Goal: Transaction & Acquisition: Purchase product/service

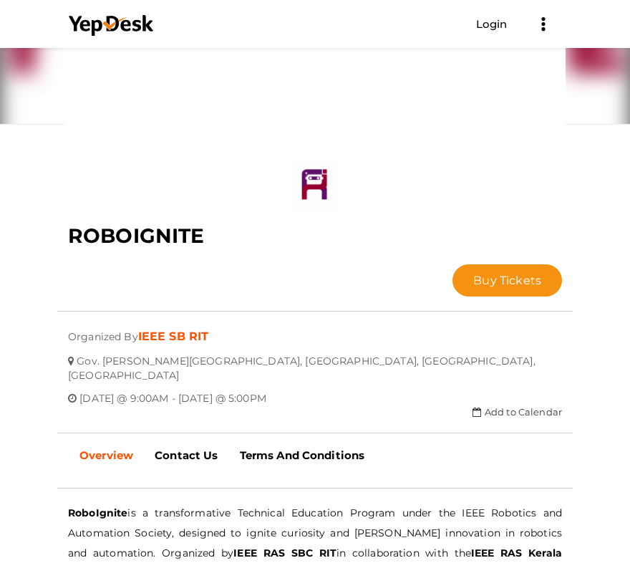
scroll to position [261, 0]
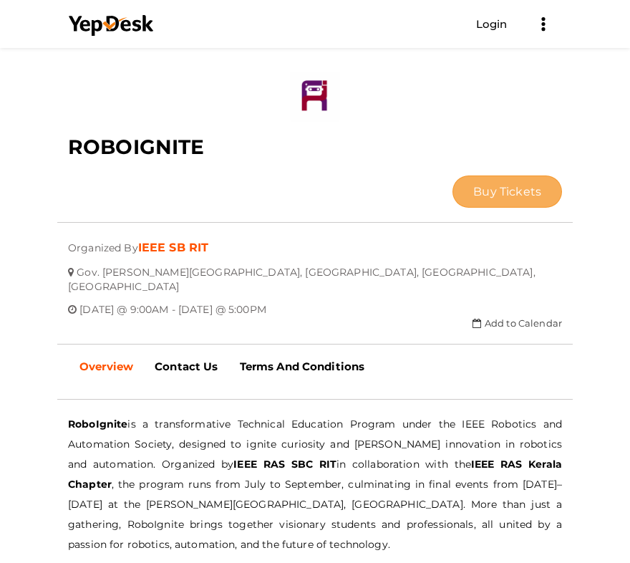
click at [462, 197] on button "Buy Tickets" at bounding box center [507, 191] width 110 height 32
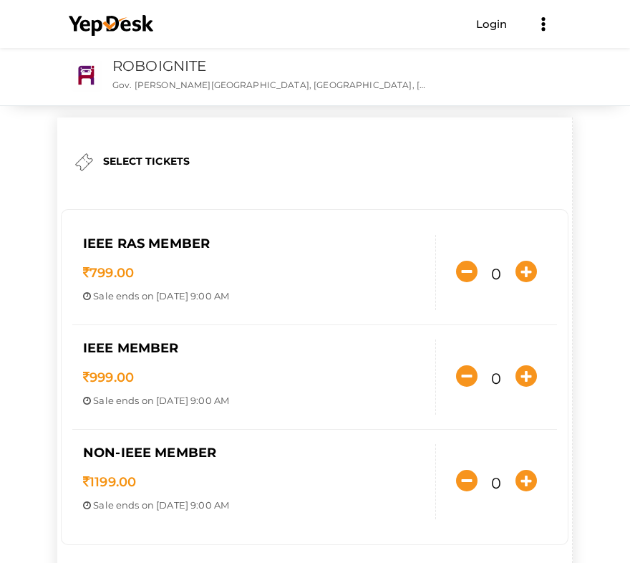
drag, startPoint x: 108, startPoint y: 235, endPoint x: 185, endPoint y: 262, distance: 82.0
click at [185, 262] on div "IEEE RAS MEMBER 799.00 Sale ends on [DATE] 9:00 AM Sale Starts on [DATE] 12:27 …" at bounding box center [314, 272] width 485 height 105
drag, startPoint x: 185, startPoint y: 262, endPoint x: 192, endPoint y: 288, distance: 26.6
click at [192, 288] on div "IEEE RAS MEMBER 799.00 Sale ends on [DATE] 9:00 AM Sale Starts on [DATE] 12:27 …" at bounding box center [254, 272] width 364 height 75
click at [524, 384] on icon "button" at bounding box center [525, 375] width 21 height 21
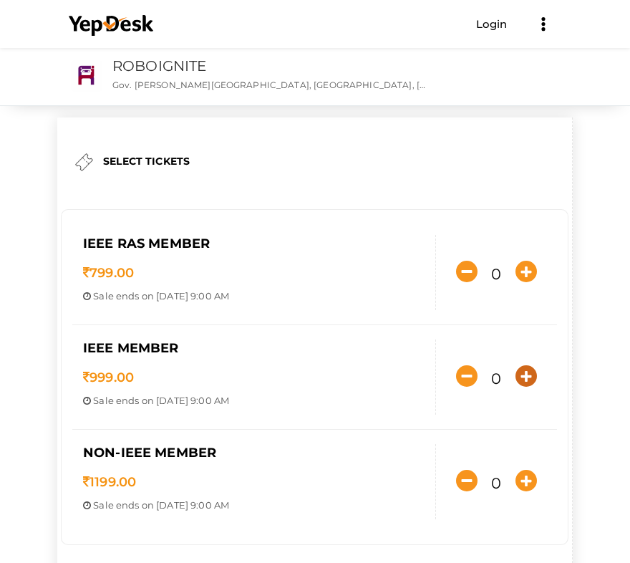
type input "1"
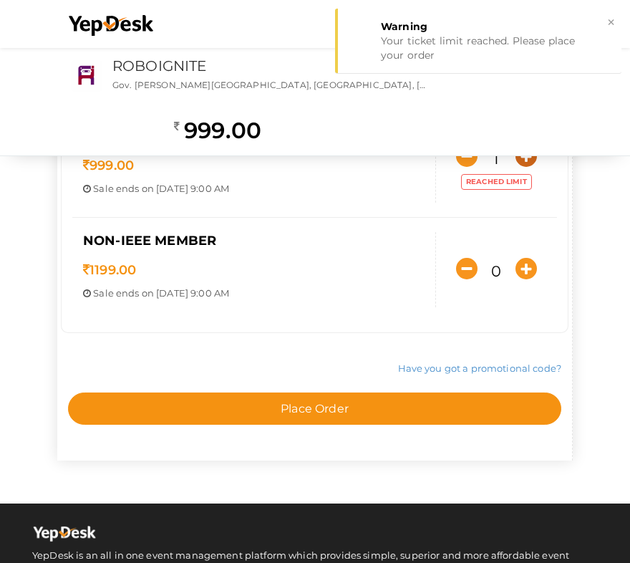
scroll to position [215, 0]
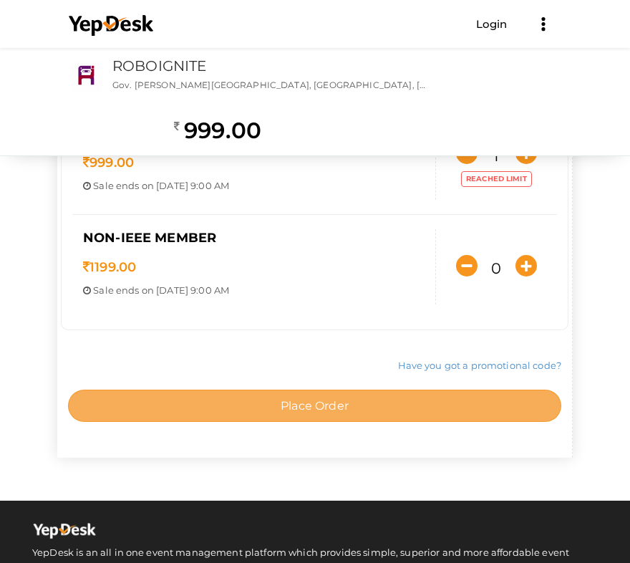
click at [415, 395] on button "Place Order" at bounding box center [314, 405] width 493 height 32
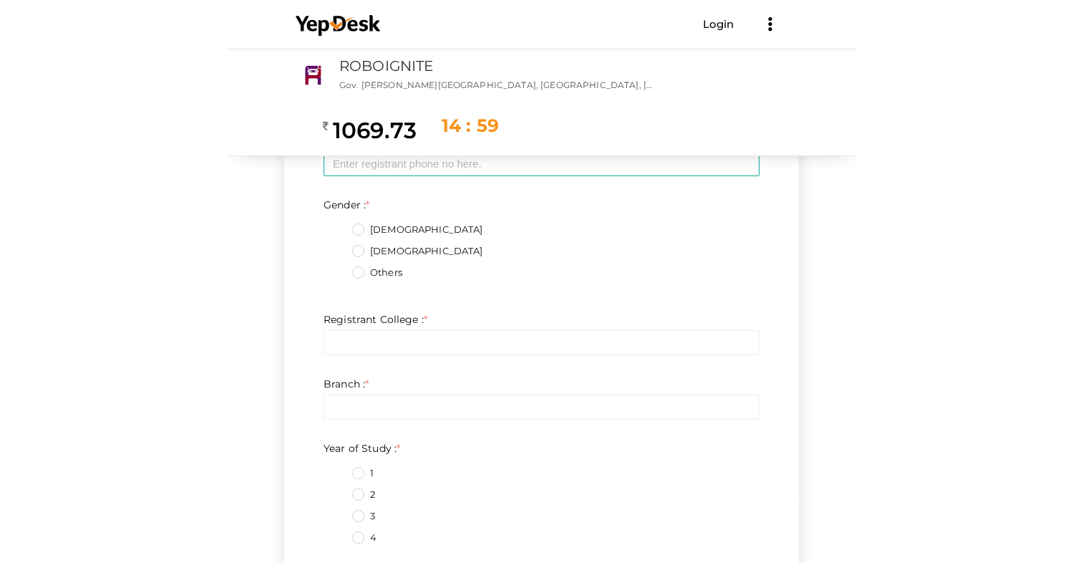
scroll to position [0, 0]
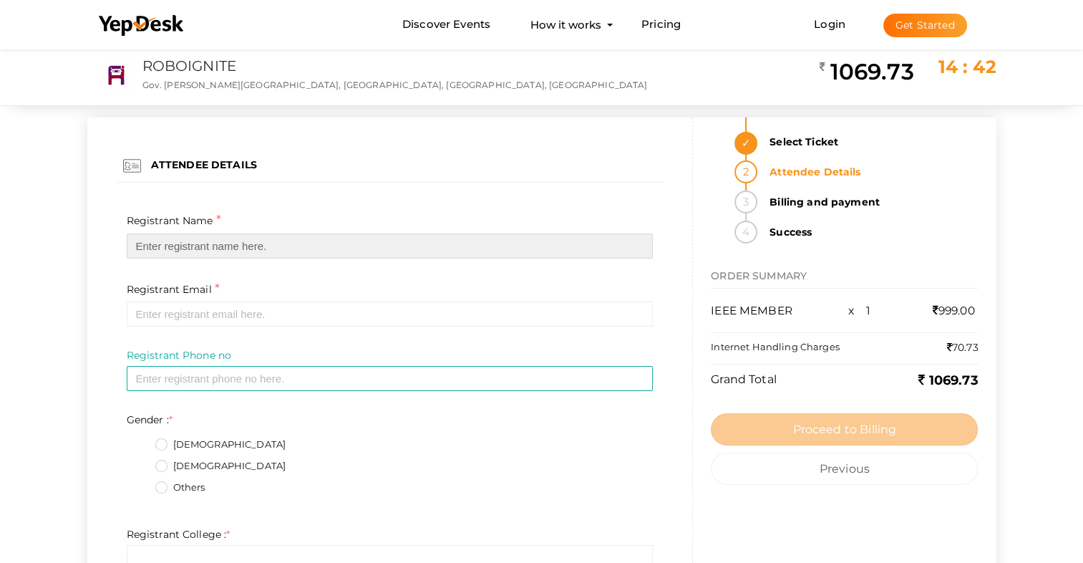
click at [201, 251] on input "text" at bounding box center [390, 245] width 527 height 25
type input "[PERSON_NAME]"
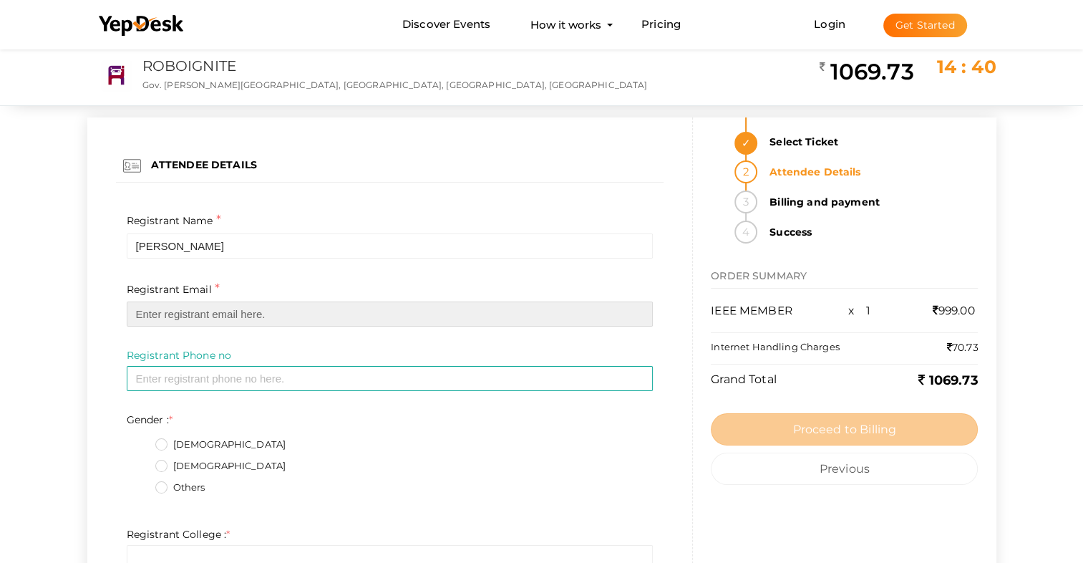
type input "[EMAIL_ADDRESS][DOMAIN_NAME]"
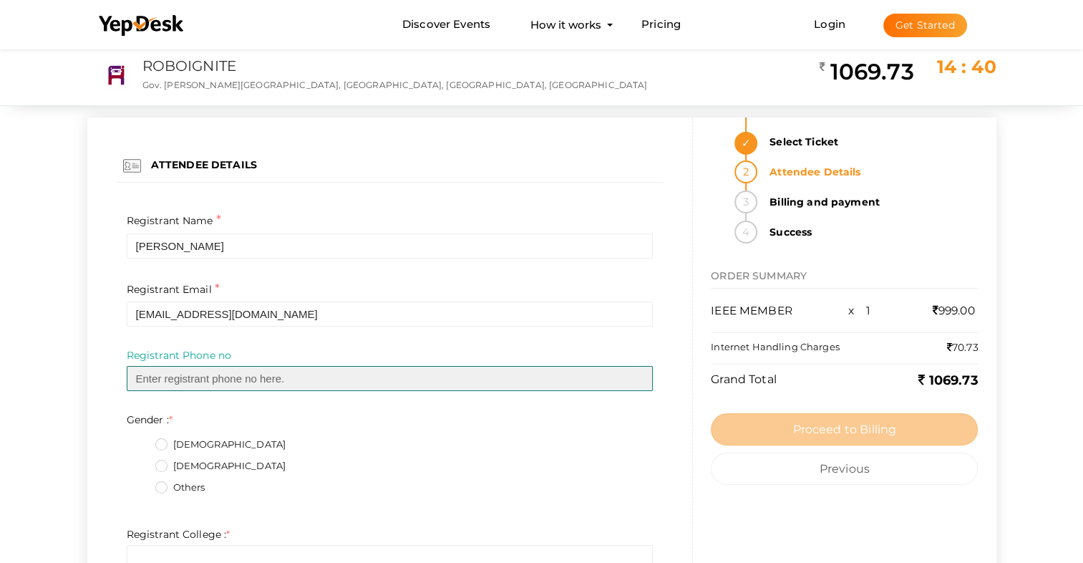
type input "08921923698"
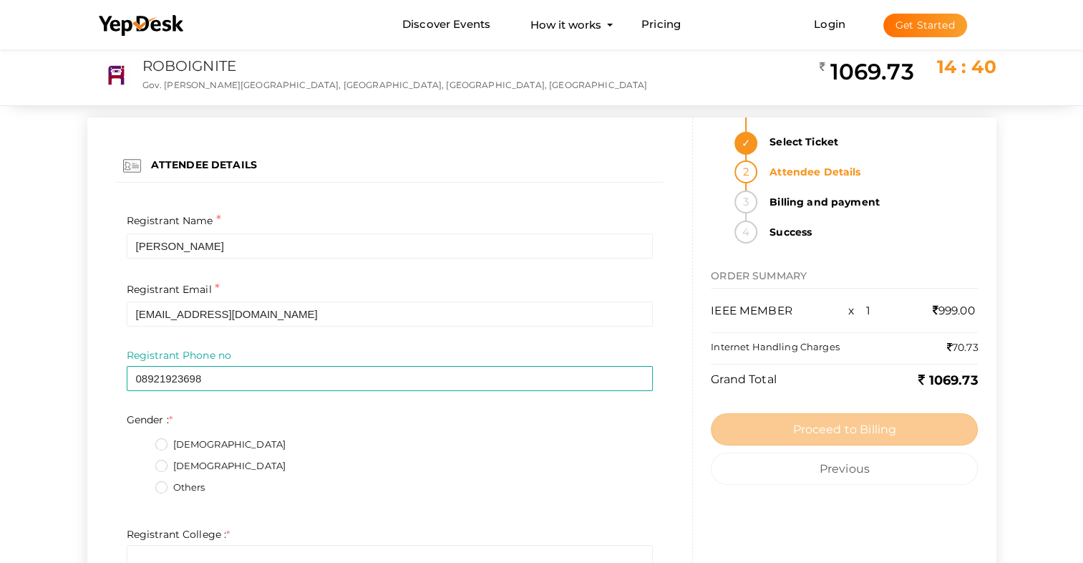
type textarea "[PERSON_NAME], KURUMBAKARA P.O, ENADIMANGLAM"
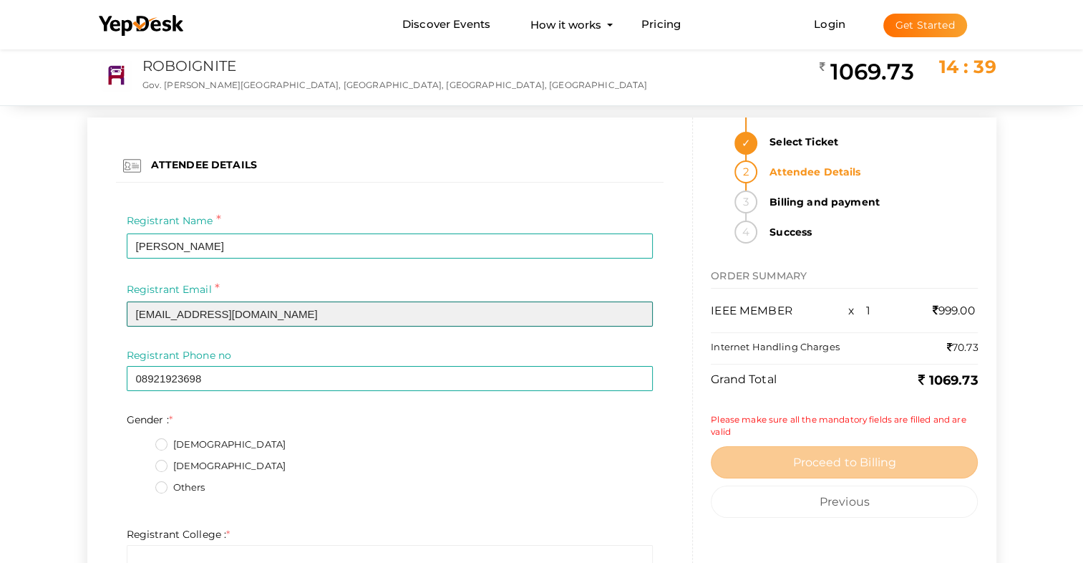
click at [300, 311] on input "[EMAIL_ADDRESS][DOMAIN_NAME]" at bounding box center [390, 313] width 527 height 25
drag, startPoint x: 296, startPoint y: 313, endPoint x: 106, endPoint y: 307, distance: 189.8
type input "[EMAIL_ADDRESS][DOMAIN_NAME]"
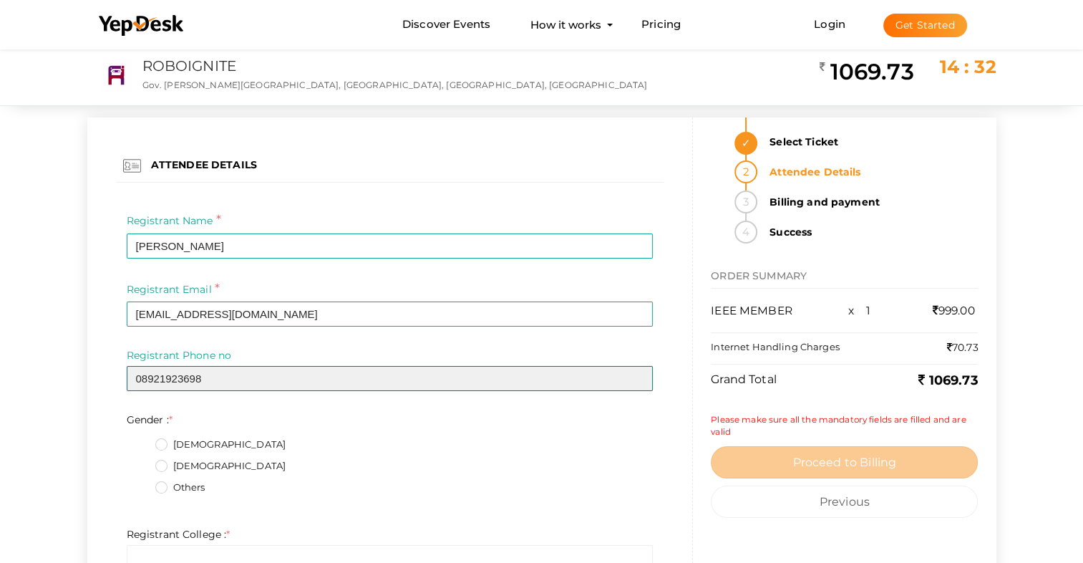
click at [144, 374] on input "08921923698" at bounding box center [390, 378] width 527 height 25
drag, startPoint x: 144, startPoint y: 374, endPoint x: 332, endPoint y: 556, distance: 262.3
click at [248, 183] on ng-form "ATTENDEE DETAILS Registrant Name * [PERSON_NAME] Required Invalid Name. Please …" at bounding box center [390, 158] width 548 height 47
type input "8921923698"
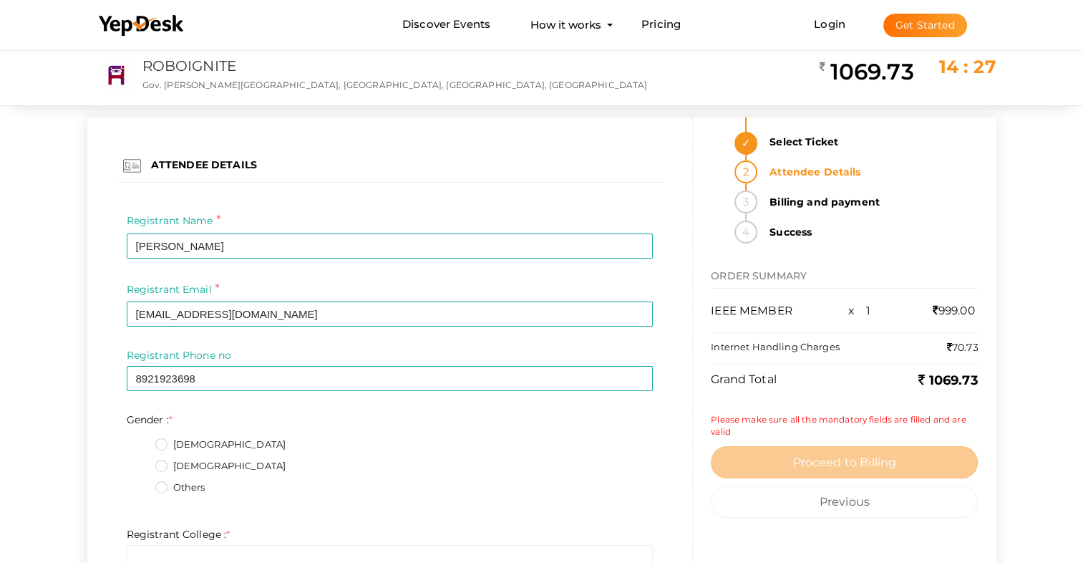
click at [640, 342] on label "Internet Handling Charges" at bounding box center [775, 347] width 129 height 14
drag, startPoint x: 957, startPoint y: 345, endPoint x: 982, endPoint y: 348, distance: 25.2
click at [640, 348] on div "Select Ticket Attendee Details Billing and payment Success ORDER SUMMARY IEEE M…" at bounding box center [844, 360] width 303 height 486
click at [169, 440] on label "[DEMOGRAPHIC_DATA]" at bounding box center [220, 444] width 131 height 14
click at [141, 440] on input "[DEMOGRAPHIC_DATA]" at bounding box center [141, 440] width 0 height 0
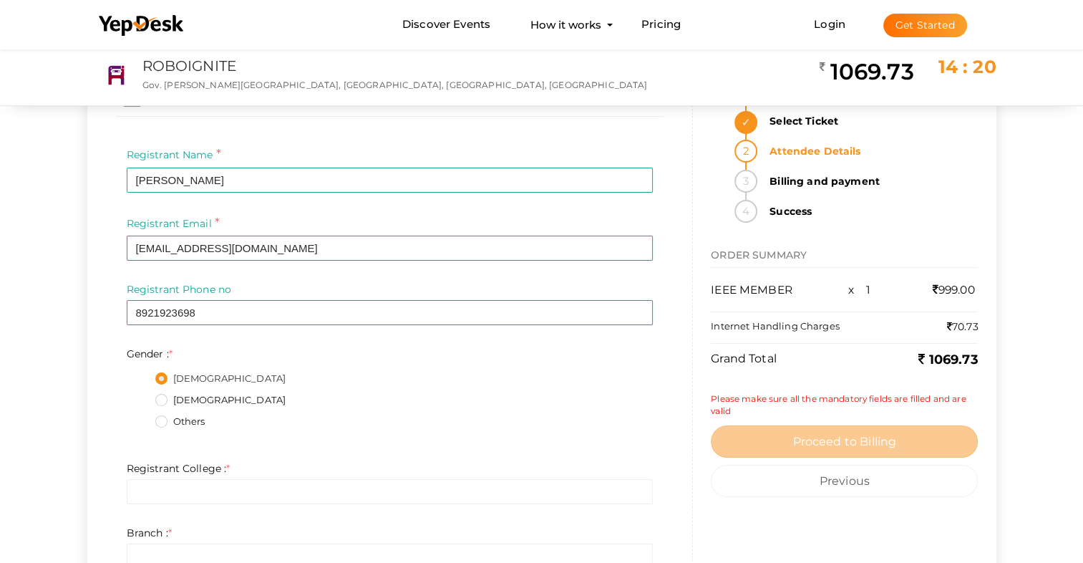
scroll to position [72, 0]
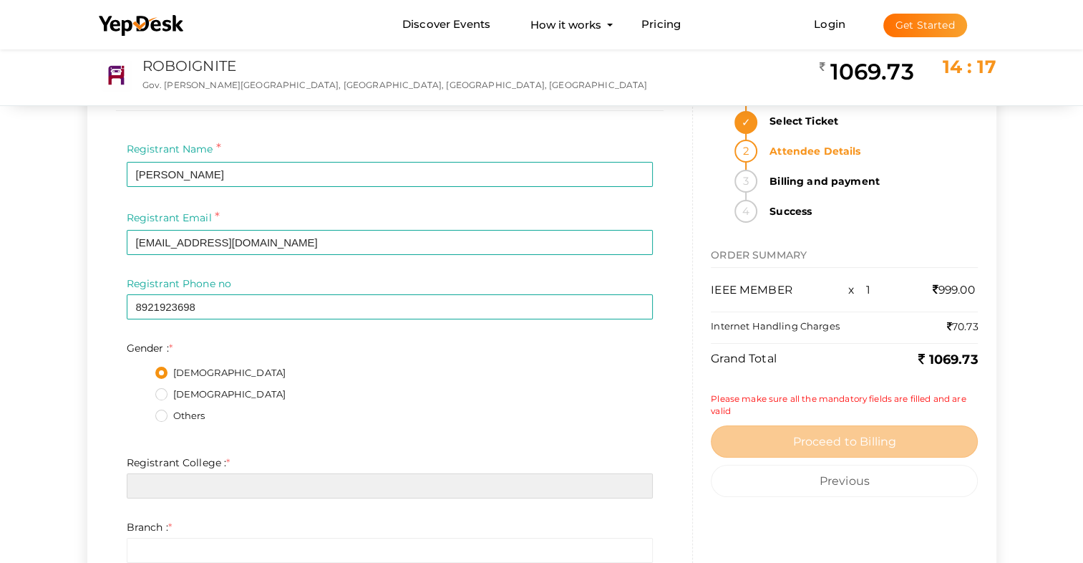
click at [178, 477] on input "text" at bounding box center [390, 485] width 527 height 25
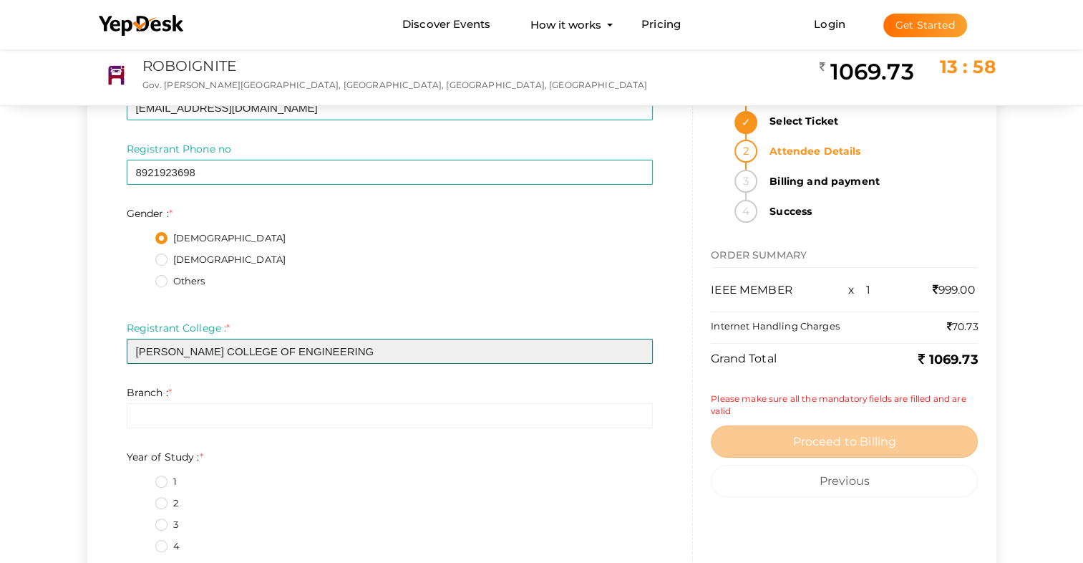
scroll to position [215, 0]
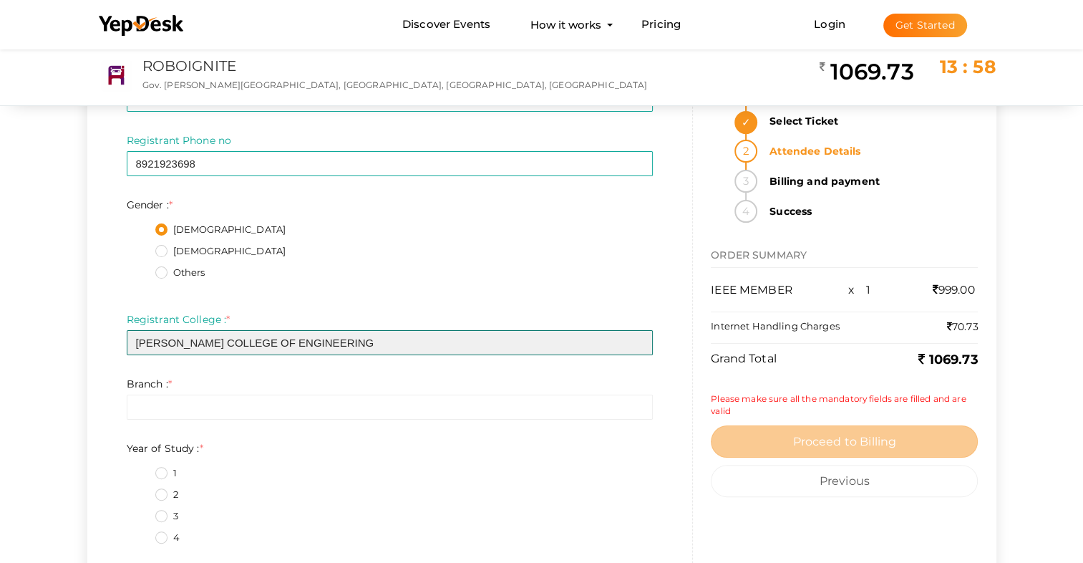
type input "[PERSON_NAME] COLLEGE OF ENGINEERING"
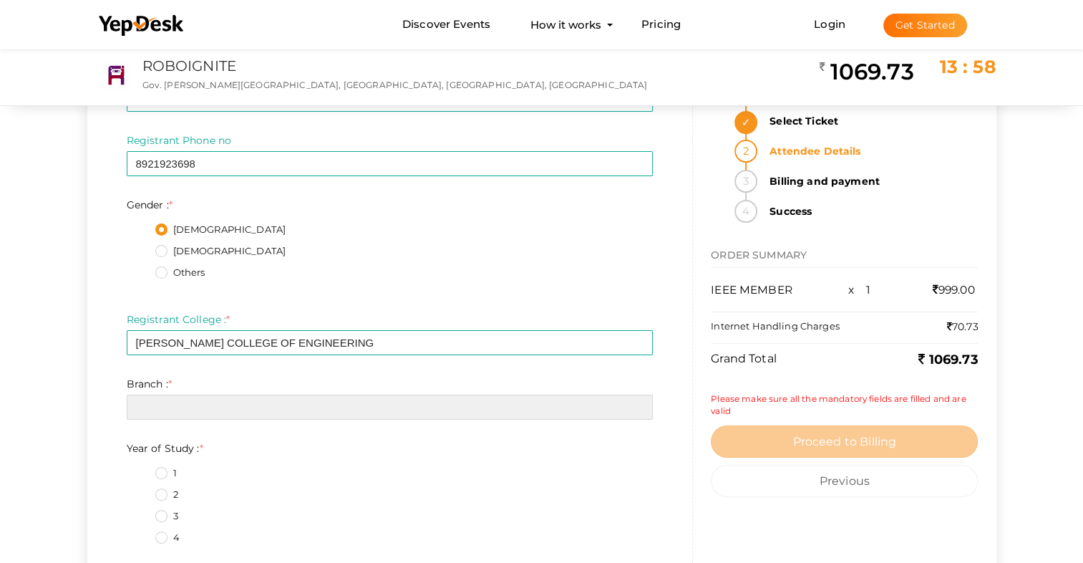
click at [235, 408] on input "text" at bounding box center [390, 406] width 527 height 25
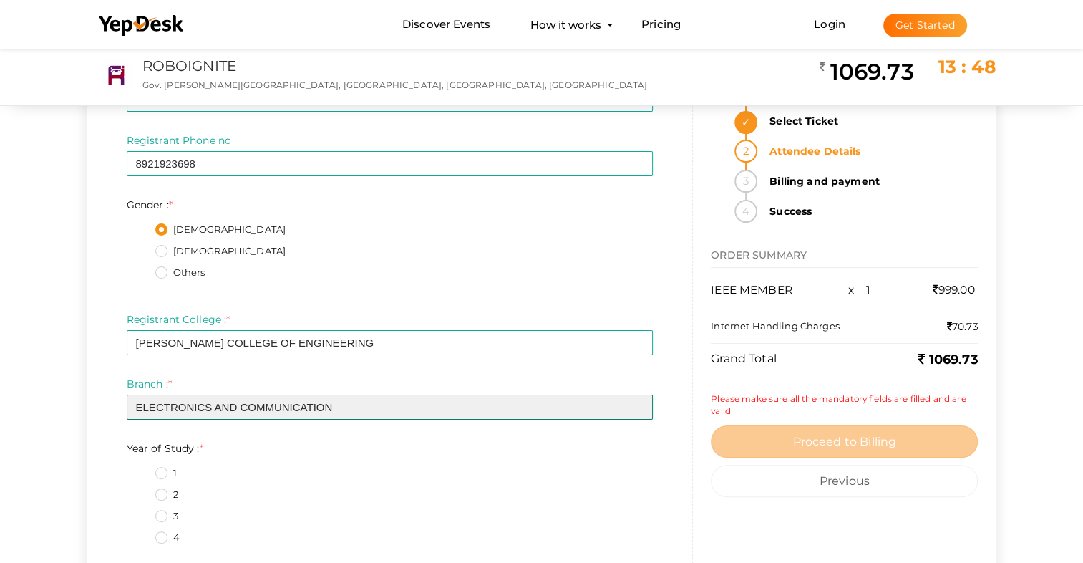
type input "ELECTRONICS AND COMMUNICATION"
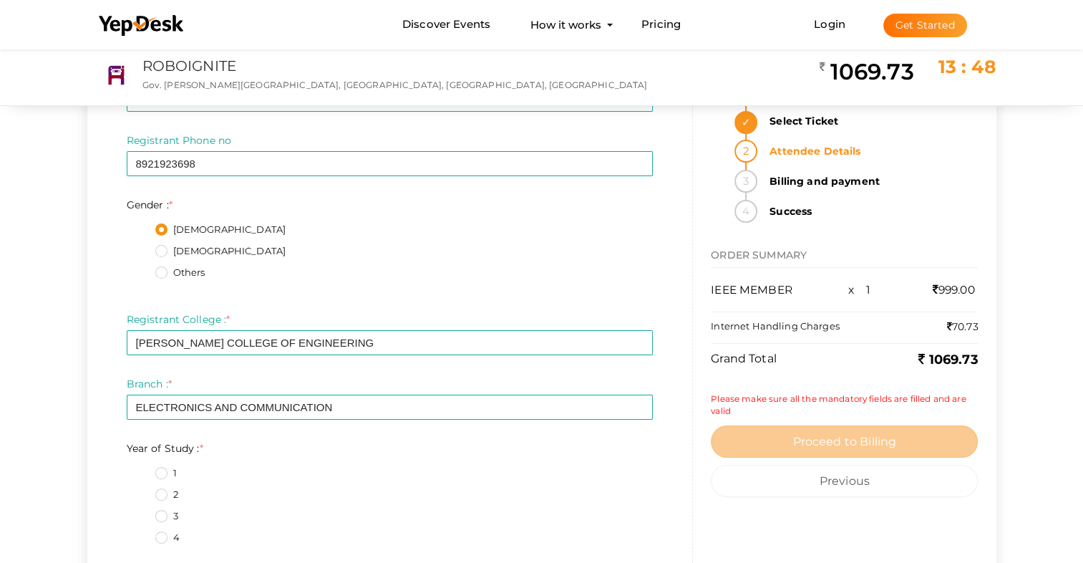
click at [162, 497] on label "2" at bounding box center [166, 495] width 23 height 14
click at [141, 490] on Study\+1\+ "2" at bounding box center [141, 490] width 0 height 0
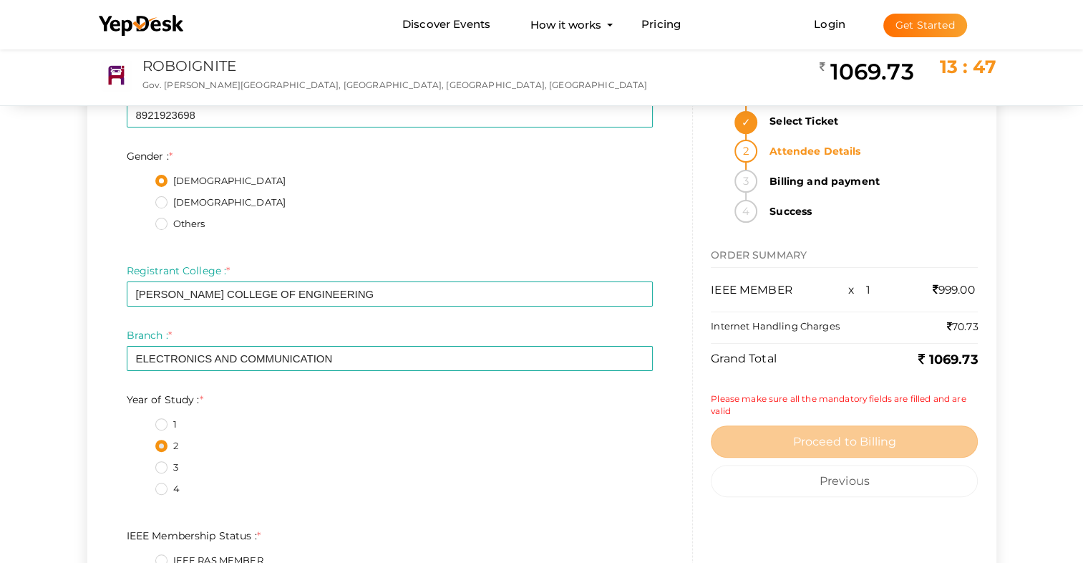
scroll to position [430, 0]
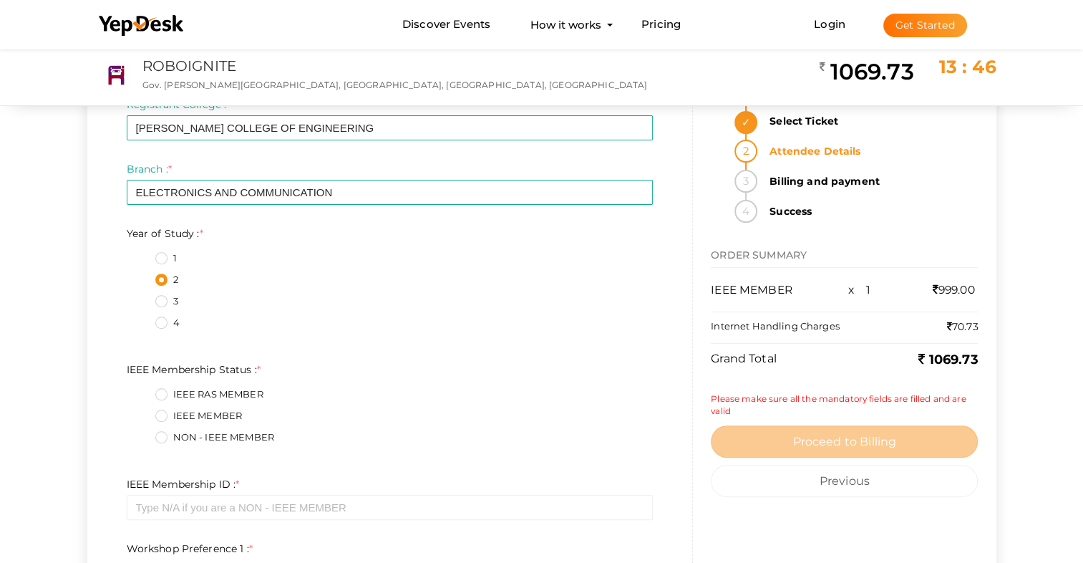
click at [159, 420] on label "IEEE MEMBER" at bounding box center [198, 416] width 87 height 14
click at [141, 412] on Status\+1\+ "IEEE MEMBER" at bounding box center [141, 412] width 0 height 0
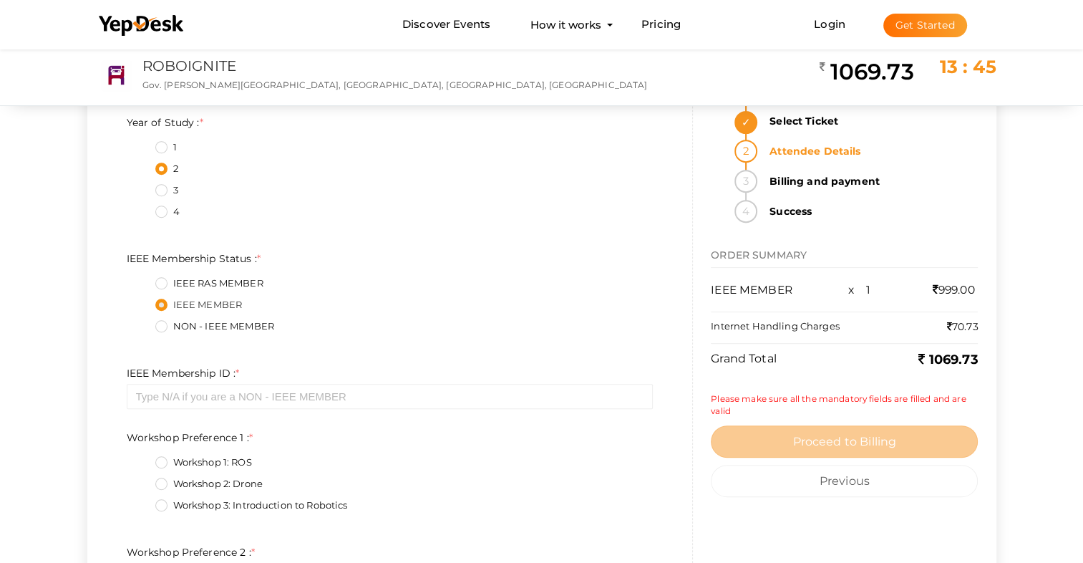
scroll to position [573, 0]
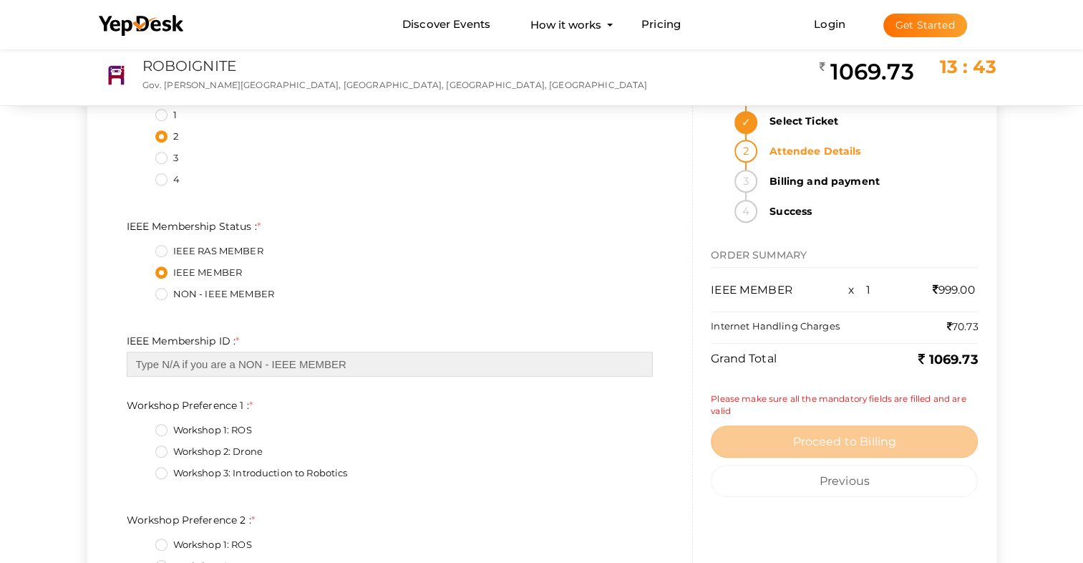
click at [183, 371] on input "text" at bounding box center [390, 364] width 527 height 25
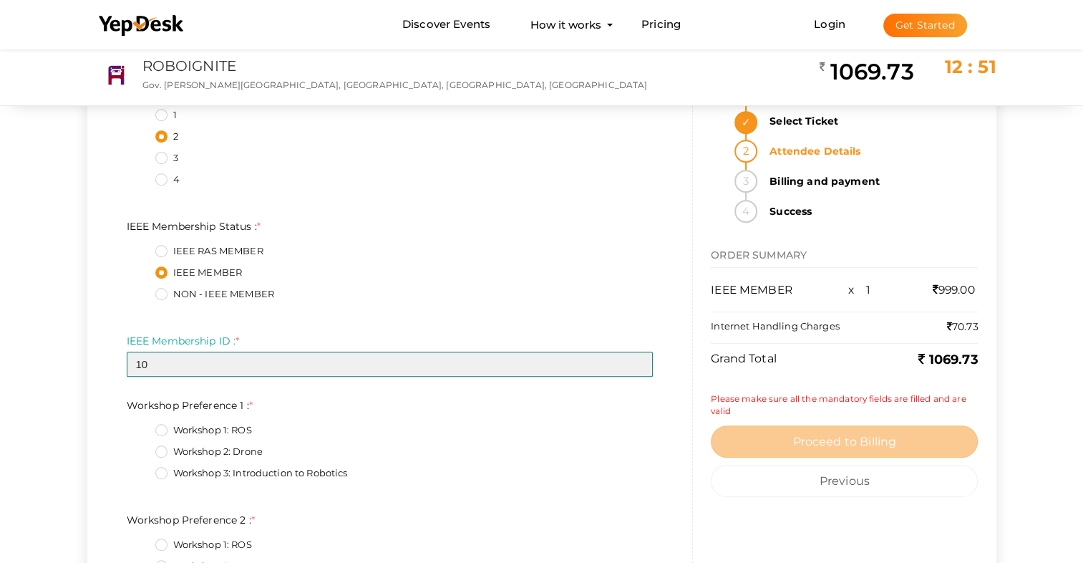
type input "1"
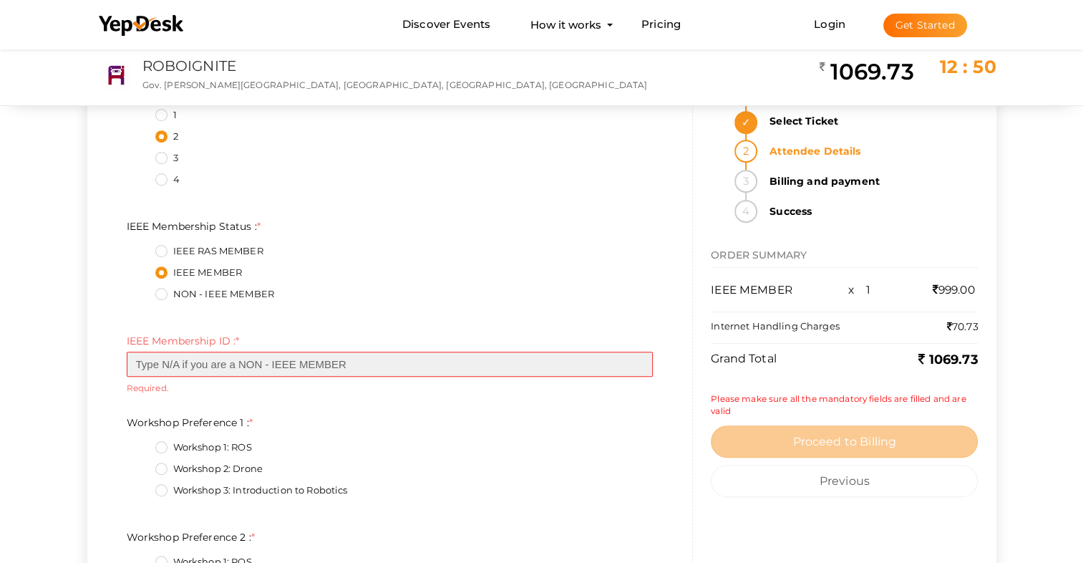
paste input "101380612"
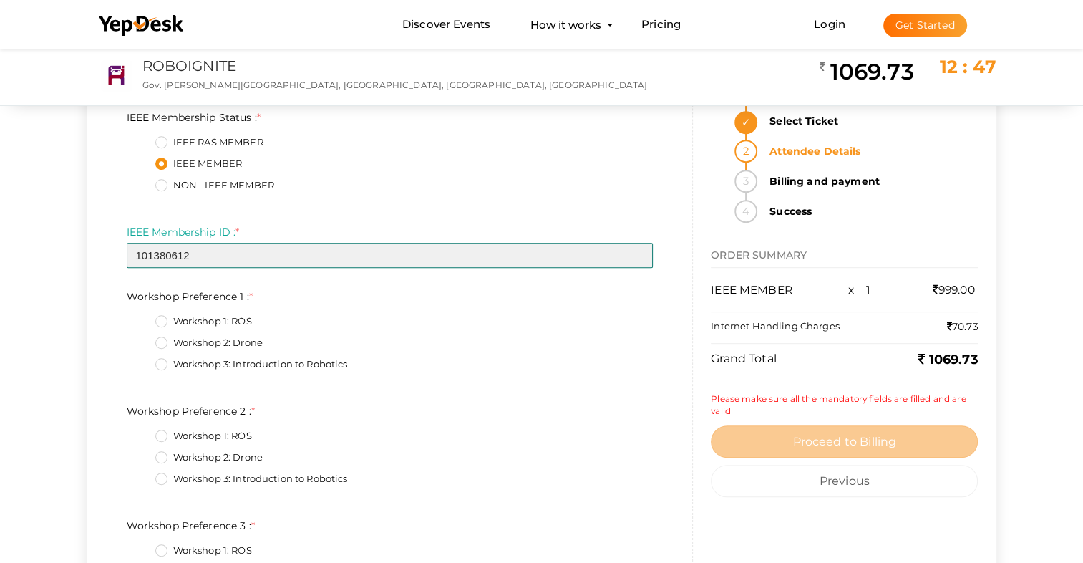
scroll to position [716, 0]
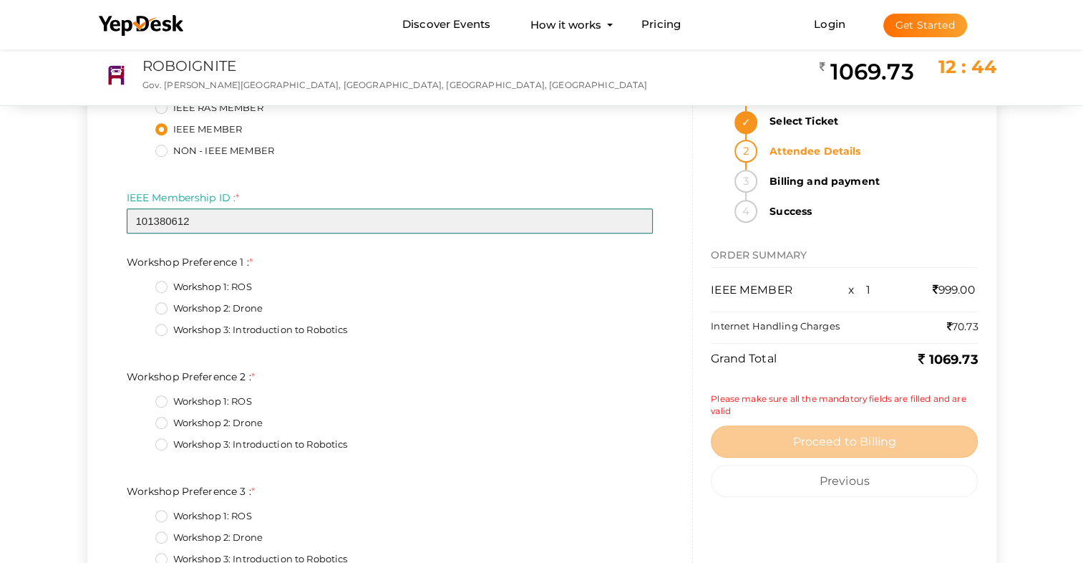
type input "101380612"
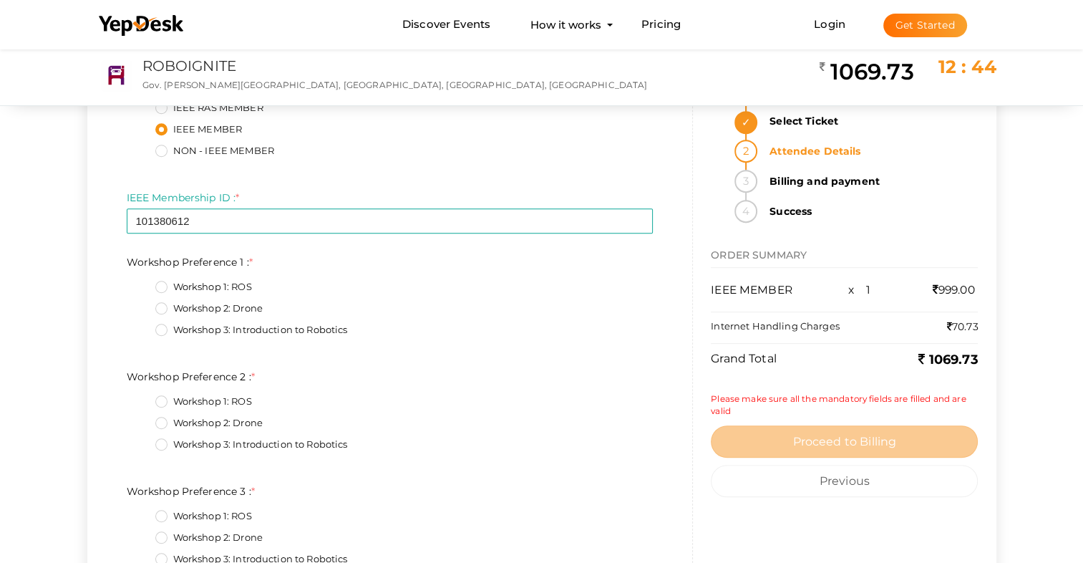
click at [158, 314] on label "Workshop 2: Drone" at bounding box center [208, 308] width 107 height 14
click at [141, 304] on 1\+1\+ "Workshop 2: Drone" at bounding box center [141, 304] width 0 height 0
click at [267, 294] on div "Workshop 1: ROS" at bounding box center [404, 289] width 498 height 18
click at [236, 289] on label "Workshop 1: ROS" at bounding box center [203, 287] width 97 height 14
click at [141, 283] on 1\+0\+ "Workshop 1: ROS" at bounding box center [141, 283] width 0 height 0
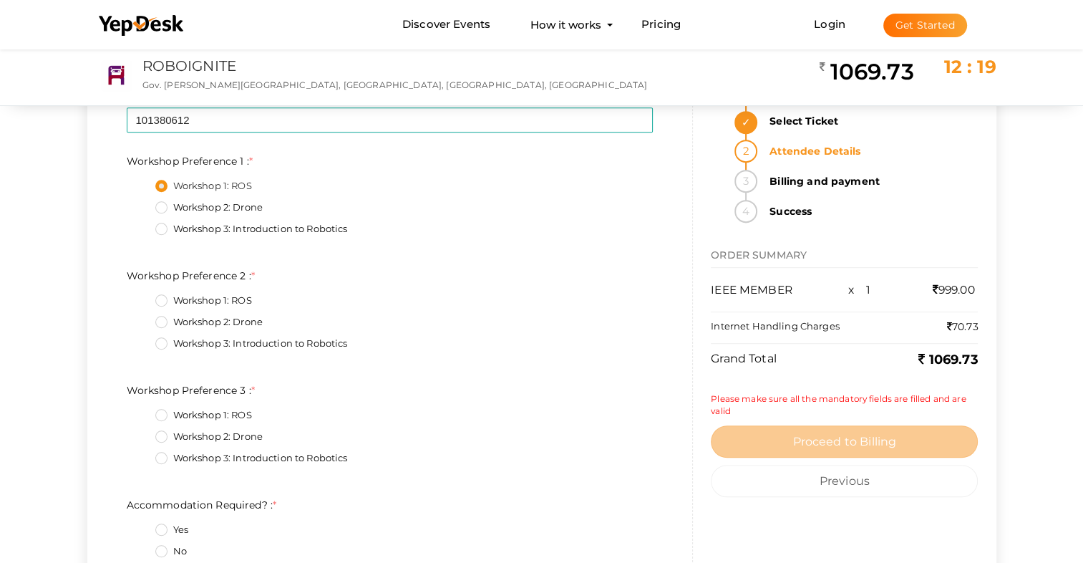
scroll to position [859, 0]
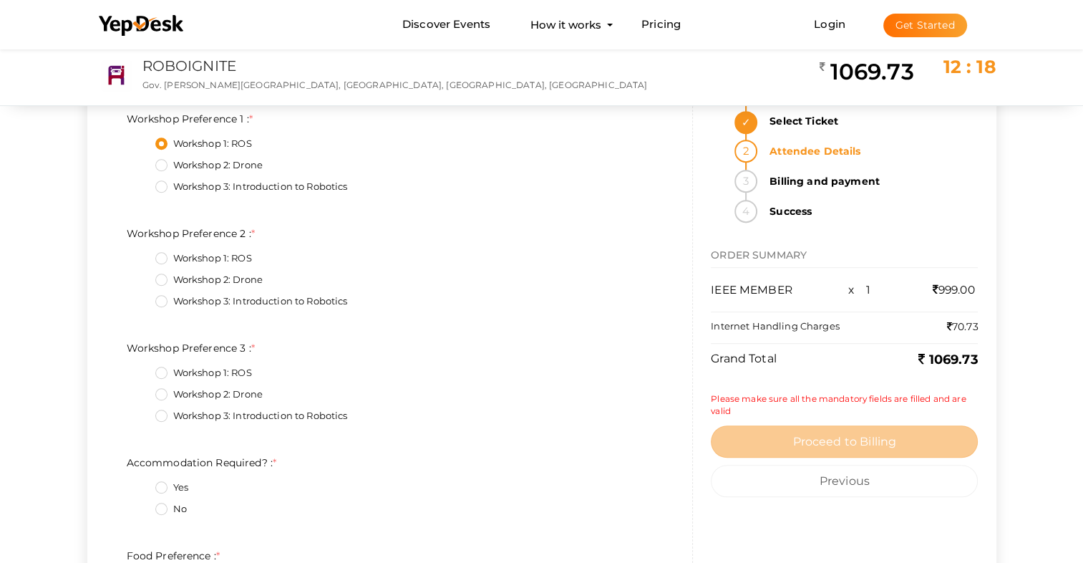
click at [168, 276] on label "Workshop 2: Drone" at bounding box center [208, 280] width 107 height 14
click at [141, 276] on 2\+1\+ "Workshop 2: Drone" at bounding box center [141, 276] width 0 height 0
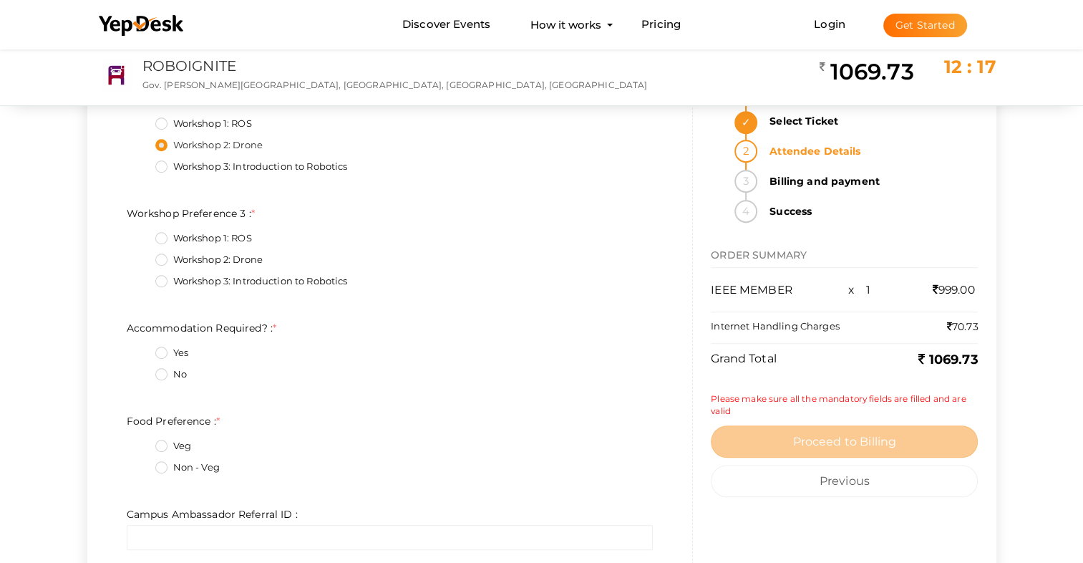
scroll to position [1002, 0]
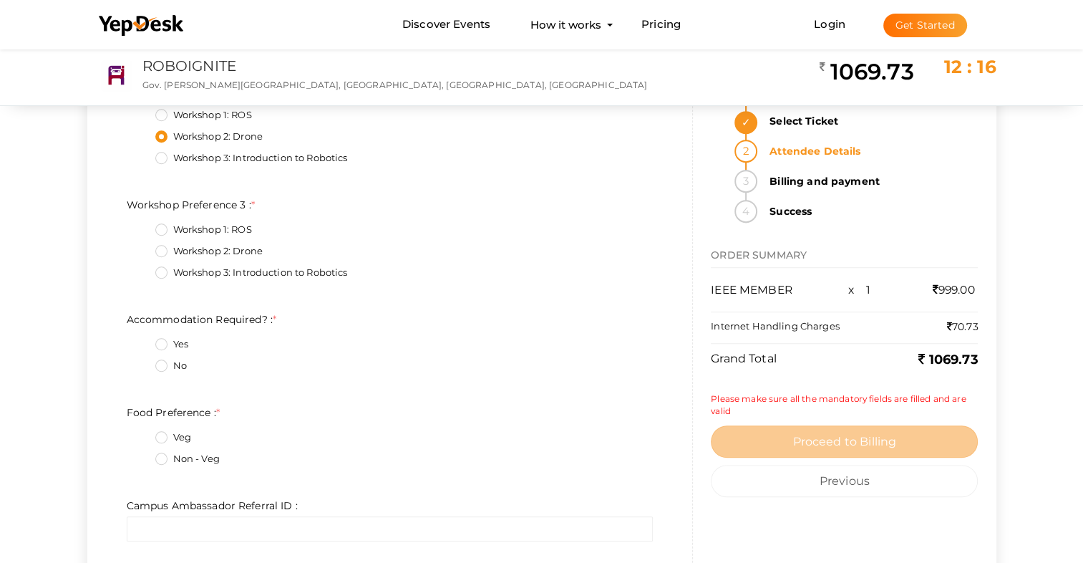
click at [170, 273] on label "Workshop 3: Introduction to Robotics" at bounding box center [251, 273] width 193 height 14
click at [141, 268] on 3\+2\+ "Workshop 3: Introduction to Robotics" at bounding box center [141, 268] width 0 height 0
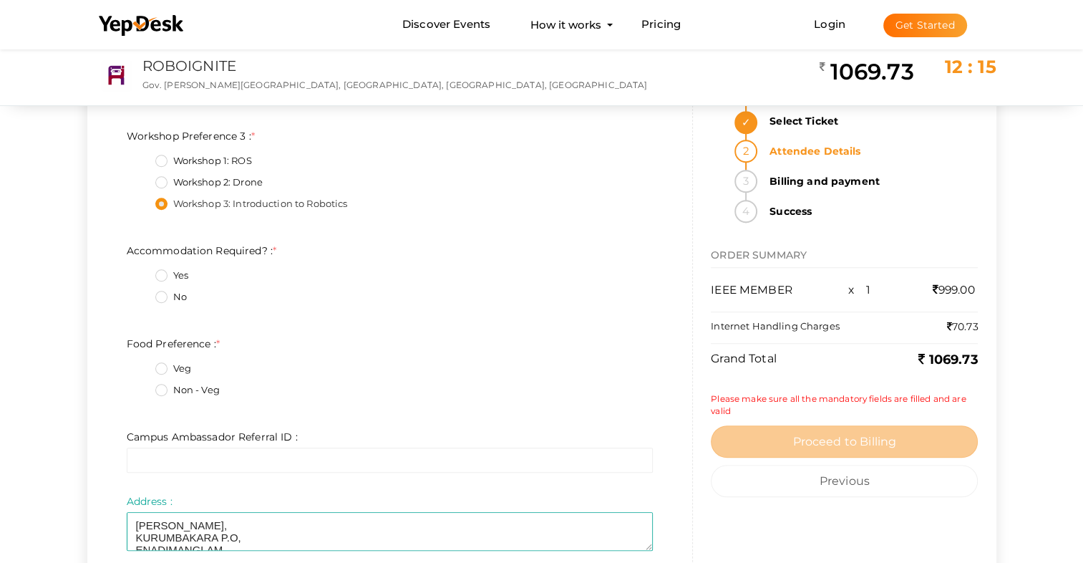
scroll to position [1074, 0]
drag, startPoint x: 172, startPoint y: 274, endPoint x: 206, endPoint y: 265, distance: 35.6
click at [206, 266] on div "Yes" at bounding box center [404, 275] width 498 height 18
click at [157, 271] on label "Yes" at bounding box center [171, 273] width 33 height 14
click at [141, 268] on Required\?\+0\+ "Yes" at bounding box center [141, 268] width 0 height 0
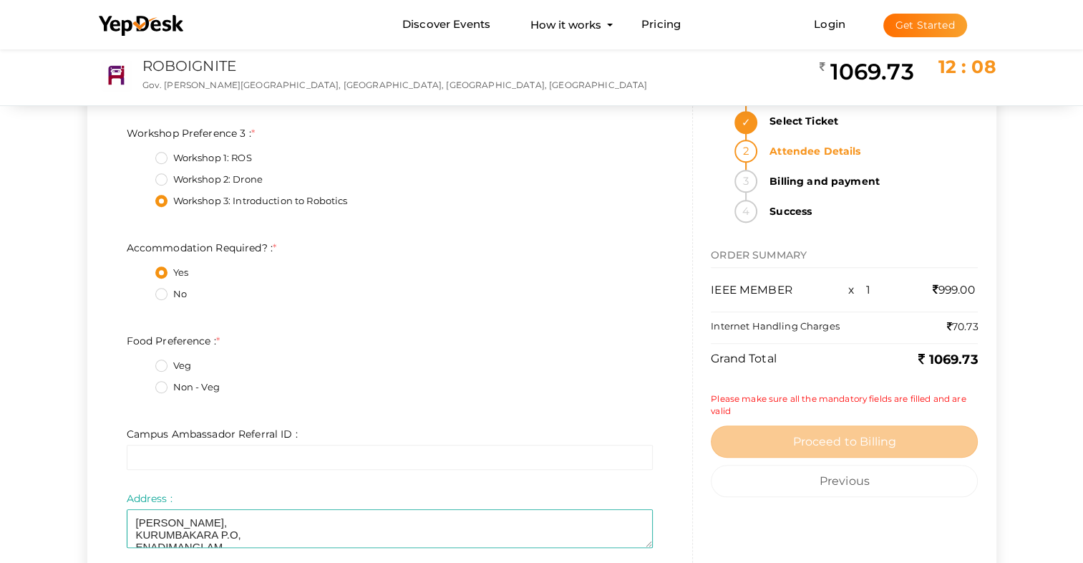
click at [163, 393] on label "Non - Veg" at bounding box center [187, 387] width 64 height 14
click at [141, 383] on Preference\+1\+ "Non - Veg" at bounding box center [141, 383] width 0 height 0
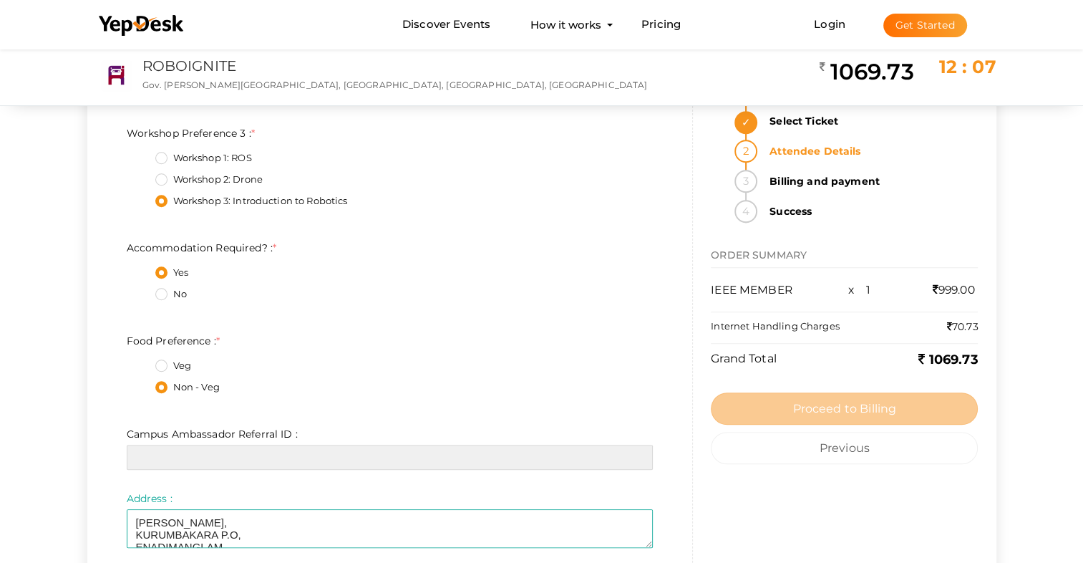
click at [243, 466] on input "text" at bounding box center [390, 457] width 527 height 25
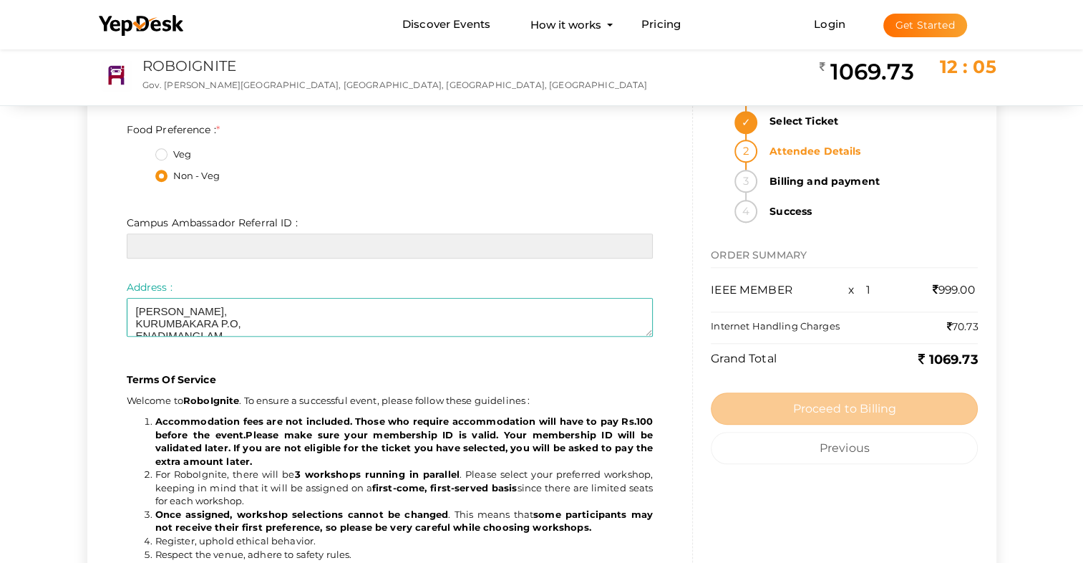
scroll to position [1289, 0]
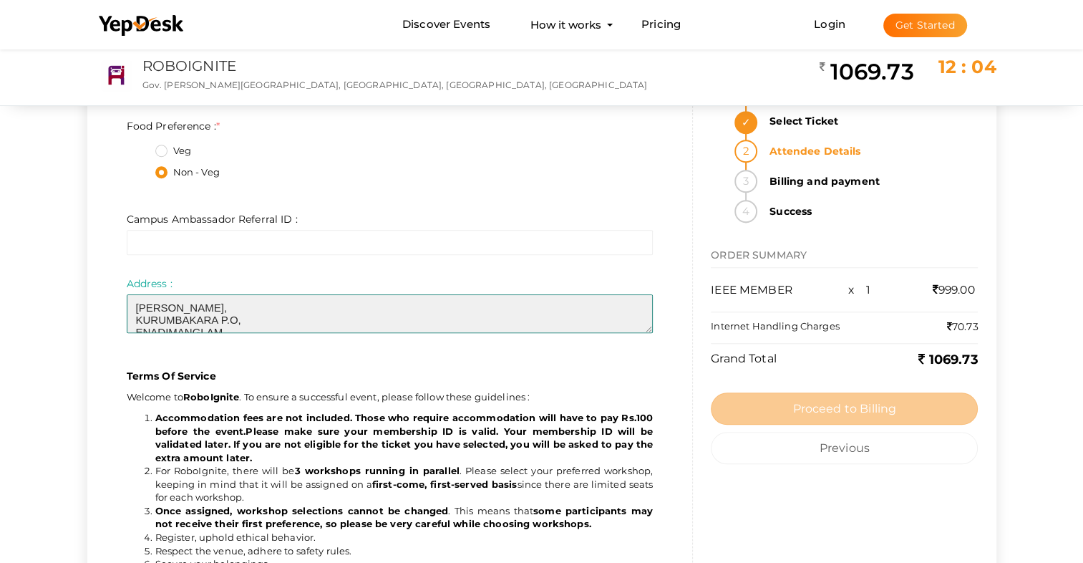
drag, startPoint x: 212, startPoint y: 311, endPoint x: 181, endPoint y: 312, distance: 30.8
click at [181, 312] on textarea at bounding box center [390, 313] width 527 height 39
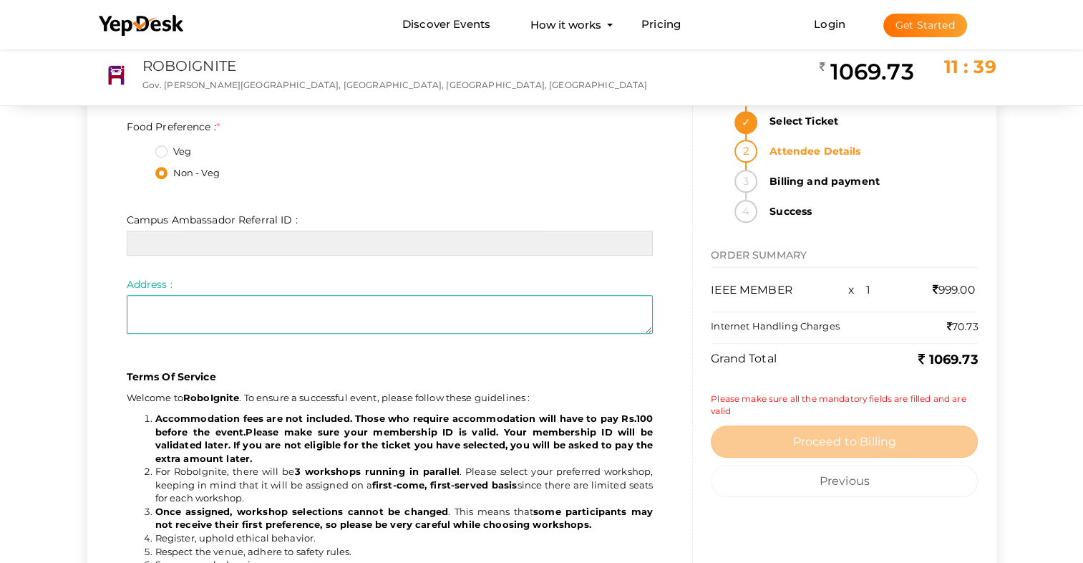
click at [271, 231] on input "text" at bounding box center [390, 243] width 527 height 25
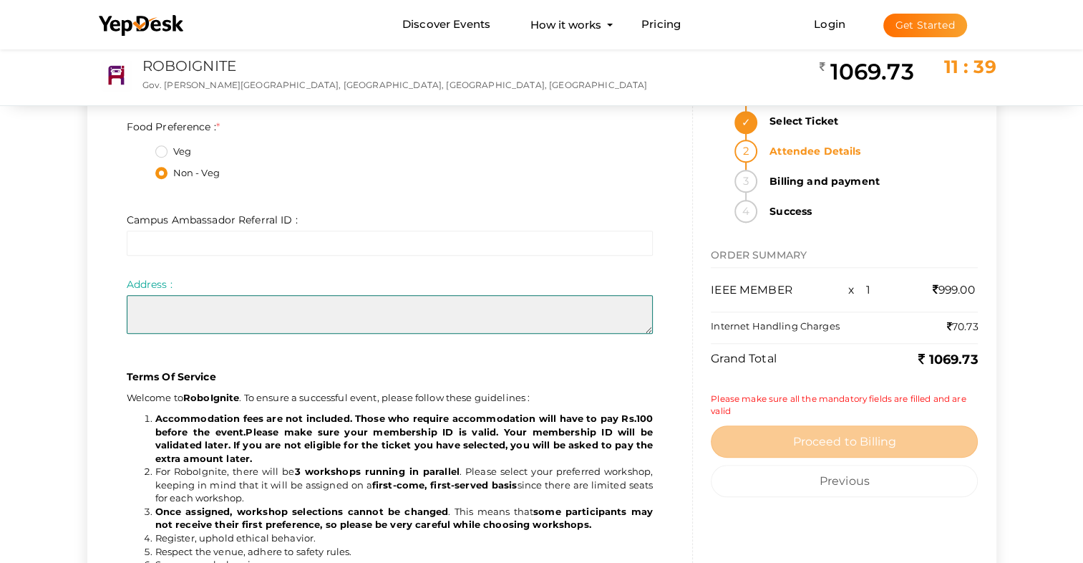
click at [310, 304] on textarea at bounding box center [390, 314] width 527 height 39
paste textarea "Koovappally PO, [GEOGRAPHIC_DATA], [GEOGRAPHIC_DATA] Dt, [GEOGRAPHIC_DATA], [GE…"
click at [197, 310] on textarea at bounding box center [390, 314] width 527 height 39
click at [203, 319] on textarea at bounding box center [390, 314] width 527 height 39
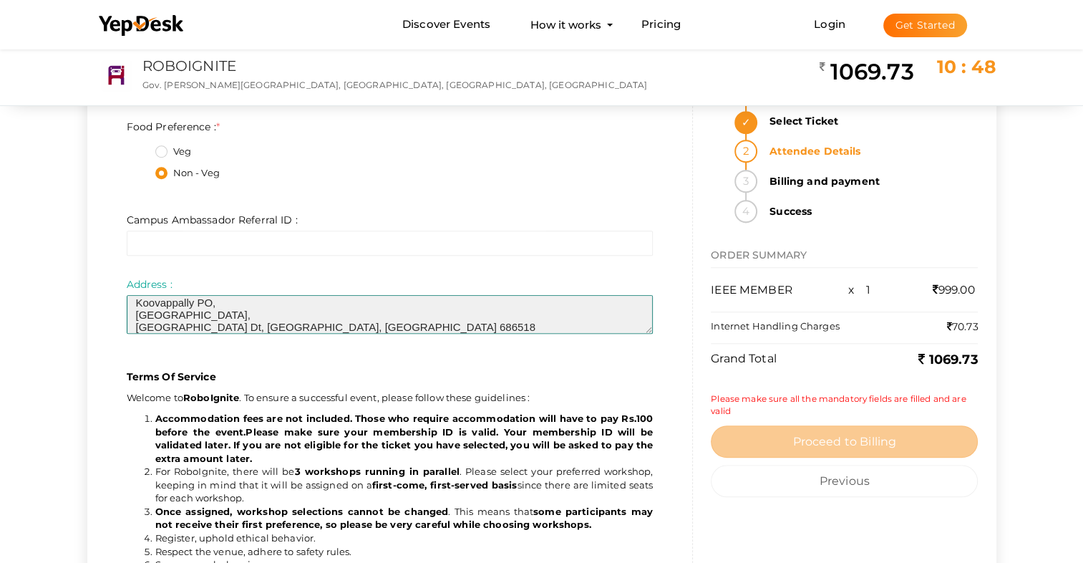
click at [198, 326] on textarea at bounding box center [390, 314] width 527 height 39
click at [189, 325] on textarea at bounding box center [390, 314] width 527 height 39
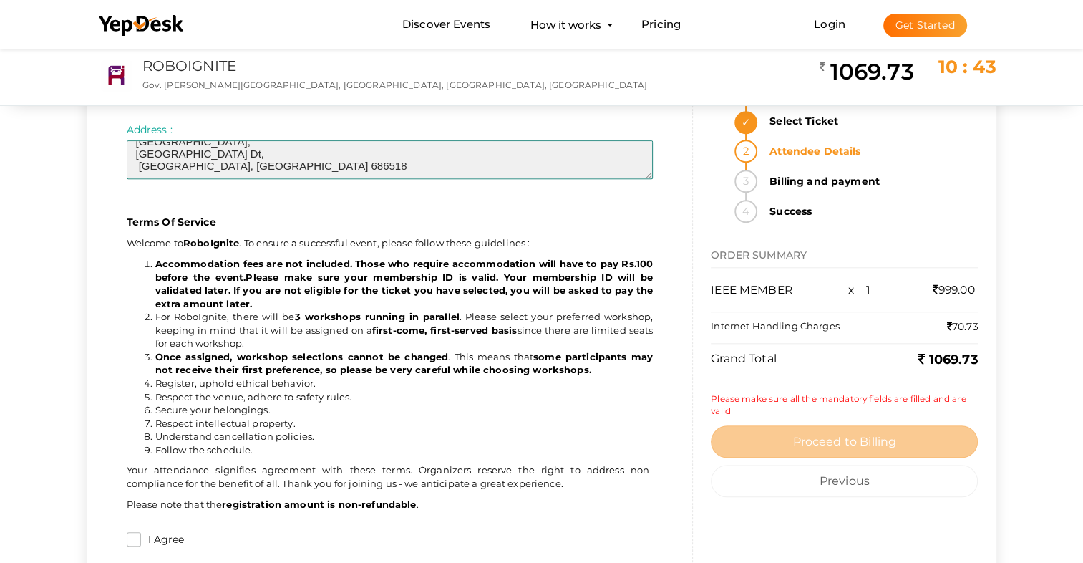
scroll to position [1594, 0]
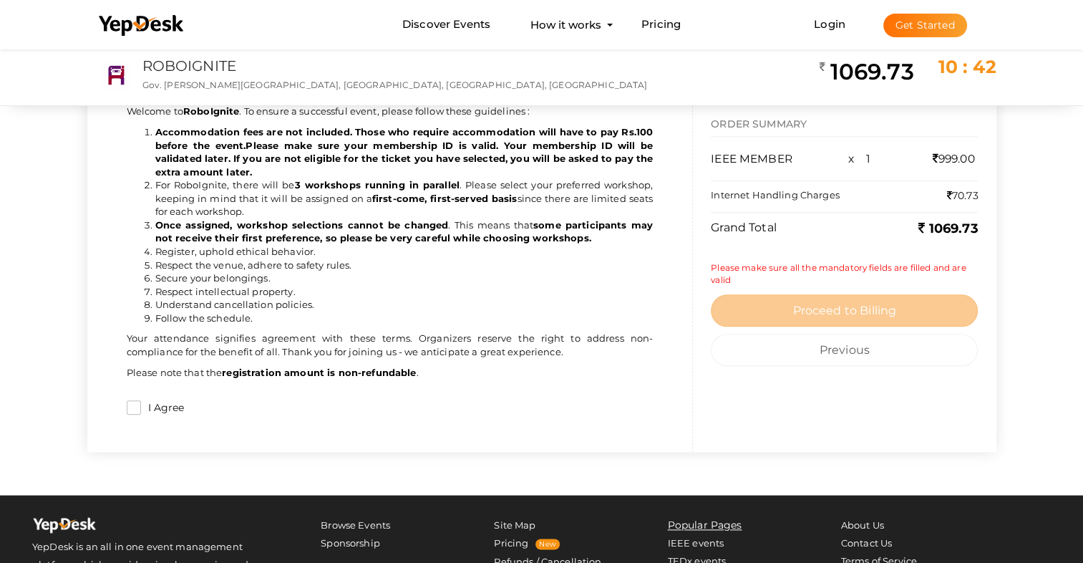
type textarea "Koovappally PO, [GEOGRAPHIC_DATA], [GEOGRAPHIC_DATA] Dt, [GEOGRAPHIC_DATA], [GE…"
click at [127, 415] on div "I Agree" at bounding box center [390, 409] width 527 height 19
click at [134, 409] on input "I Agree" at bounding box center [134, 407] width 14 height 14
checkbox input "true"
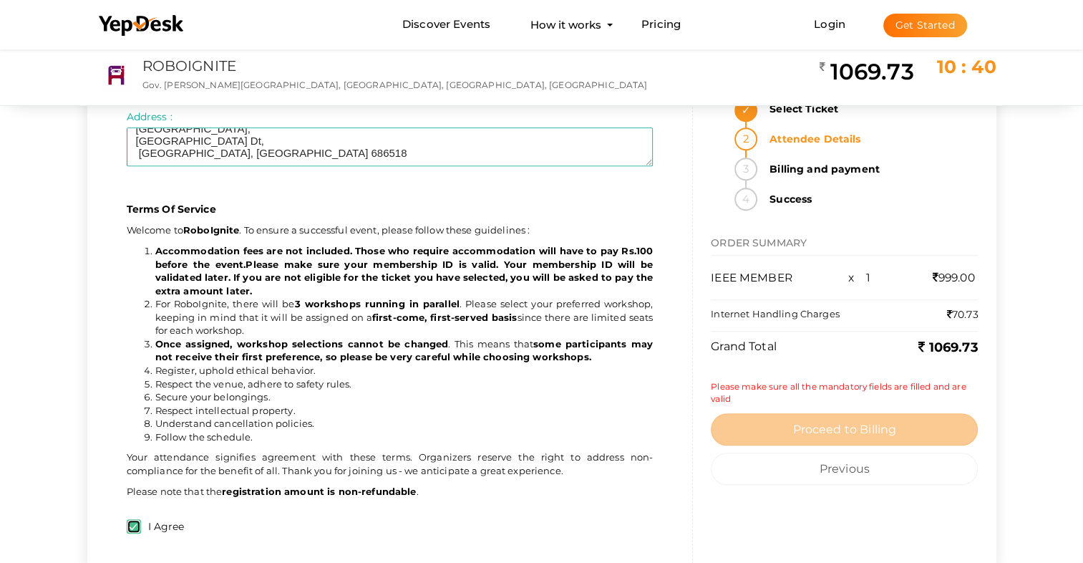
scroll to position [1450, 0]
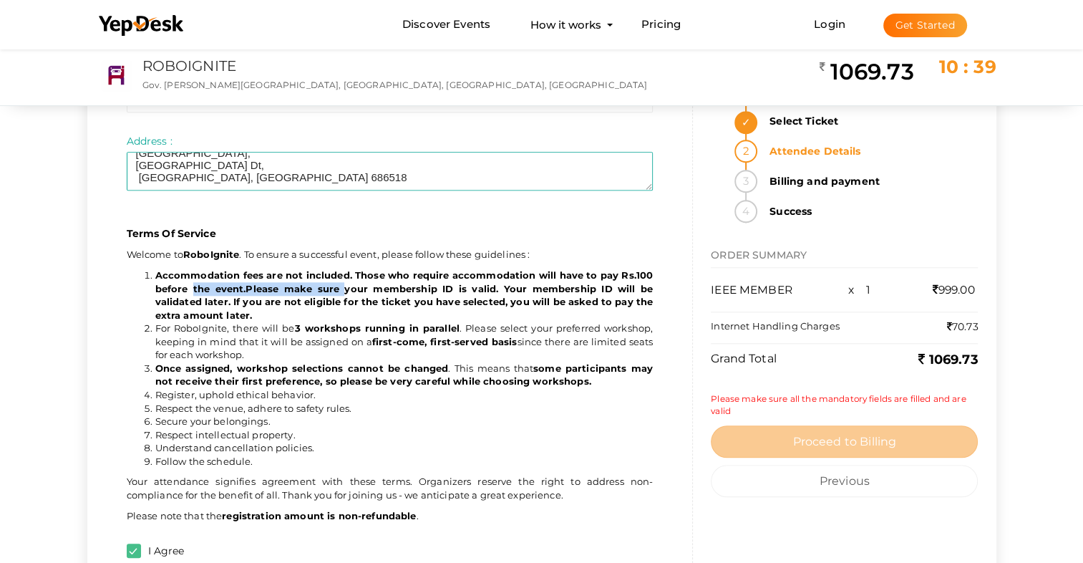
drag, startPoint x: 190, startPoint y: 294, endPoint x: 346, endPoint y: 295, distance: 156.8
click at [346, 295] on li "Accommodation fees are not included. Those who require accommodation will have …" at bounding box center [404, 294] width 498 height 53
drag, startPoint x: 346, startPoint y: 295, endPoint x: 387, endPoint y: 314, distance: 44.5
click at [387, 314] on li "Accommodation fees are not included. Those who require accommodation will have …" at bounding box center [404, 294] width 498 height 53
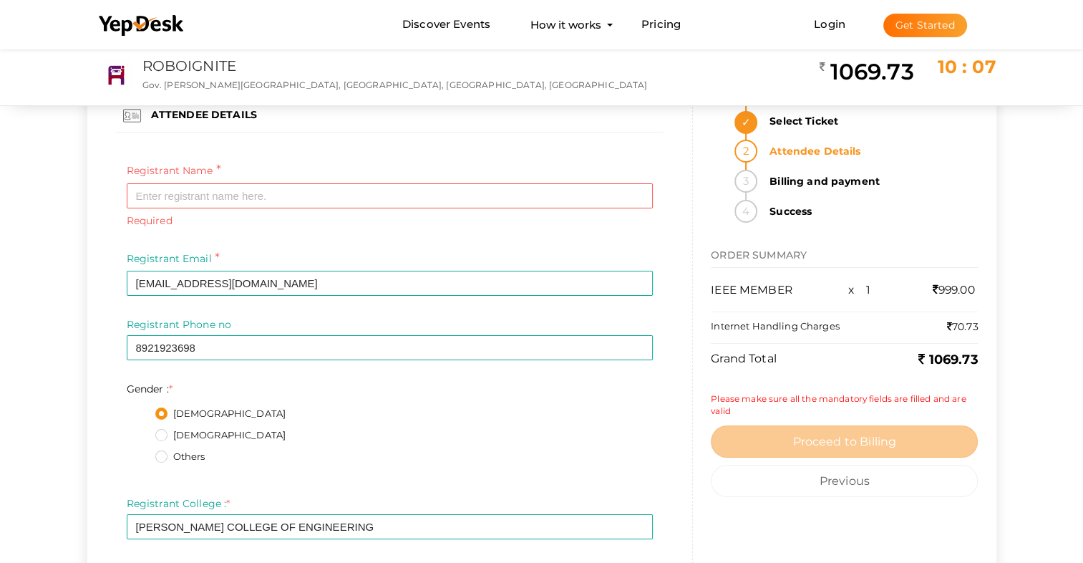
scroll to position [0, 0]
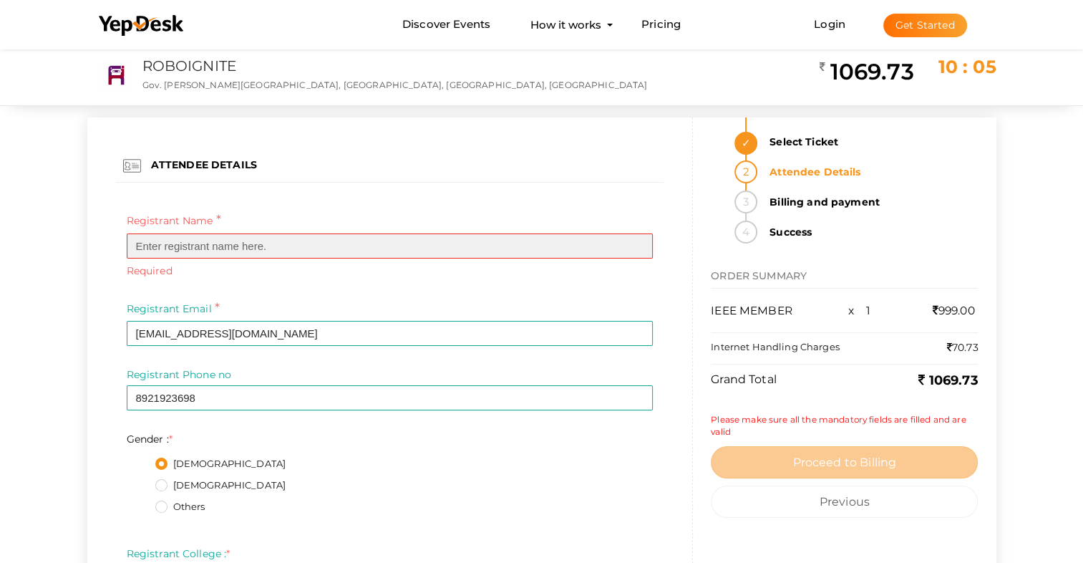
click at [163, 241] on input "text" at bounding box center [390, 245] width 527 height 25
type input "[PERSON_NAME]"
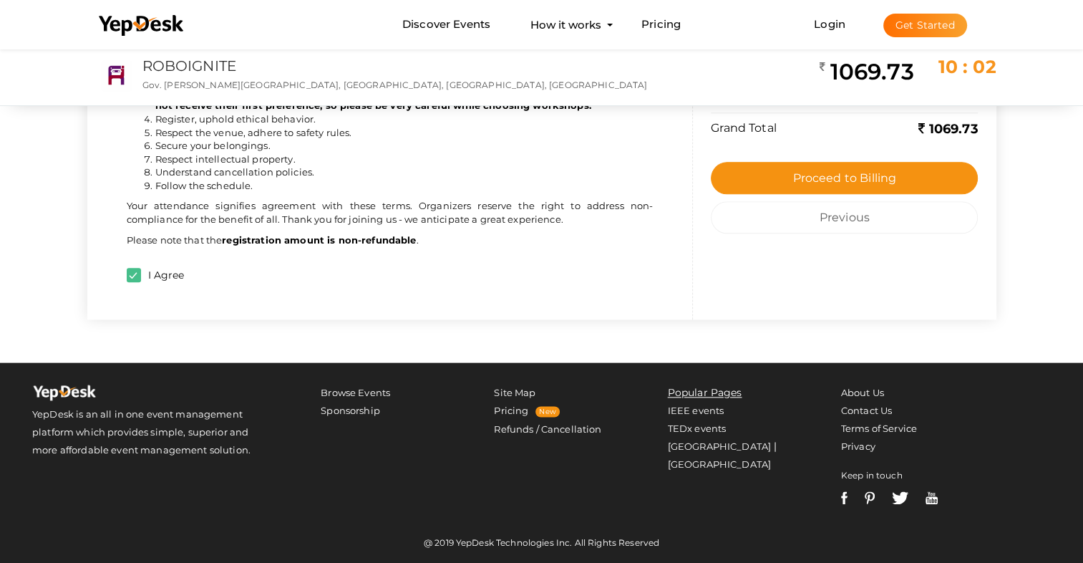
scroll to position [1710, 0]
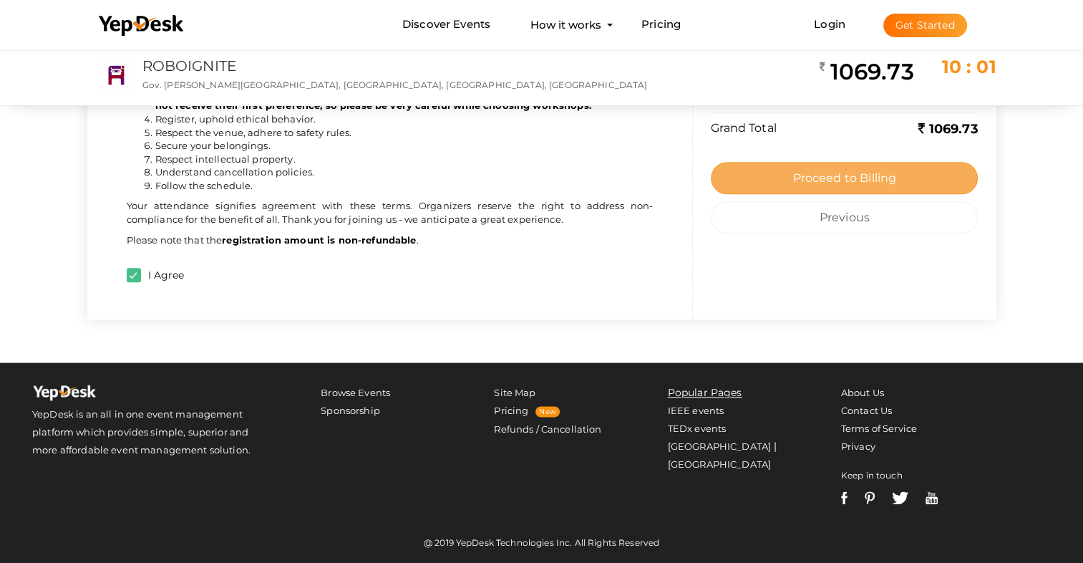
click at [640, 166] on button "Proceed to Billing" at bounding box center [844, 178] width 267 height 32
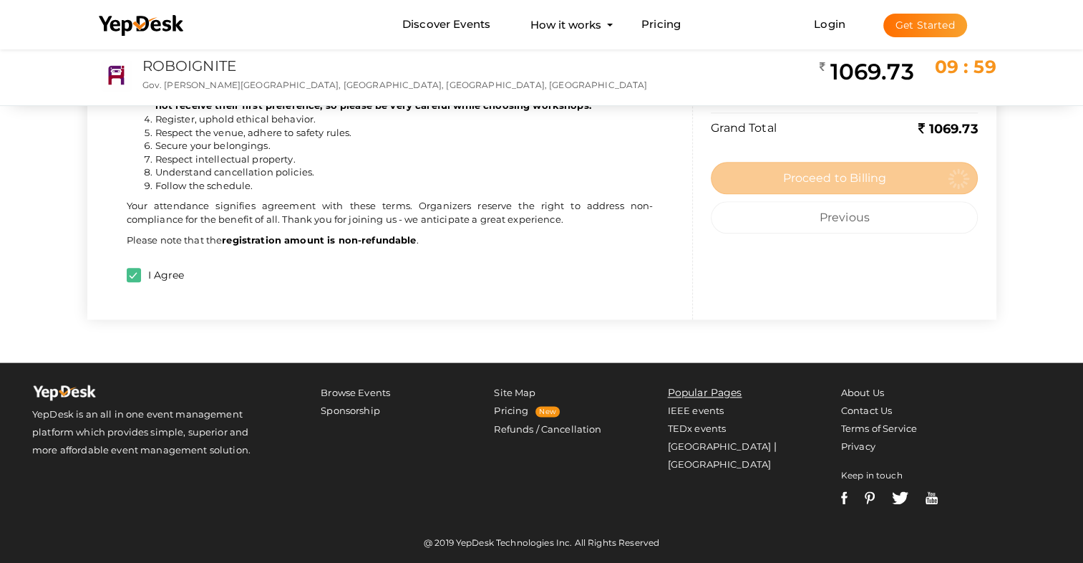
scroll to position [0, 0]
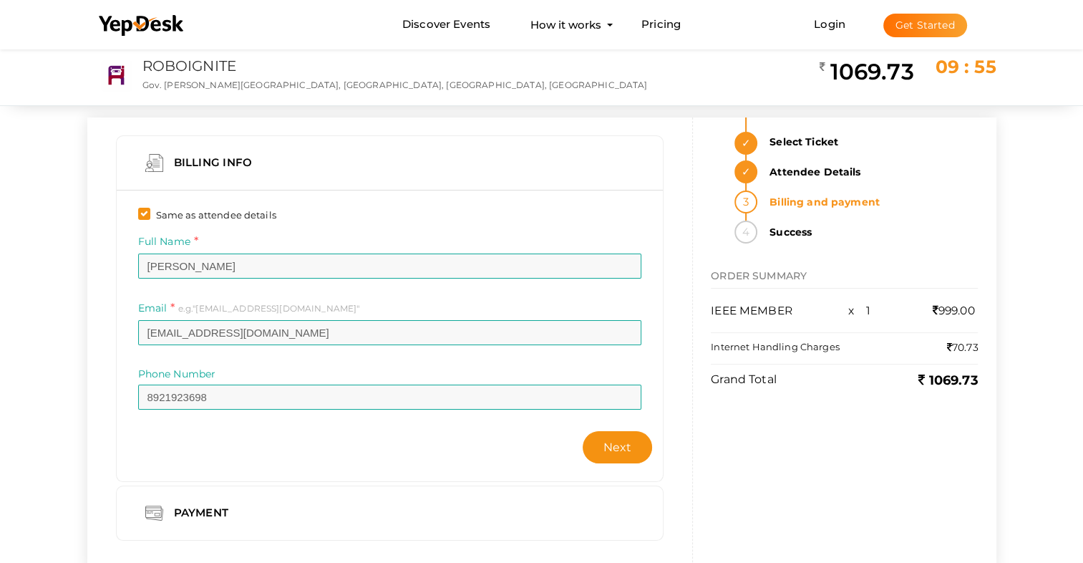
click at [120, 340] on div "Same as attendee details Full Name [PERSON_NAME] Invalid Name. Please enter ful…" at bounding box center [390, 335] width 547 height 291
click at [192, 157] on div "Billing Info" at bounding box center [215, 163] width 104 height 18
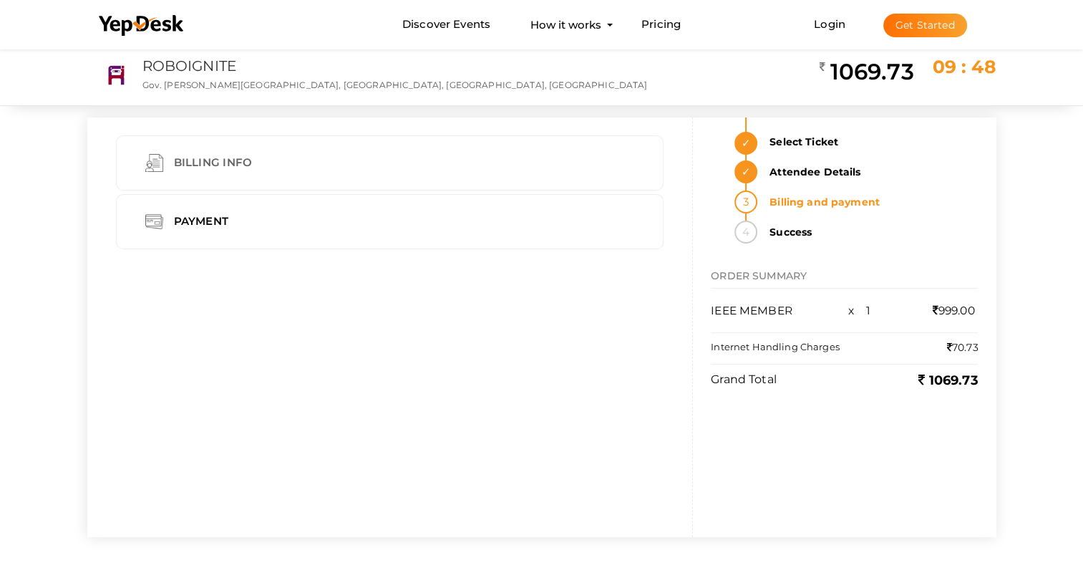
click at [175, 170] on div "Billing Info" at bounding box center [215, 163] width 104 height 18
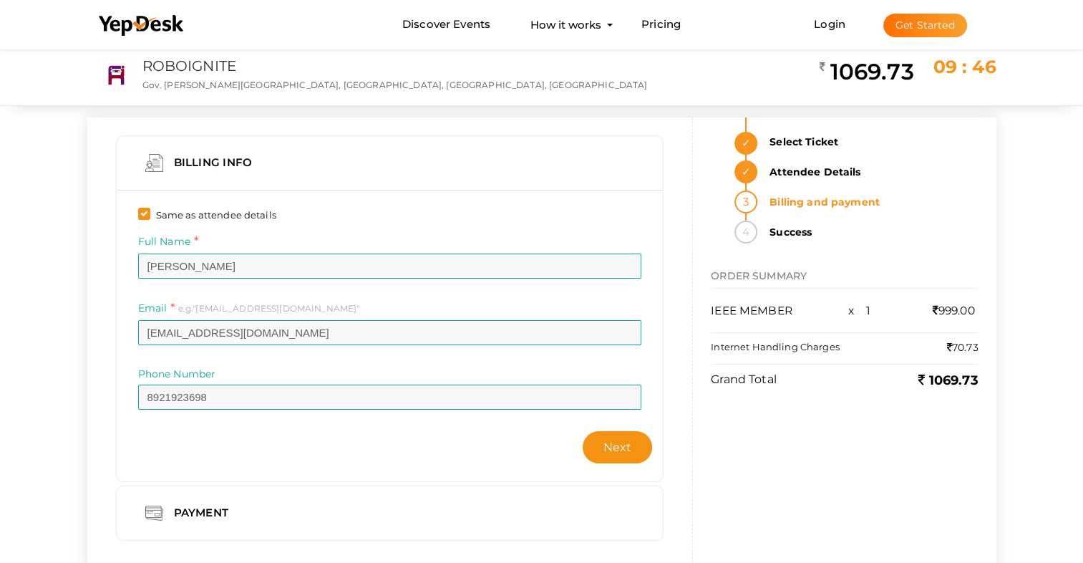
click at [640, 170] on strong "Attendee Details" at bounding box center [869, 171] width 217 height 23
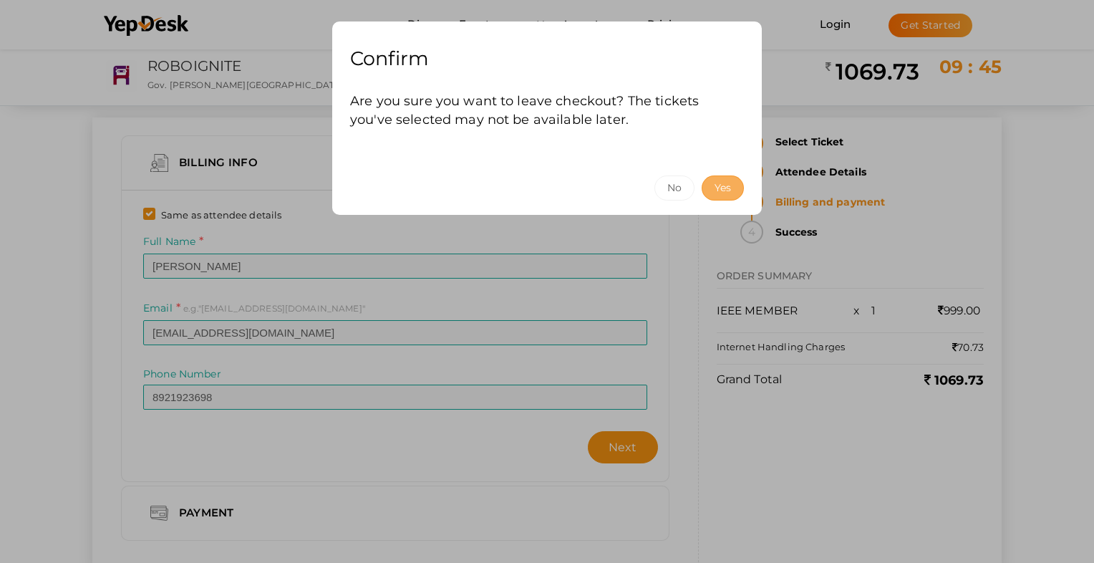
click at [640, 189] on button "Yes" at bounding box center [723, 187] width 42 height 25
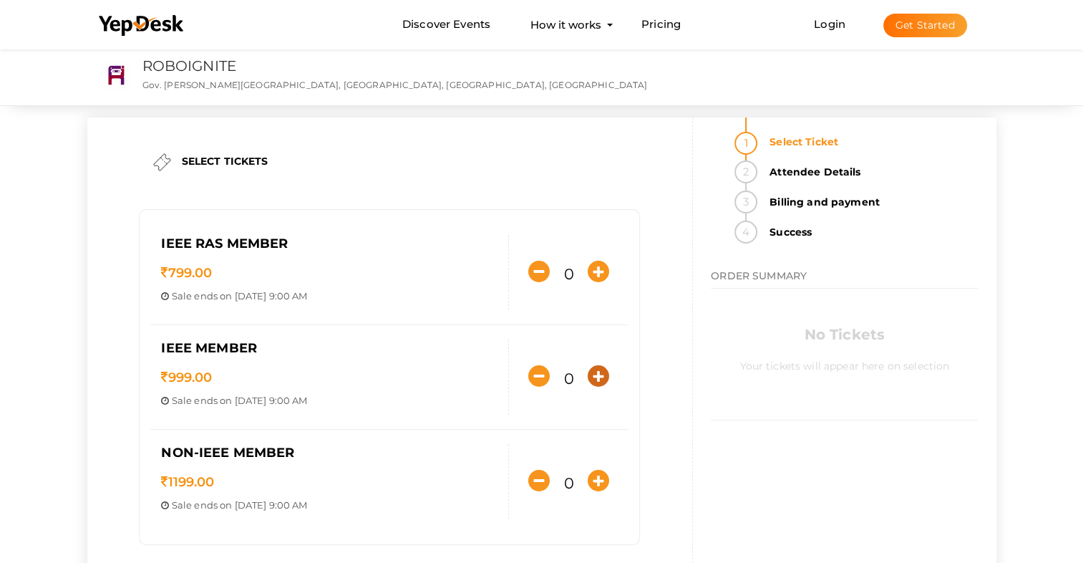
click at [603, 369] on icon "button" at bounding box center [598, 375] width 21 height 21
type input "1"
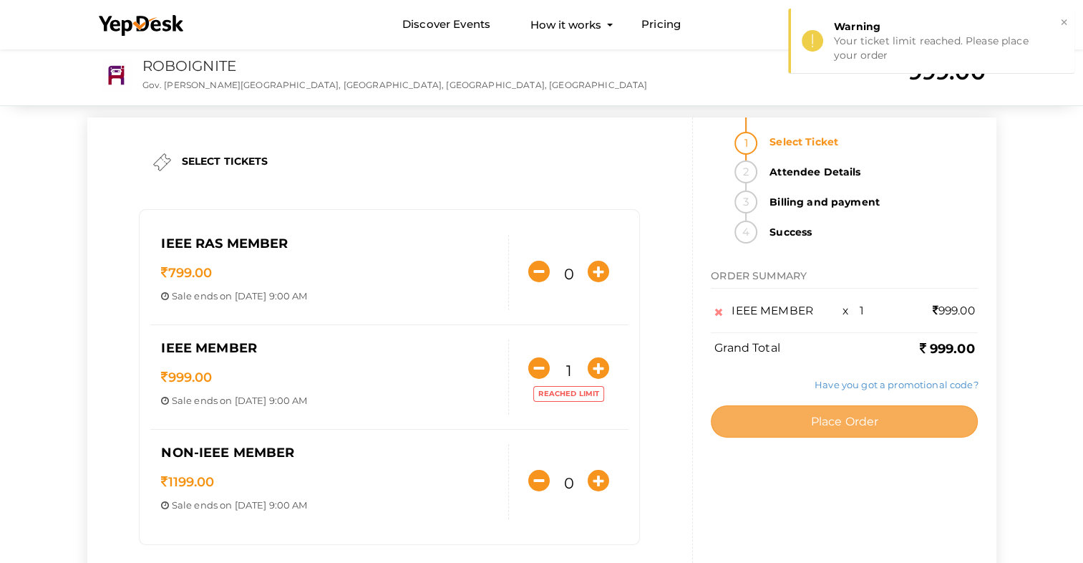
click at [640, 420] on button "Place Order" at bounding box center [844, 421] width 267 height 32
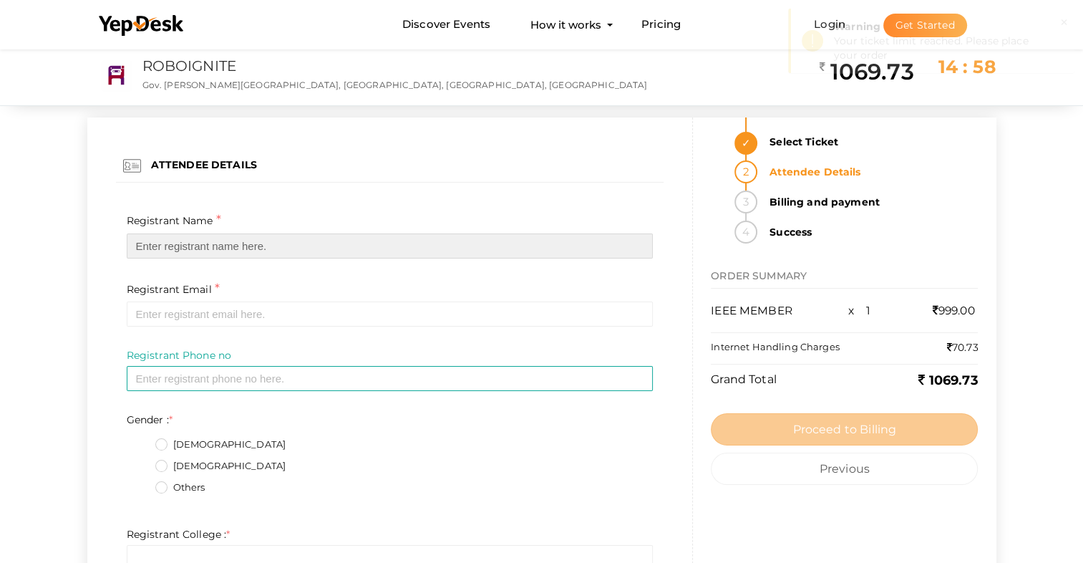
click at [324, 233] on input "text" at bounding box center [390, 245] width 527 height 25
type input "[PERSON_NAME].[PERSON_NAME]"
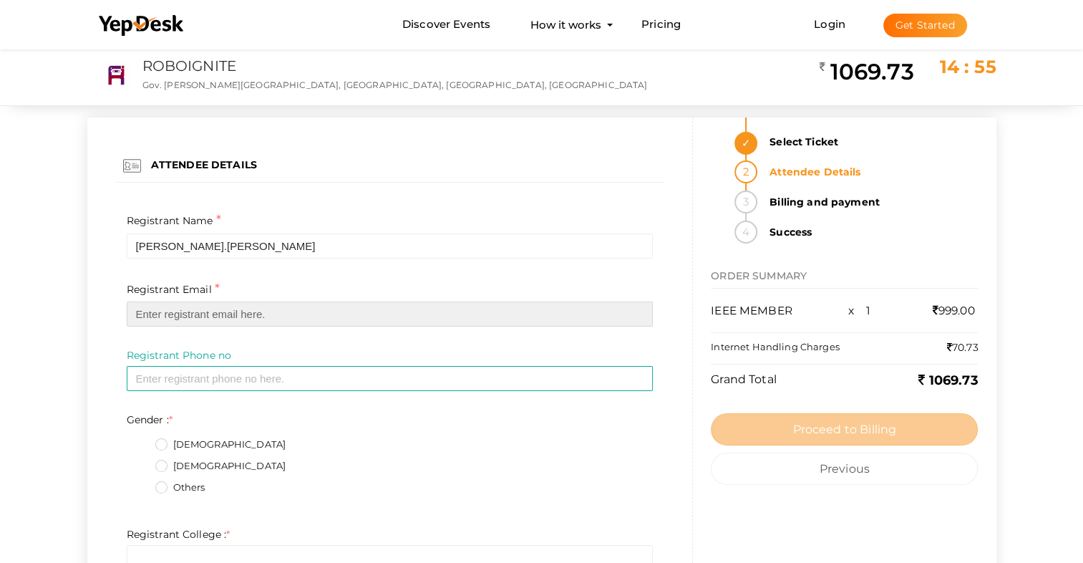
type input "[EMAIL_ADDRESS][DOMAIN_NAME]"
type input "08921923698"
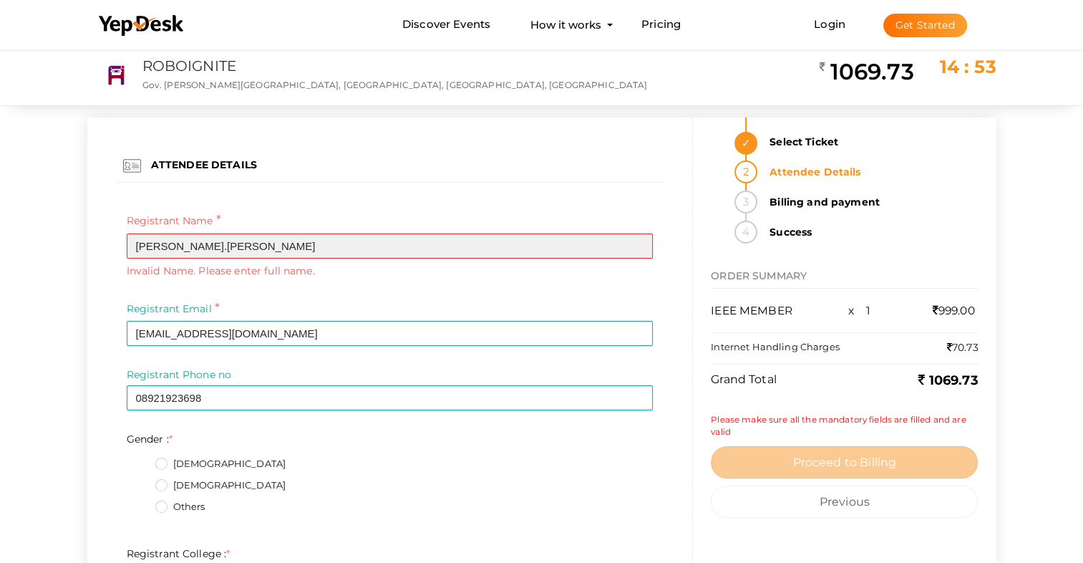
type input "[PERSON_NAME]"
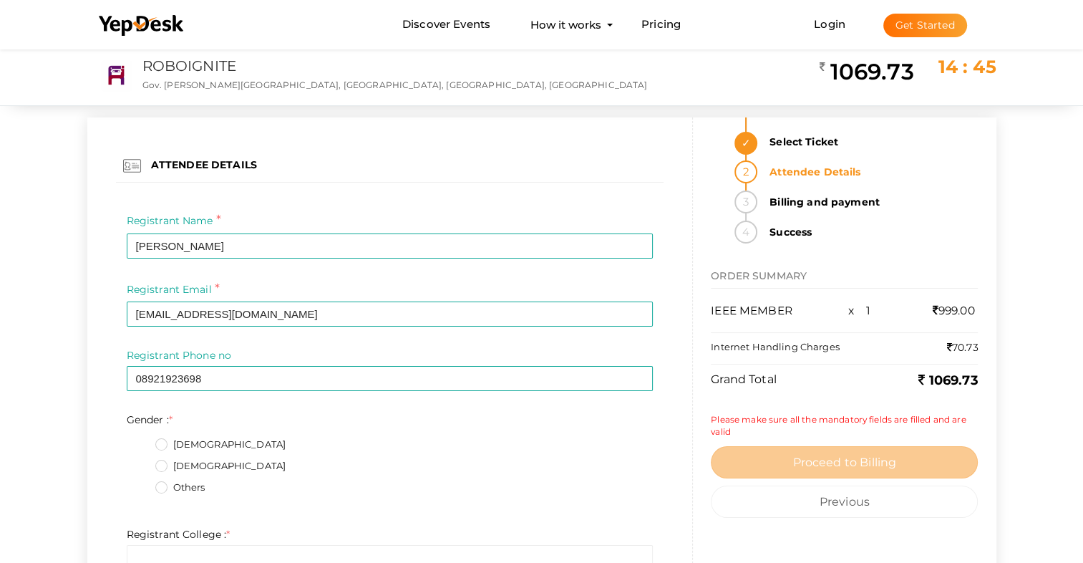
click at [160, 445] on label "[DEMOGRAPHIC_DATA]" at bounding box center [220, 444] width 131 height 14
click at [141, 440] on input "[DEMOGRAPHIC_DATA]" at bounding box center [141, 440] width 0 height 0
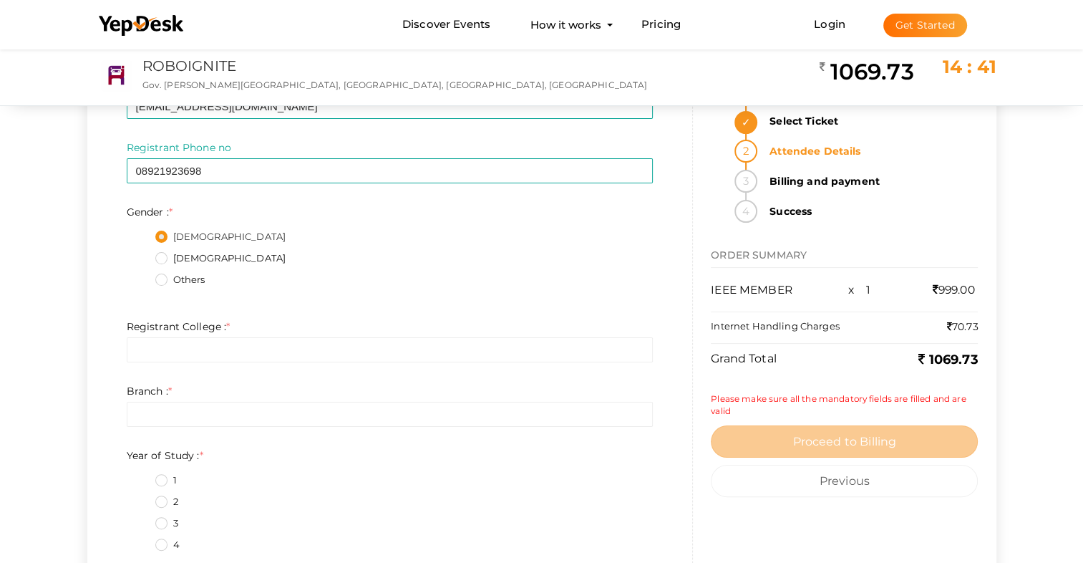
scroll to position [215, 0]
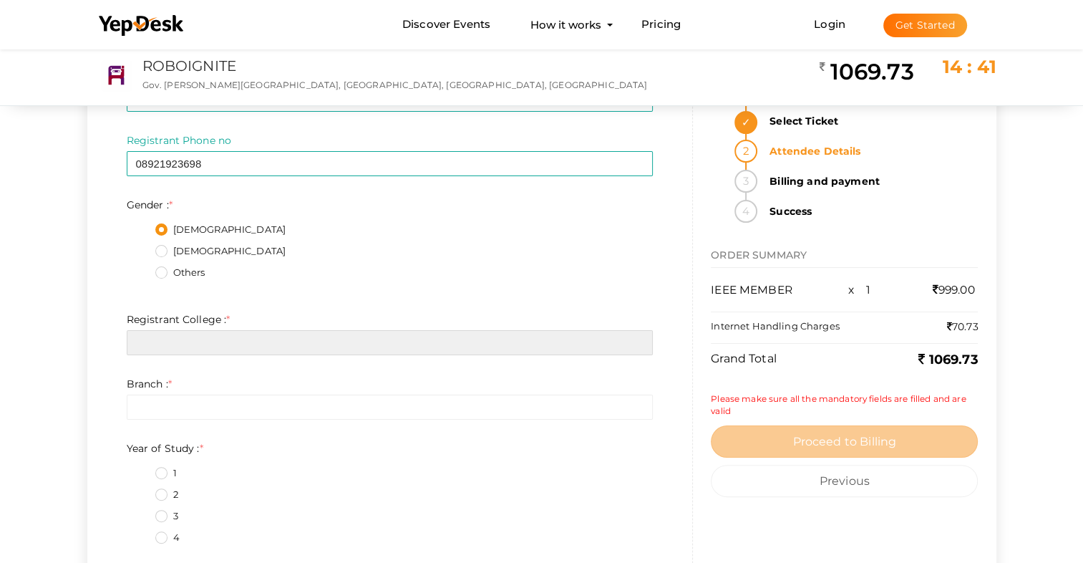
click at [152, 351] on input "text" at bounding box center [390, 342] width 527 height 25
type input "[PERSON_NAME] COLLEGE OF ENGINEERING"
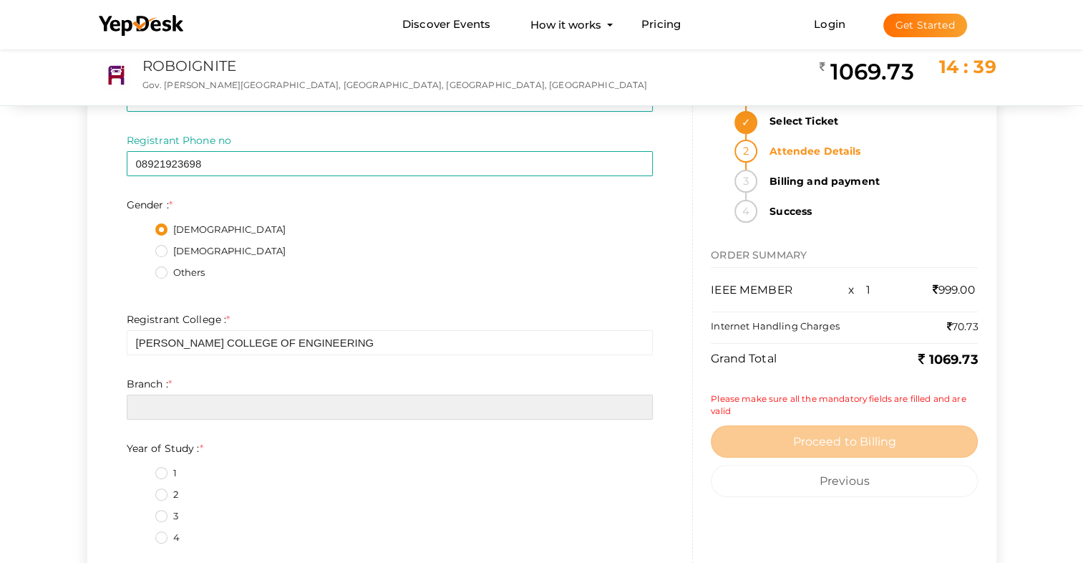
type input "ELECTRONICS AND COMMUNICATION"
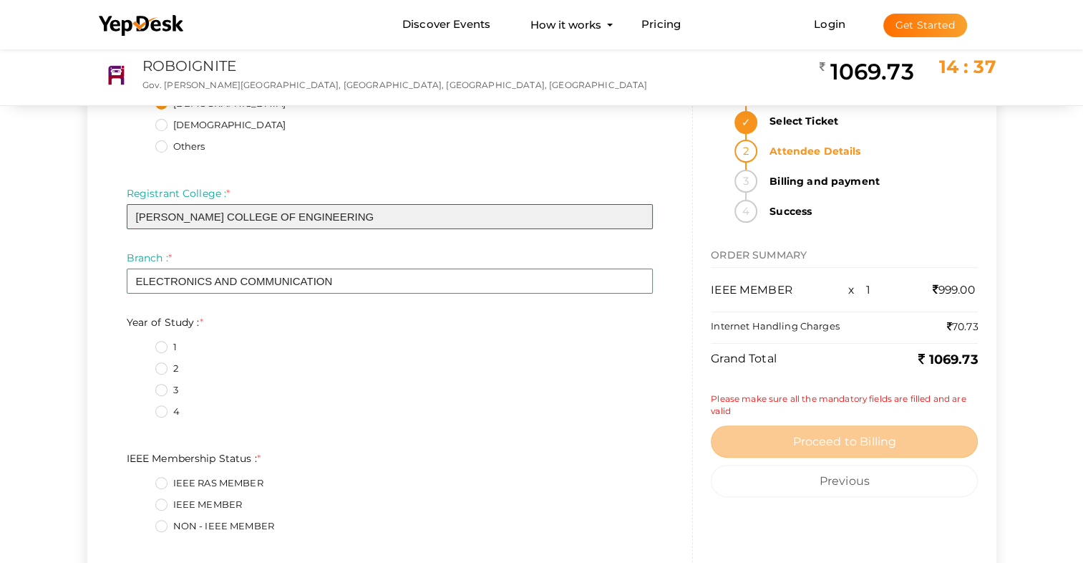
scroll to position [358, 0]
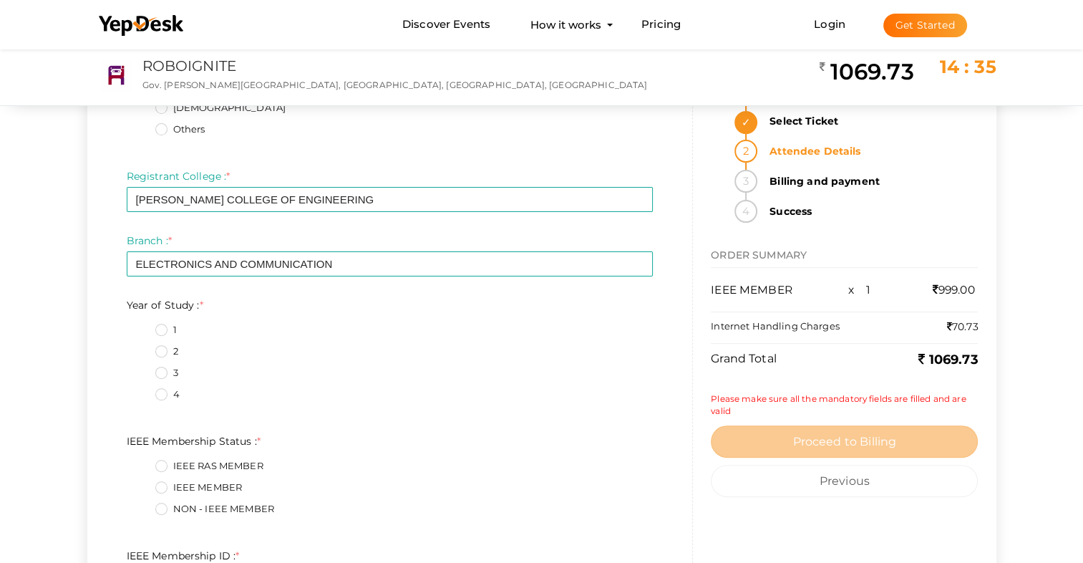
click at [166, 357] on label "2" at bounding box center [166, 351] width 23 height 14
click at [141, 347] on Study\+1\+ "2" at bounding box center [141, 347] width 0 height 0
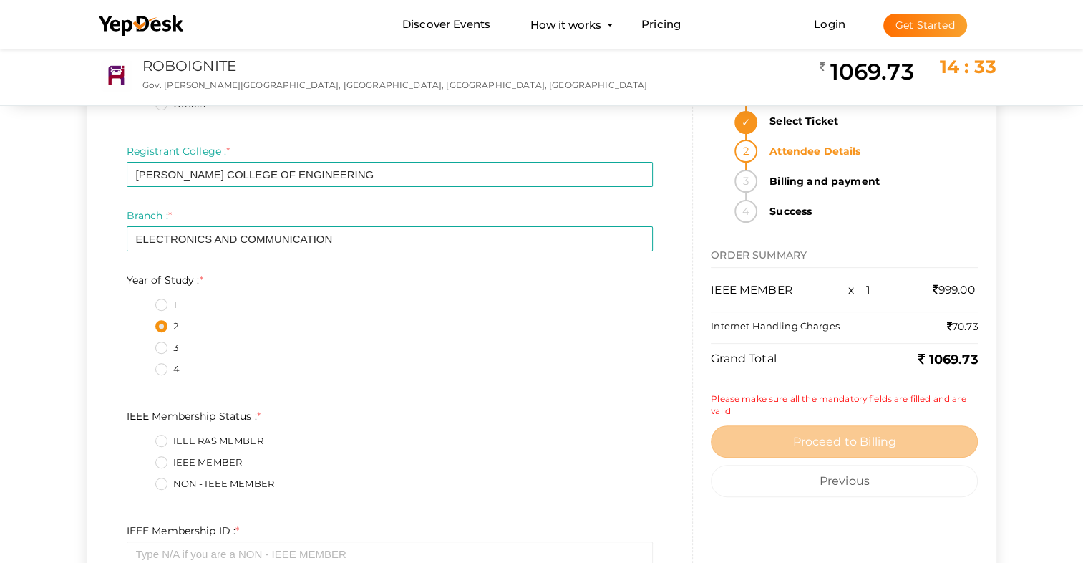
scroll to position [573, 0]
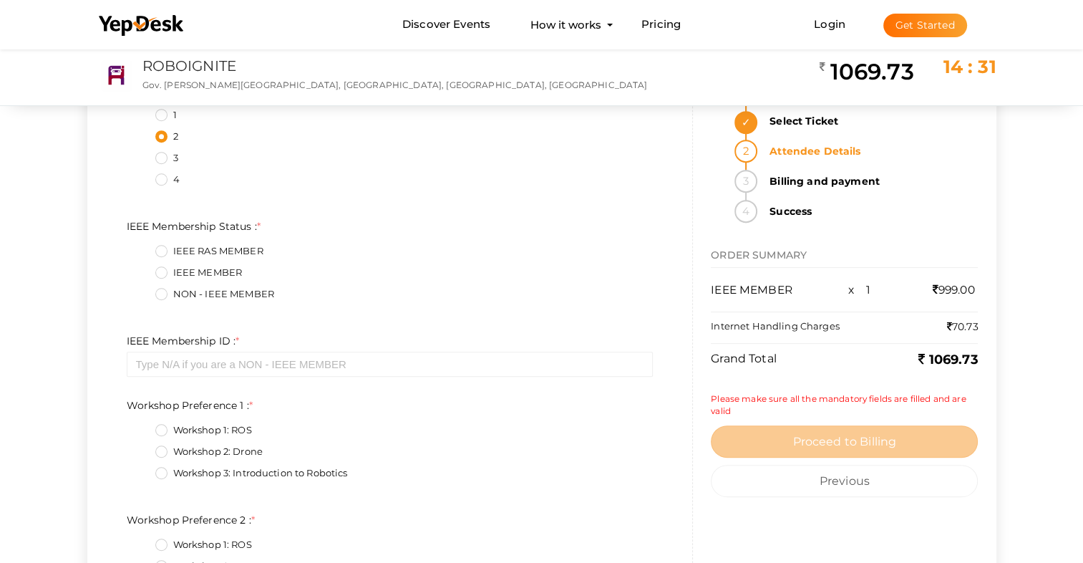
click at [157, 273] on label "IEEE MEMBER" at bounding box center [198, 273] width 87 height 14
click at [141, 268] on Status\+1\+ "IEEE MEMBER" at bounding box center [141, 268] width 0 height 0
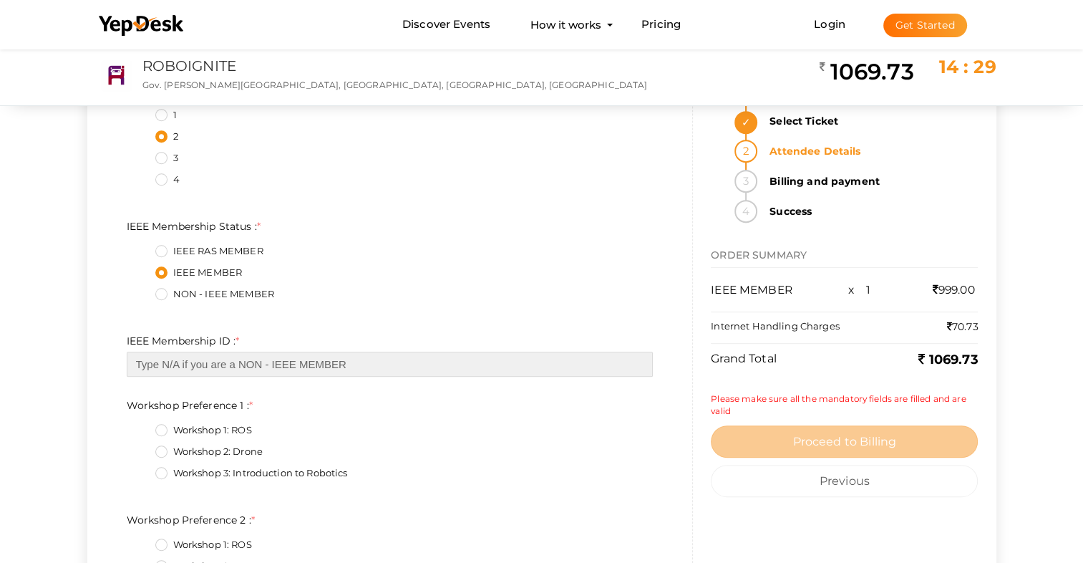
click at [215, 371] on input "text" at bounding box center [390, 364] width 527 height 25
paste input "101380612"
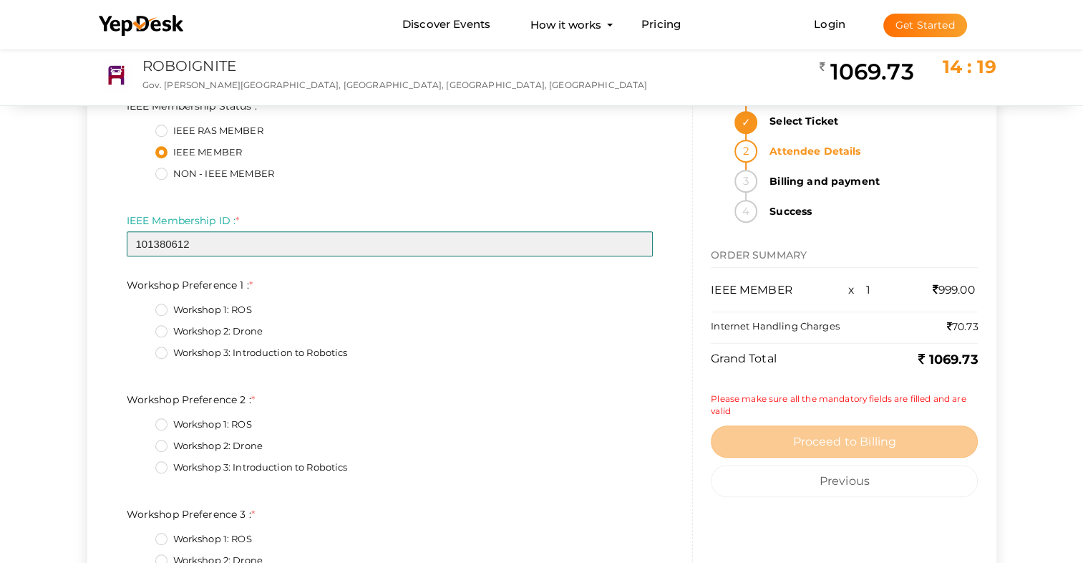
scroll to position [716, 0]
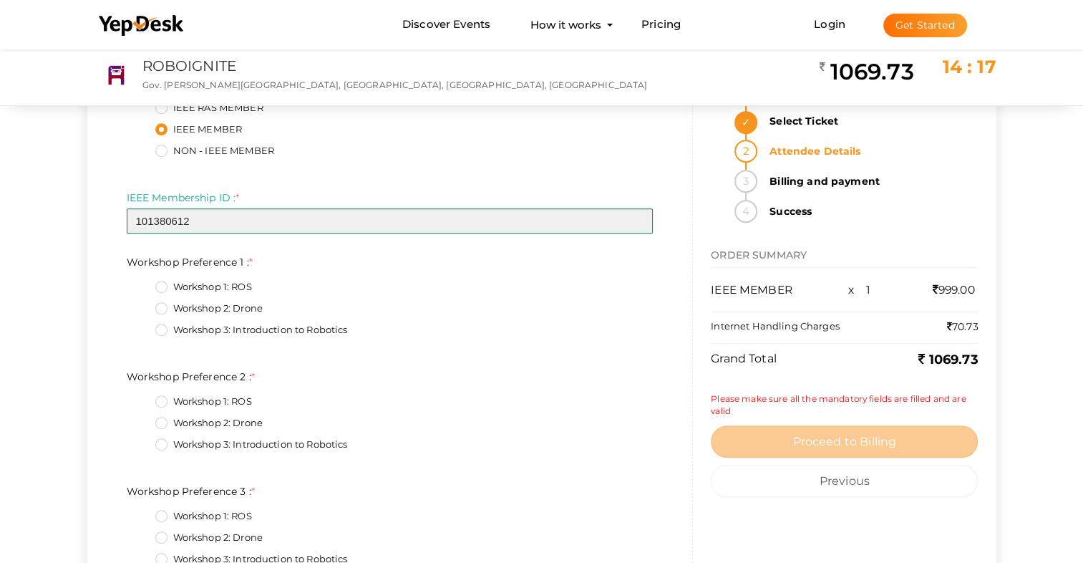
type input "101380612"
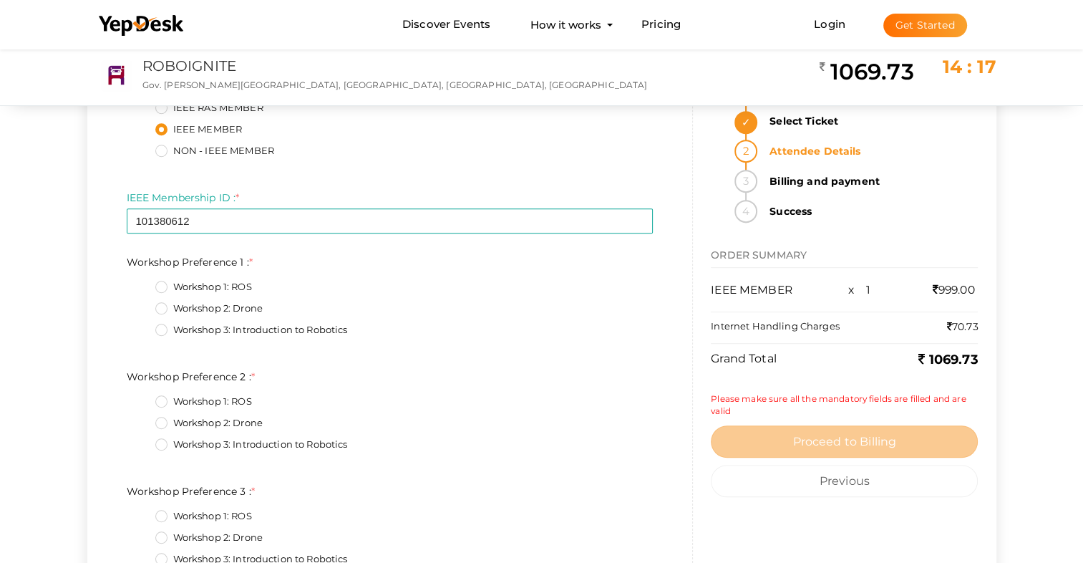
click at [163, 288] on label "Workshop 1: ROS" at bounding box center [203, 287] width 97 height 14
click at [141, 283] on 1\+0\+ "Workshop 1: ROS" at bounding box center [141, 283] width 0 height 0
click at [159, 424] on label "Workshop 2: Drone" at bounding box center [208, 423] width 107 height 14
click at [141, 419] on 2\+1\+ "Workshop 2: Drone" at bounding box center [141, 419] width 0 height 0
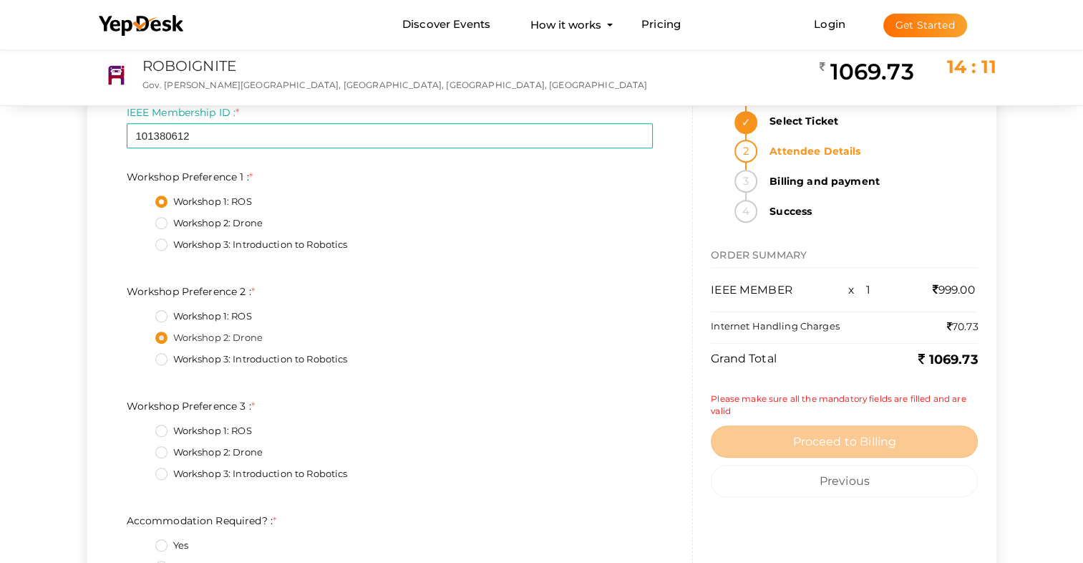
scroll to position [859, 0]
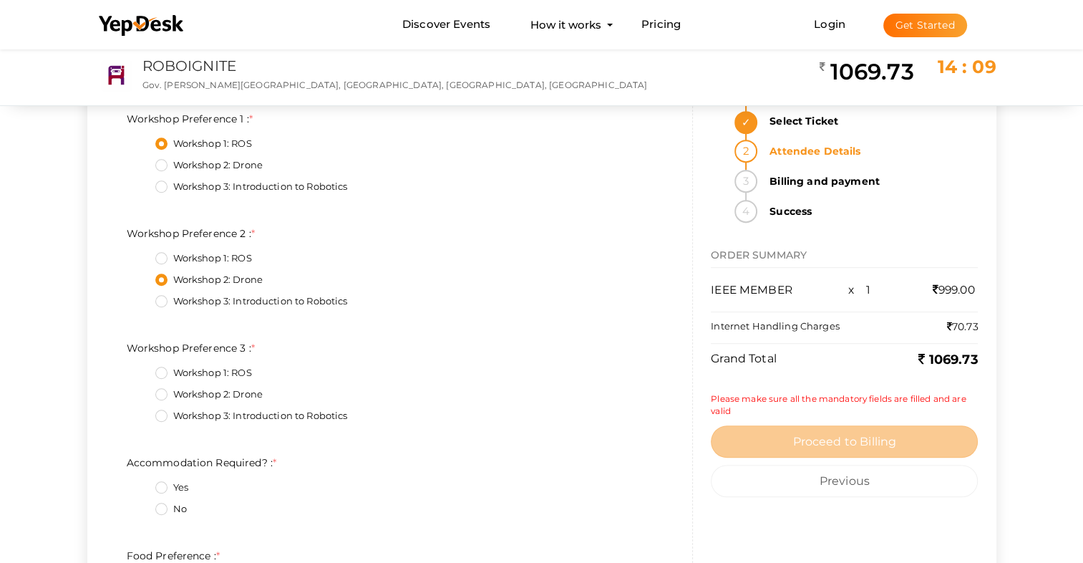
drag, startPoint x: 160, startPoint y: 415, endPoint x: 163, endPoint y: 427, distance: 11.7
click at [160, 416] on label "Workshop 3: Introduction to Robotics" at bounding box center [251, 416] width 193 height 14
click at [141, 412] on 3\+2\+ "Workshop 3: Introduction to Robotics" at bounding box center [141, 412] width 0 height 0
click at [155, 483] on label "Yes" at bounding box center [171, 487] width 33 height 14
click at [141, 483] on Required\?\+0\+ "Yes" at bounding box center [141, 483] width 0 height 0
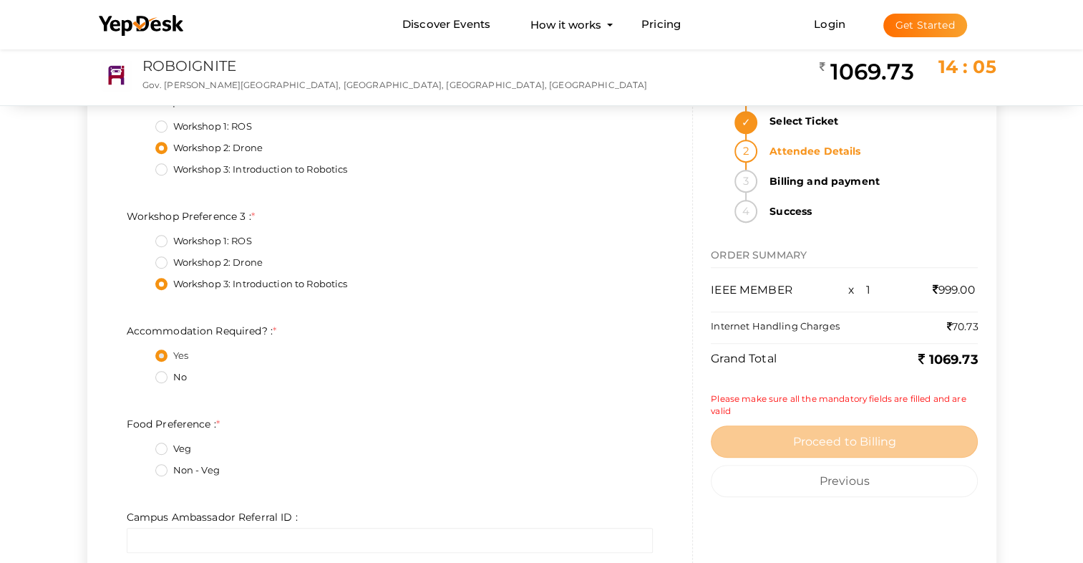
scroll to position [1074, 0]
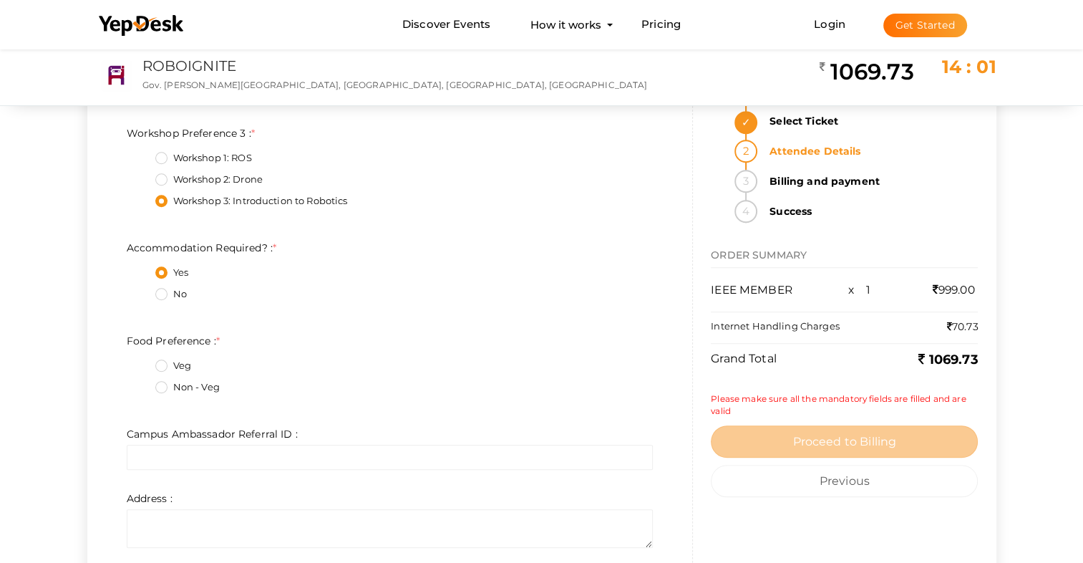
click at [161, 391] on label "Non - Veg" at bounding box center [187, 387] width 64 height 14
click at [141, 383] on Preference\+1\+ "Non - Veg" at bounding box center [141, 383] width 0 height 0
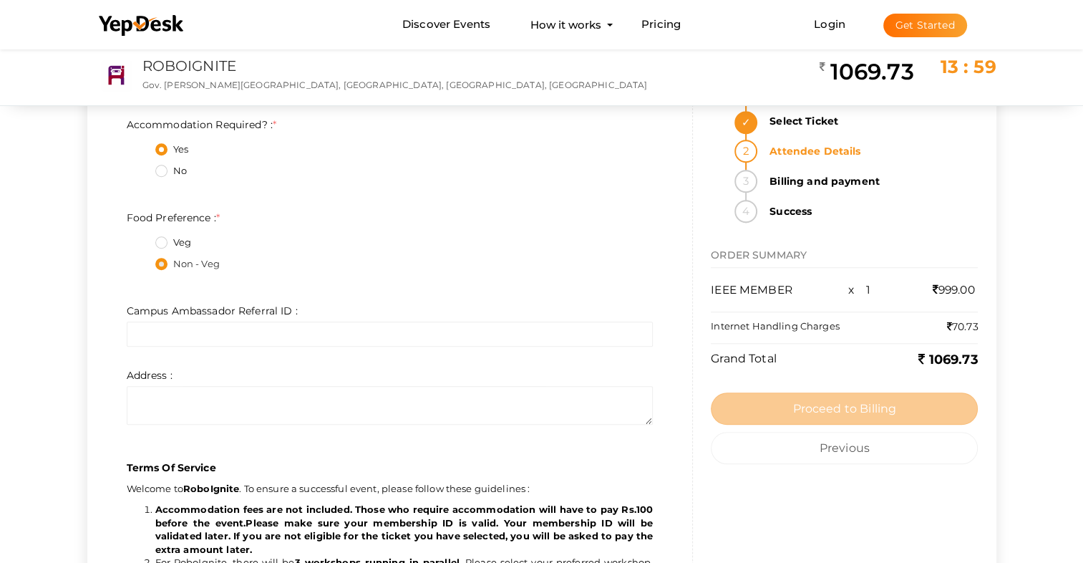
scroll to position [1217, 0]
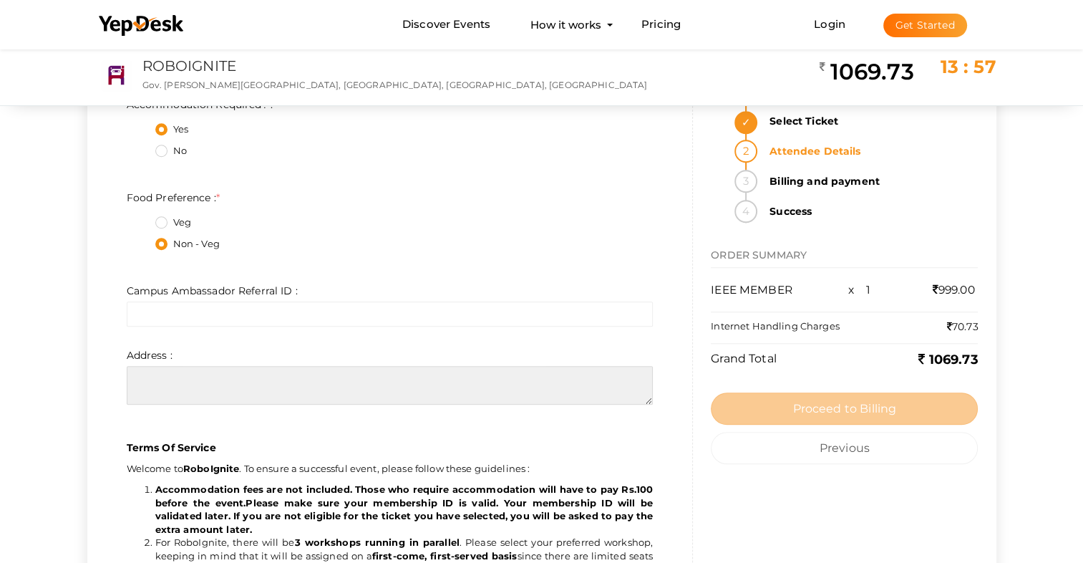
click at [140, 379] on textarea at bounding box center [390, 385] width 527 height 39
type textarea "Koovappally PO, [GEOGRAPHIC_DATA], [GEOGRAPHIC_DATA] Dt, [GEOGRAPHIC_DATA], [GE…"
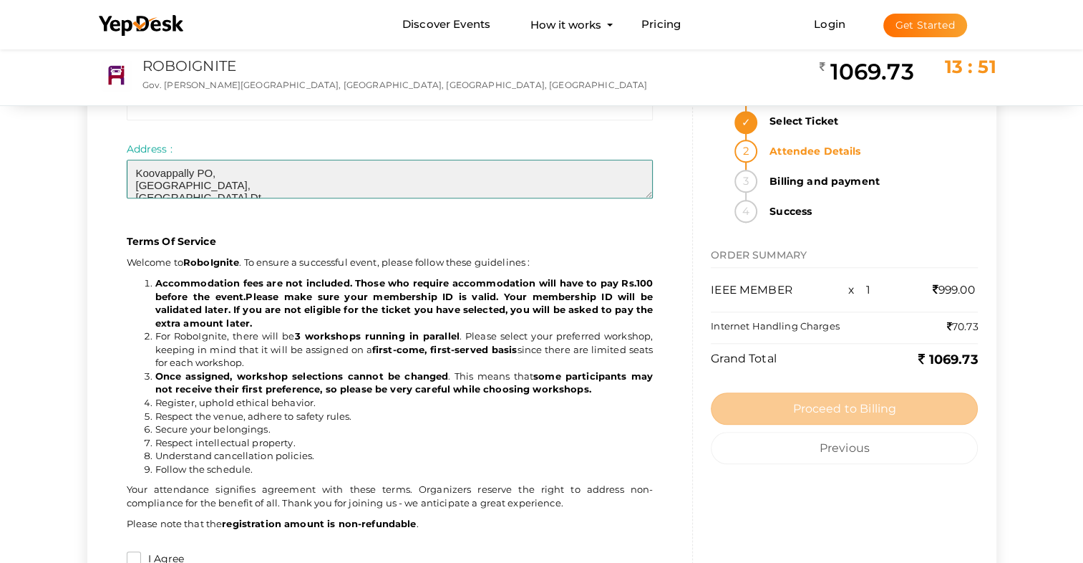
scroll to position [1575, 0]
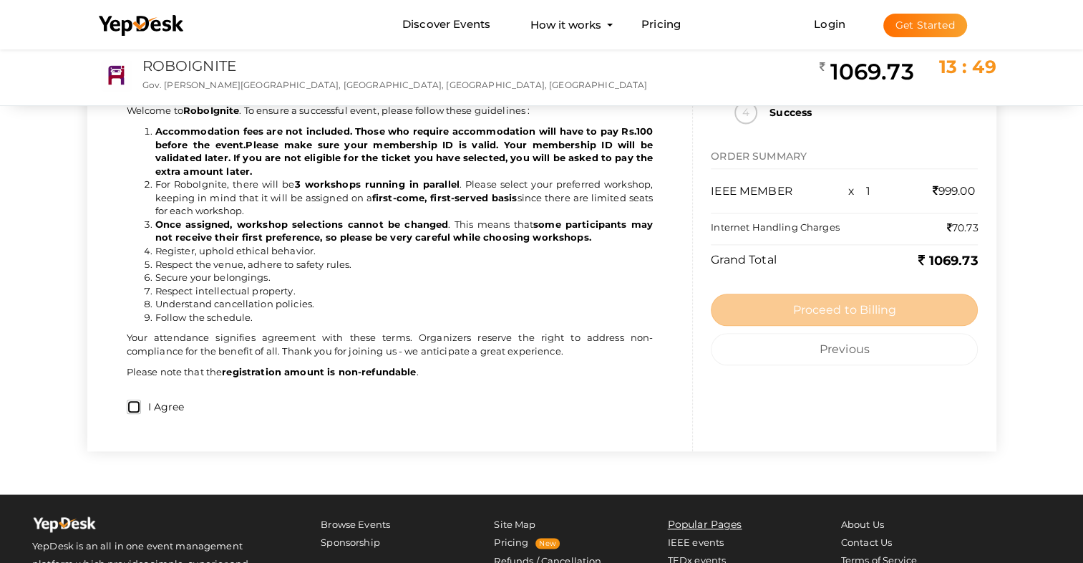
click at [129, 405] on input "I Agree" at bounding box center [134, 406] width 14 height 14
checkbox input "true"
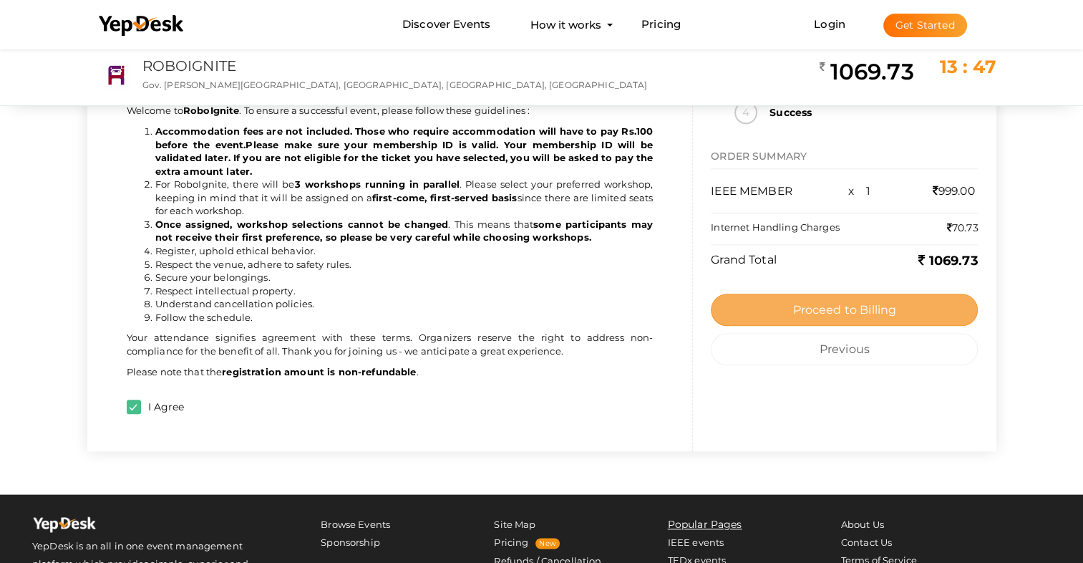
click at [640, 314] on button "Proceed to Billing" at bounding box center [844, 310] width 267 height 32
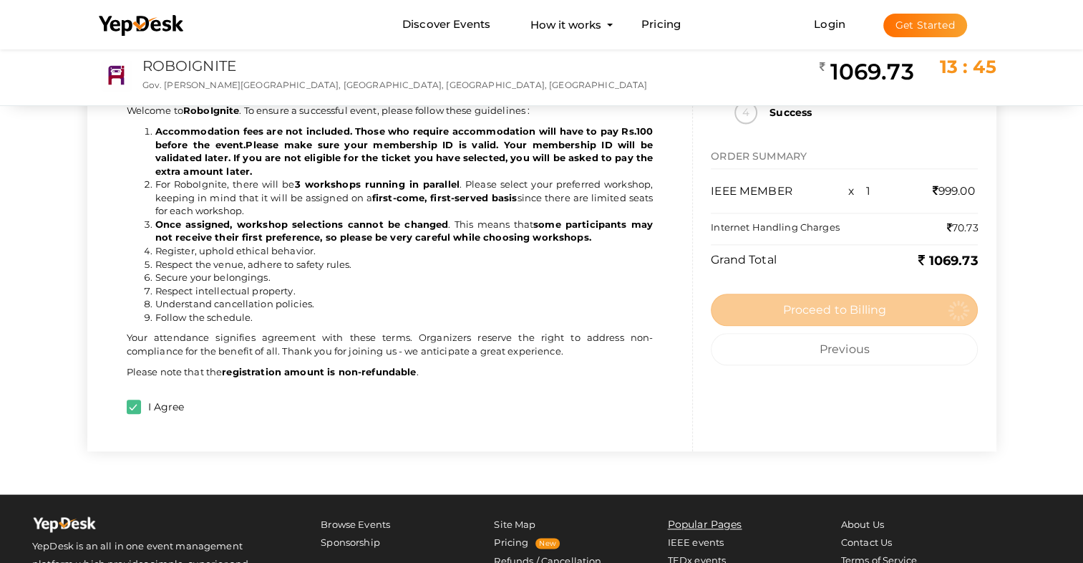
scroll to position [0, 0]
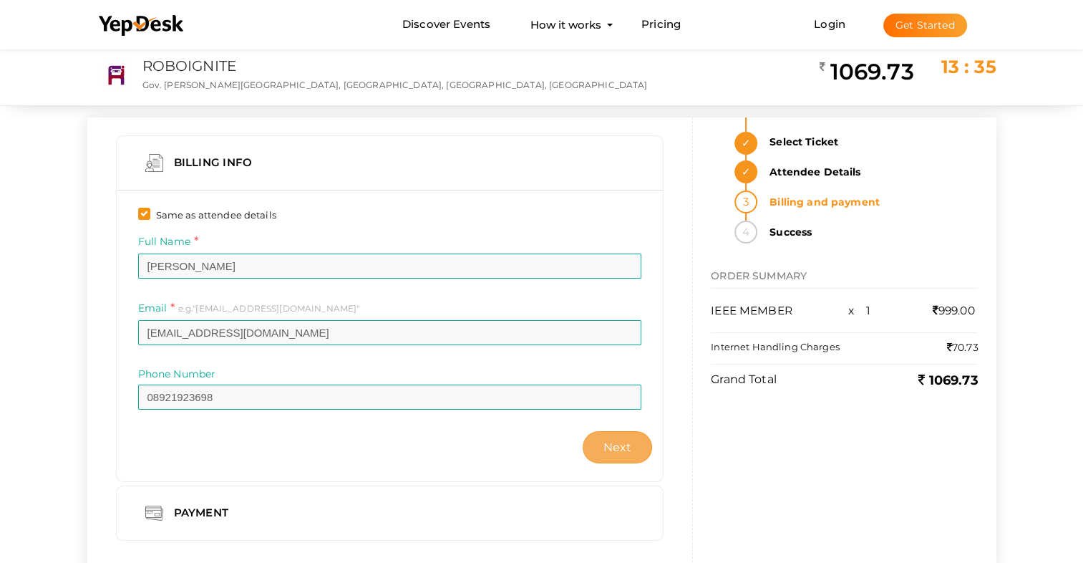
click at [594, 449] on button "Next" at bounding box center [618, 447] width 70 height 32
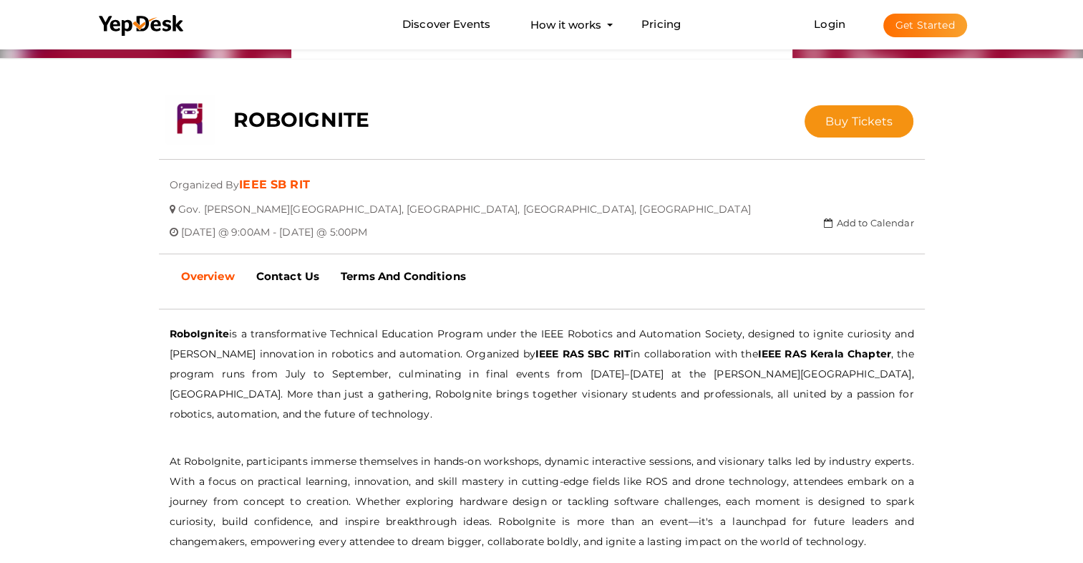
scroll to position [235, 0]
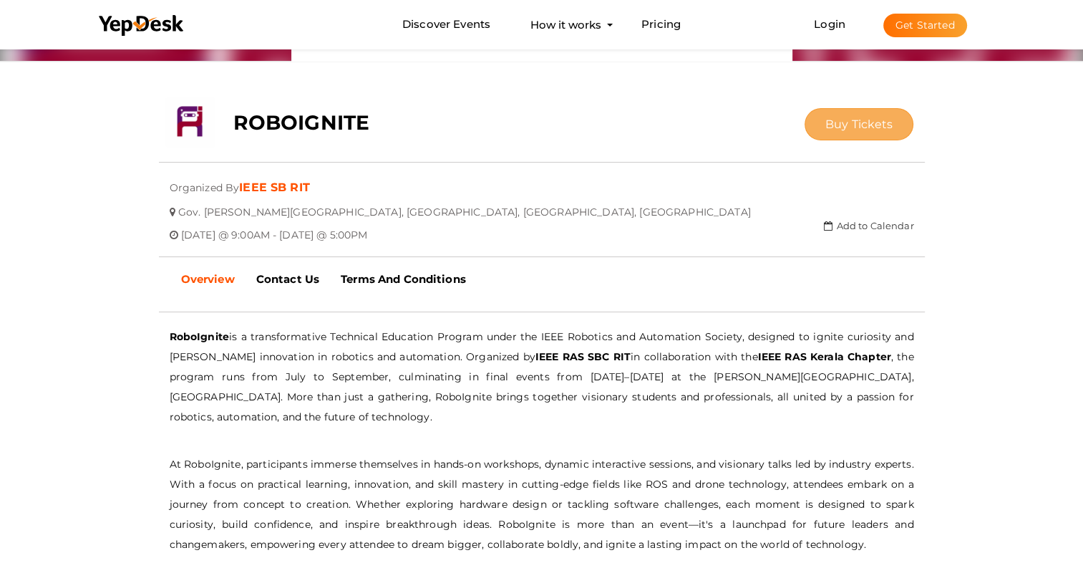
click at [871, 124] on span "Buy Tickets" at bounding box center [859, 124] width 68 height 14
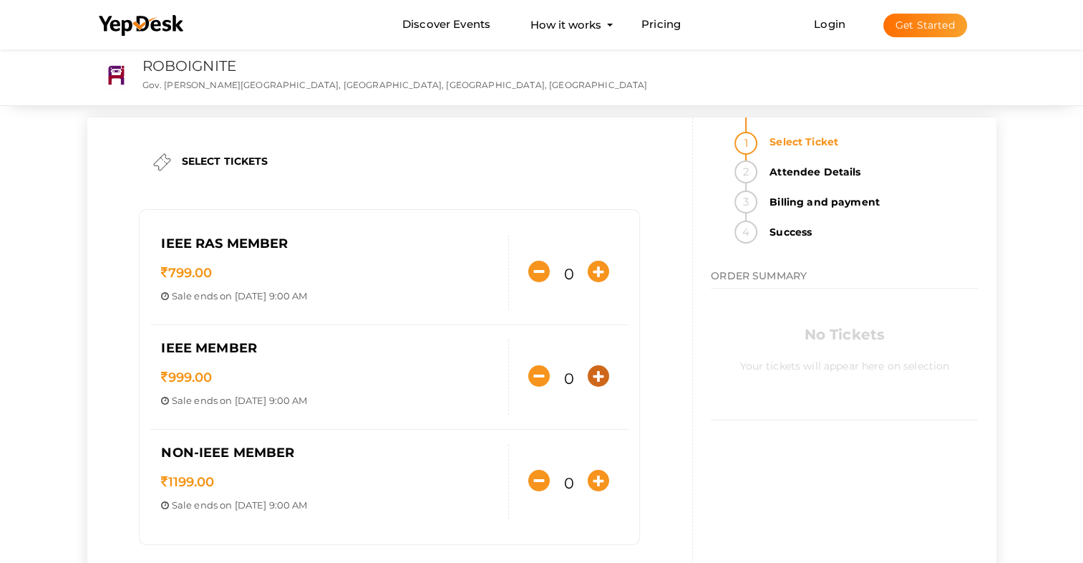
click at [610, 377] on button "button" at bounding box center [598, 376] width 29 height 29
type input "1"
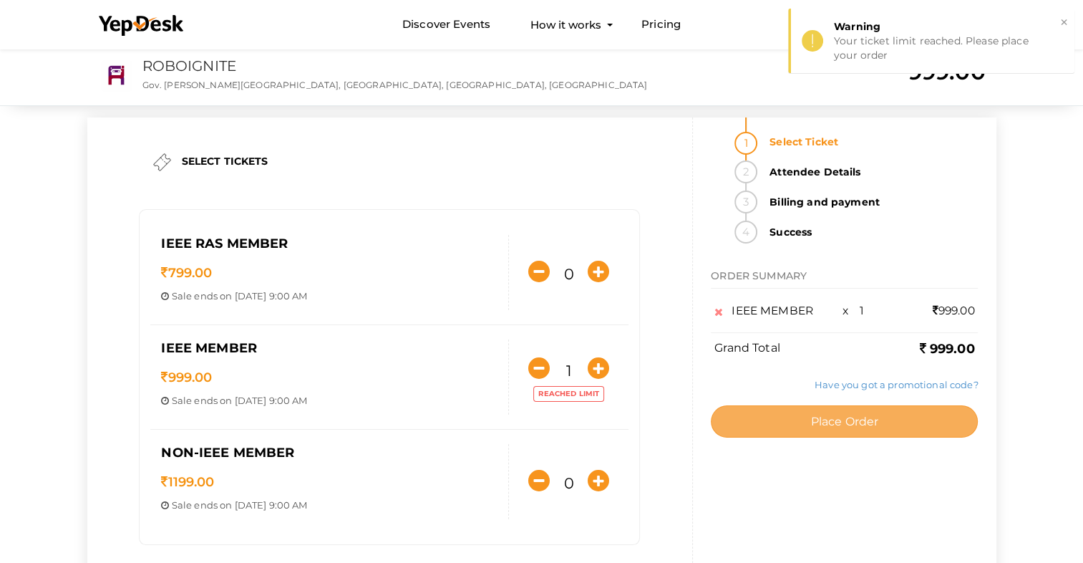
click at [819, 418] on span "Place Order" at bounding box center [844, 422] width 68 height 14
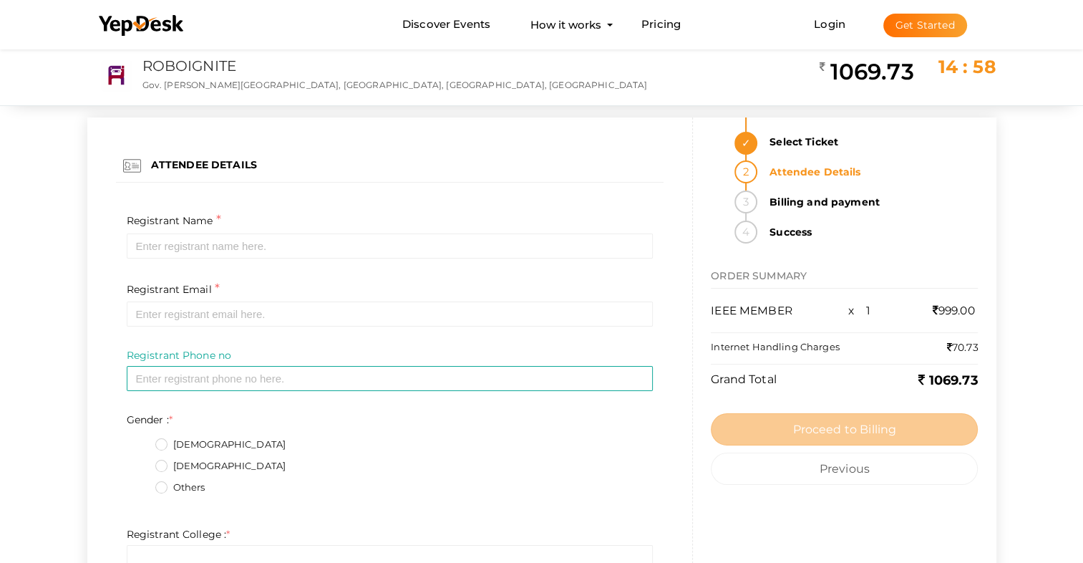
click at [327, 231] on div "Registrant Name * Required Invalid Name. Please enter full name." at bounding box center [390, 234] width 527 height 47
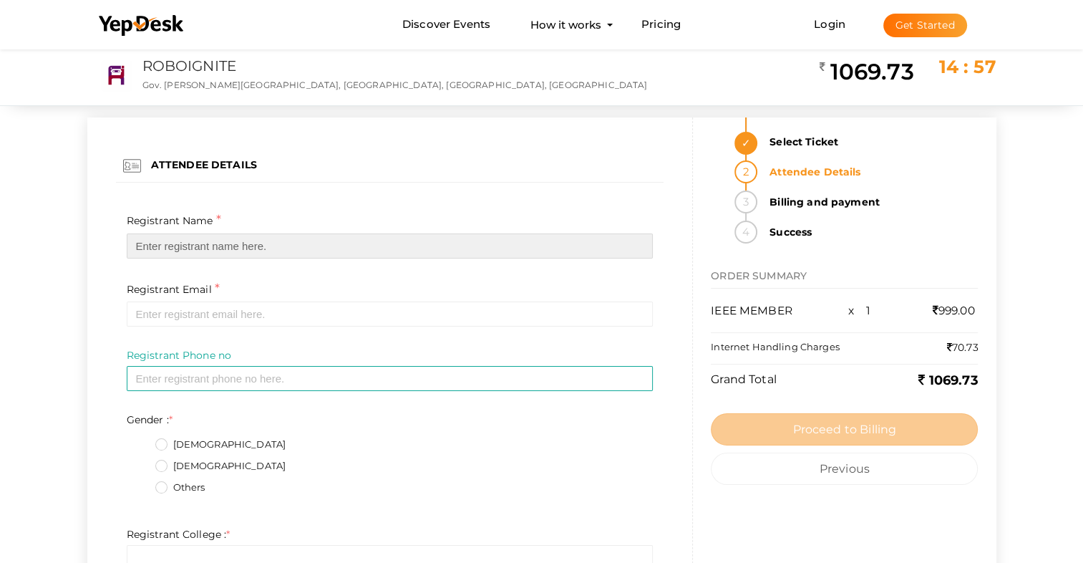
click at [307, 240] on input "text" at bounding box center [390, 245] width 527 height 25
type input "[PERSON_NAME]"
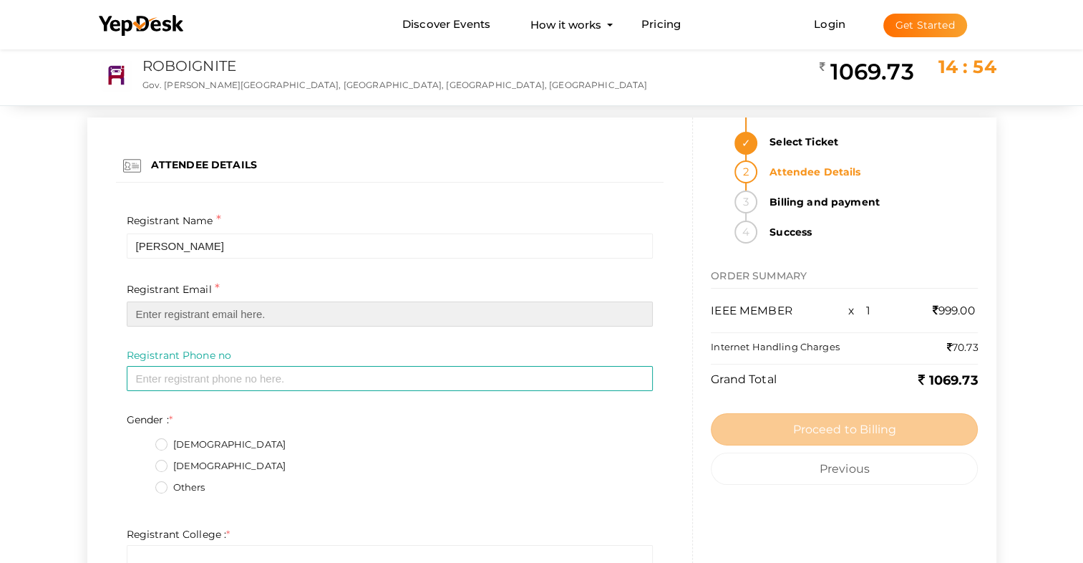
type input "[EMAIL_ADDRESS][DOMAIN_NAME]"
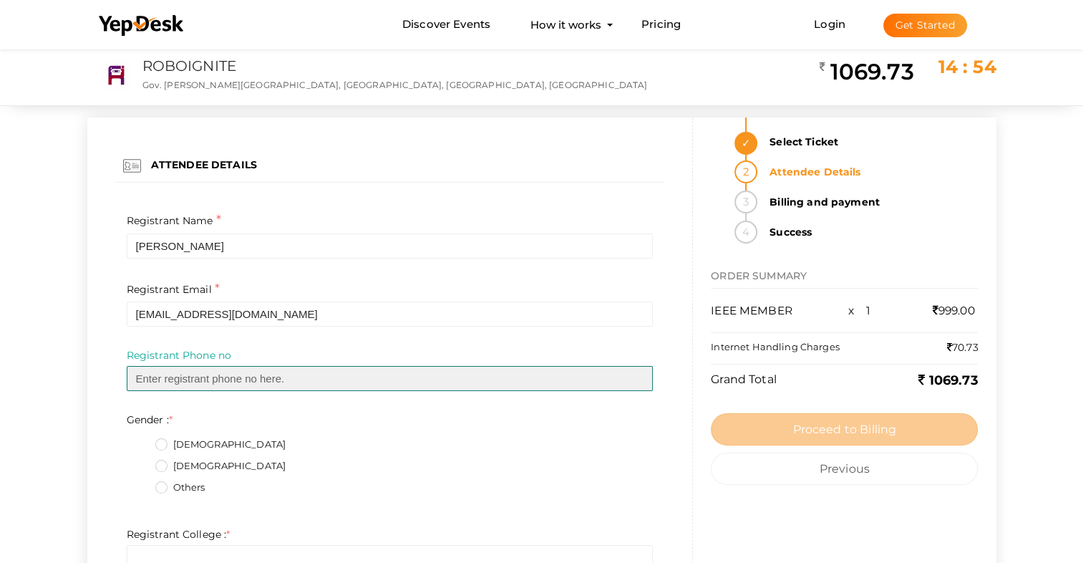
type input "08921923698"
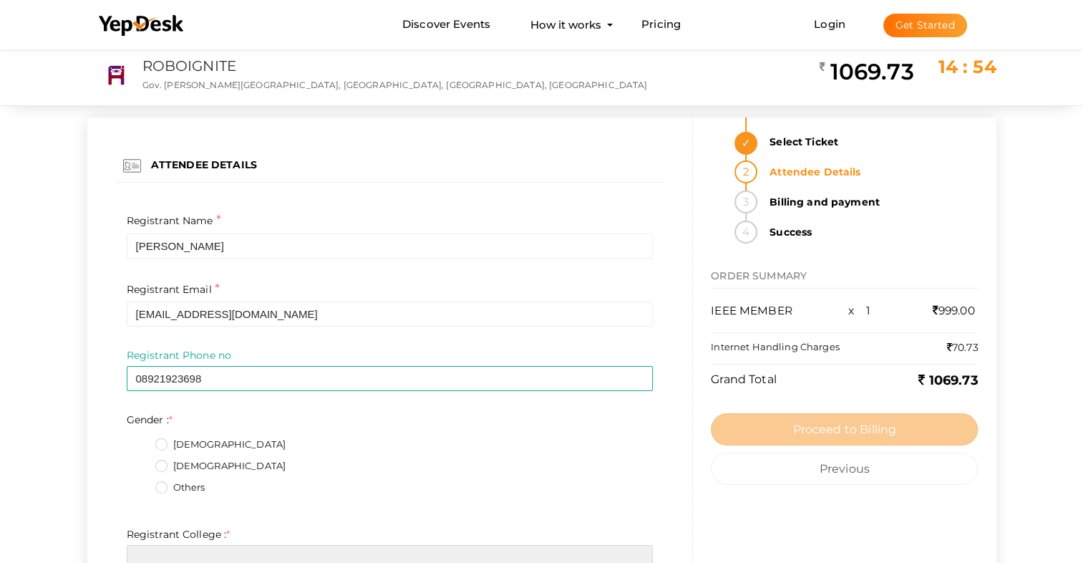
type input "[PERSON_NAME] COLLEGE OF ENGINEERING"
type input "ELECTRONICS AND COMMUNICATION"
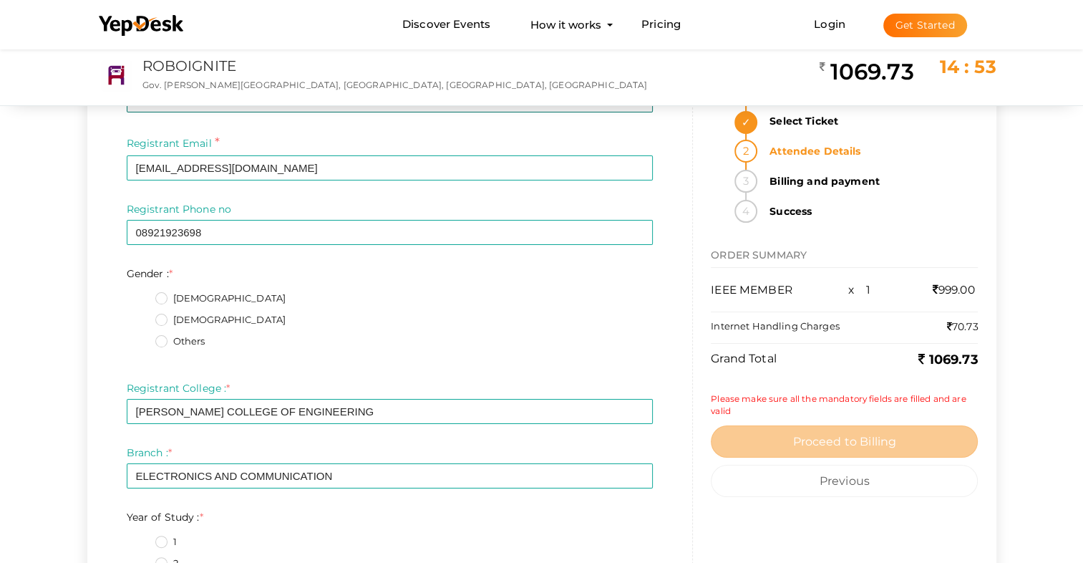
scroll to position [152, 0]
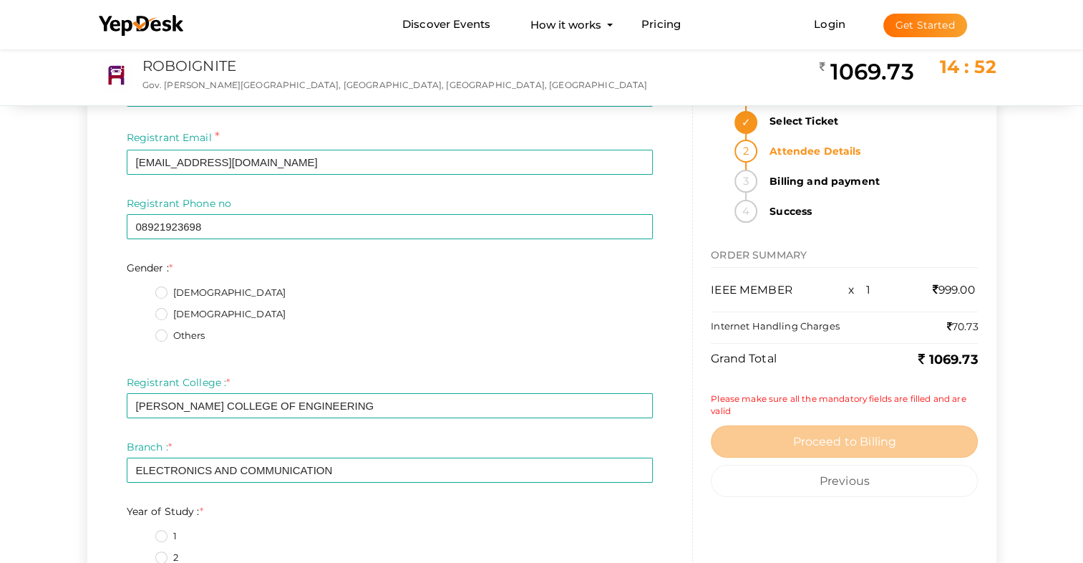
click at [165, 290] on label "[DEMOGRAPHIC_DATA]" at bounding box center [220, 293] width 131 height 14
click at [141, 289] on input "[DEMOGRAPHIC_DATA]" at bounding box center [141, 289] width 0 height 0
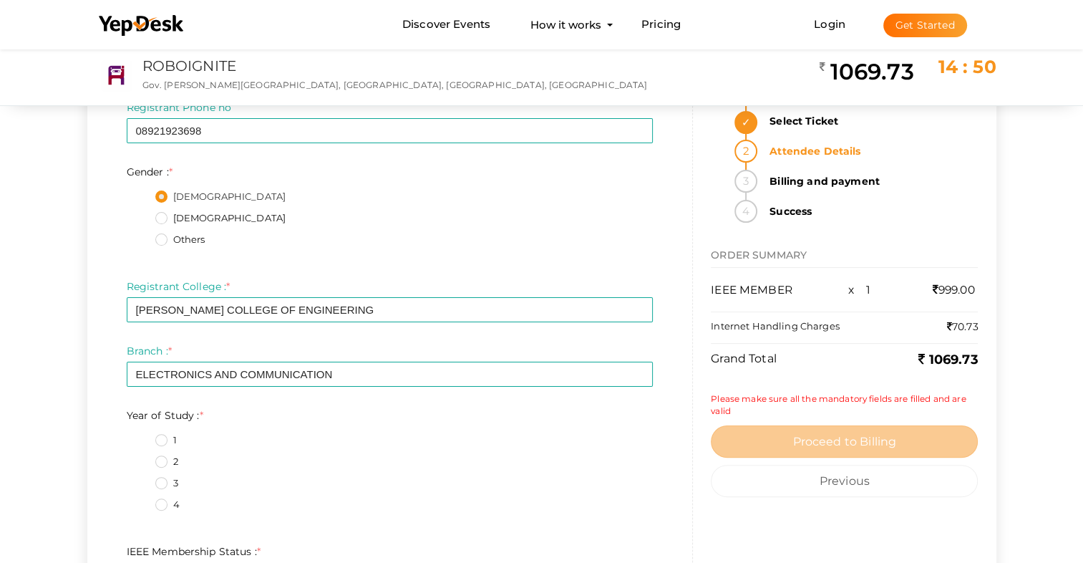
scroll to position [248, 0]
click at [165, 442] on label "1" at bounding box center [165, 439] width 21 height 14
click at [141, 435] on Study\+0\+ "1" at bounding box center [141, 435] width 0 height 0
click at [162, 457] on label "2" at bounding box center [166, 461] width 23 height 14
click at [141, 457] on Study\+1\+ "2" at bounding box center [141, 457] width 0 height 0
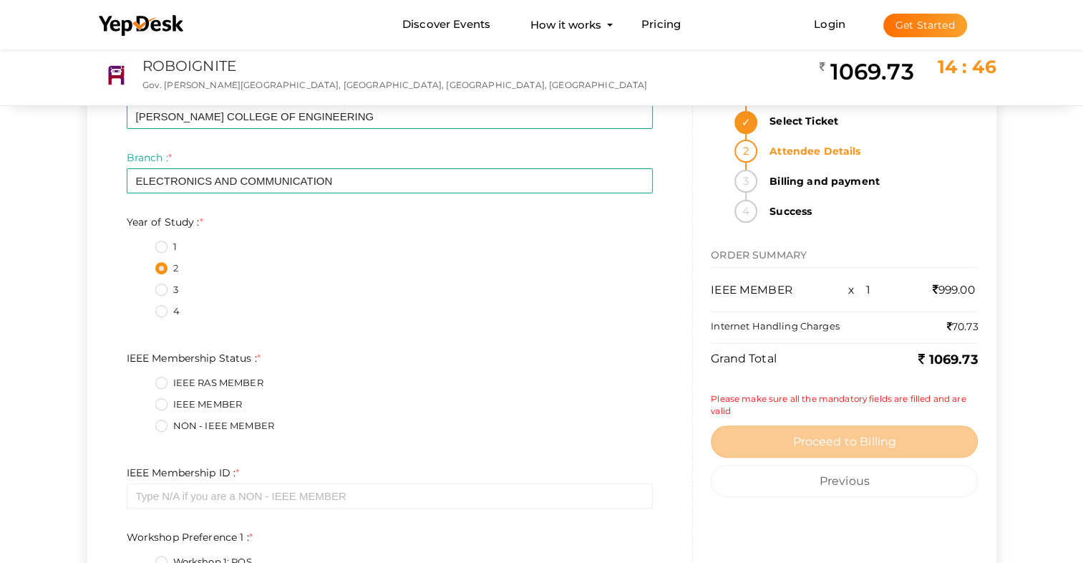
scroll to position [442, 0]
click at [155, 409] on label "IEEE MEMBER" at bounding box center [198, 403] width 87 height 14
click at [141, 399] on Status\+1\+ "IEEE MEMBER" at bounding box center [141, 399] width 0 height 0
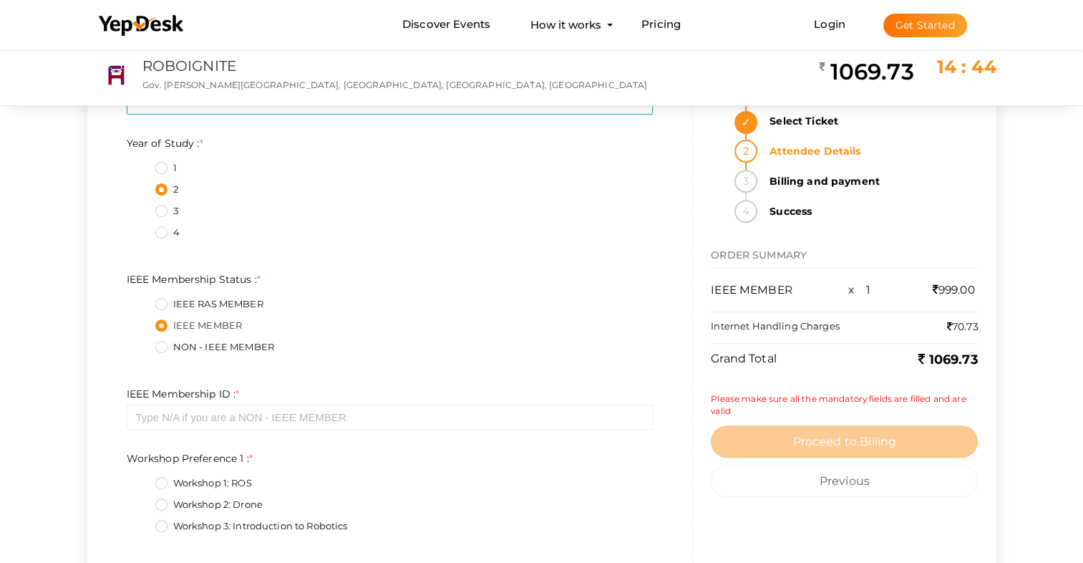
scroll to position [540, 0]
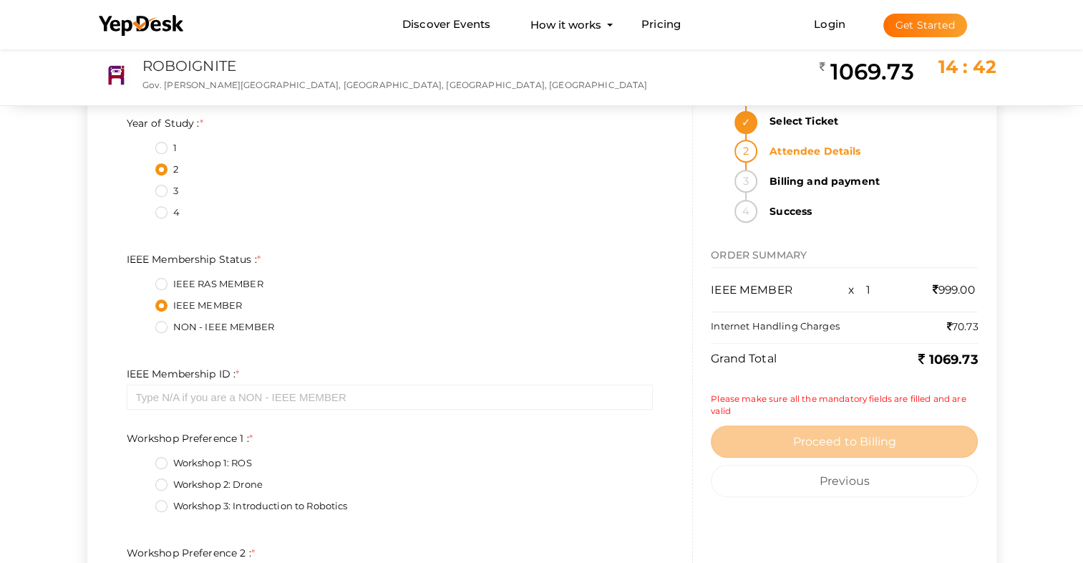
click at [155, 409] on div "Gender : * Male Female Others Required. Limit exceeds. Limit is - Invalid phone…" at bounding box center [390, 488] width 548 height 1231
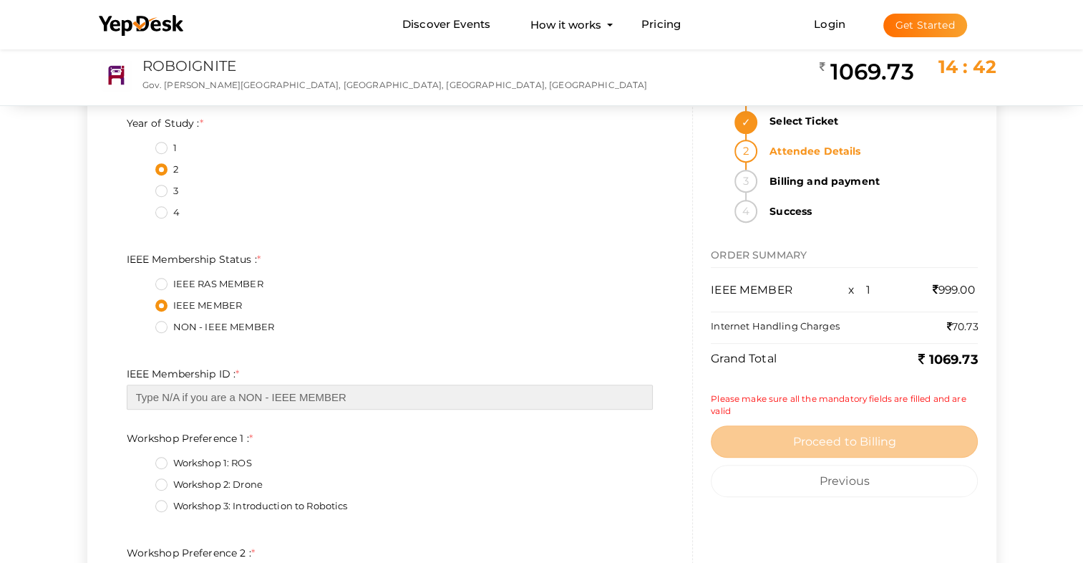
click at [153, 397] on input "text" at bounding box center [390, 396] width 527 height 25
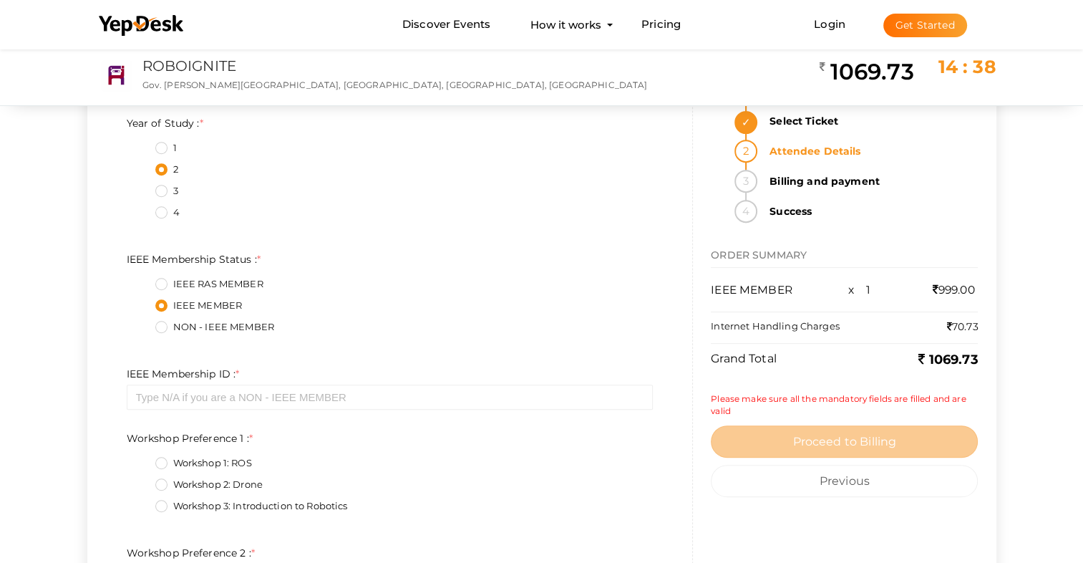
click at [590, 291] on div "IEEE RAS MEMBER" at bounding box center [404, 286] width 498 height 18
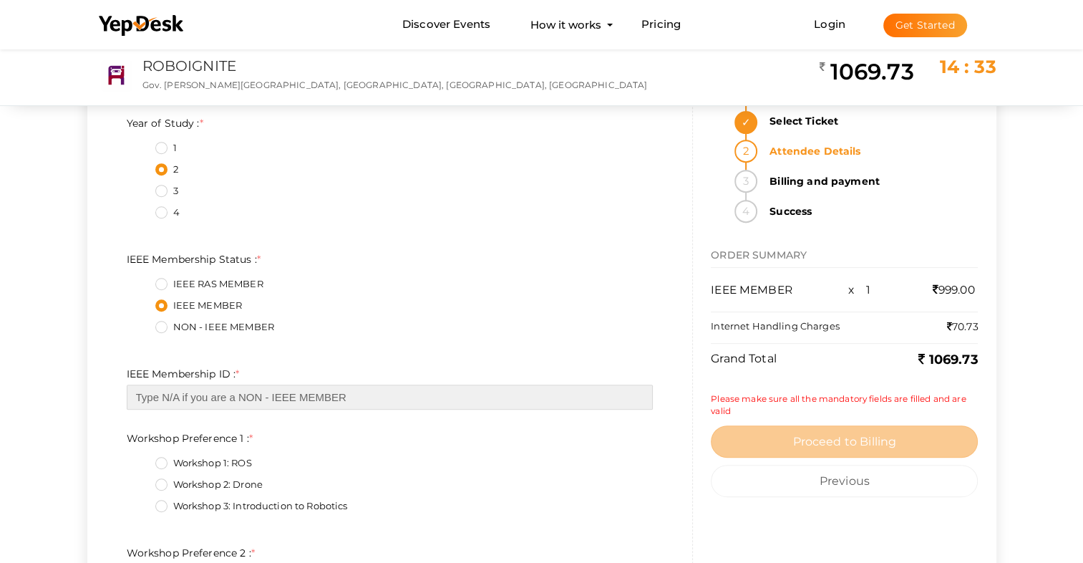
click at [160, 397] on input "text" at bounding box center [390, 396] width 527 height 25
paste input "101380612"
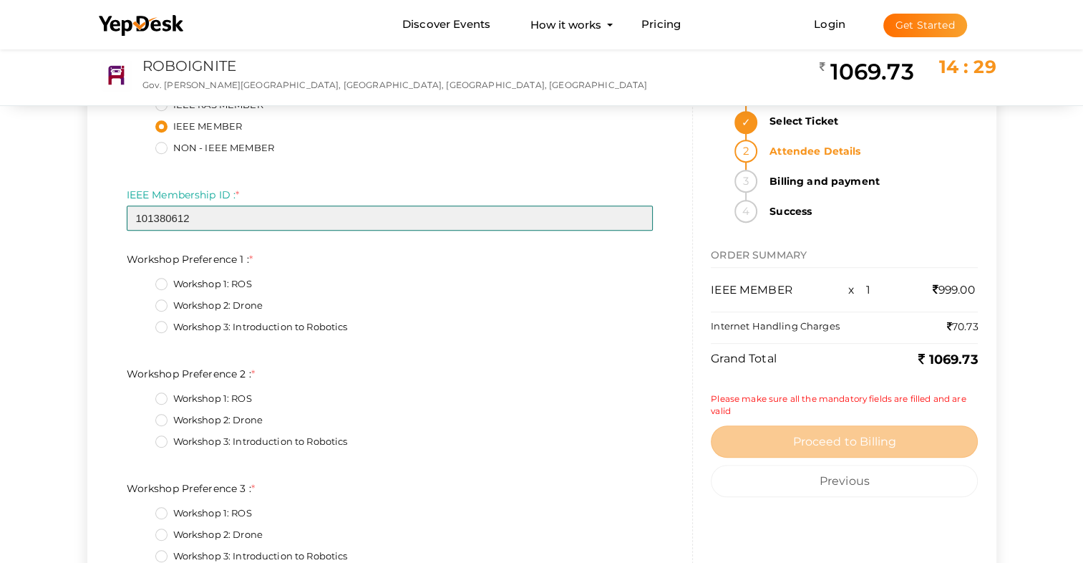
scroll to position [758, 0]
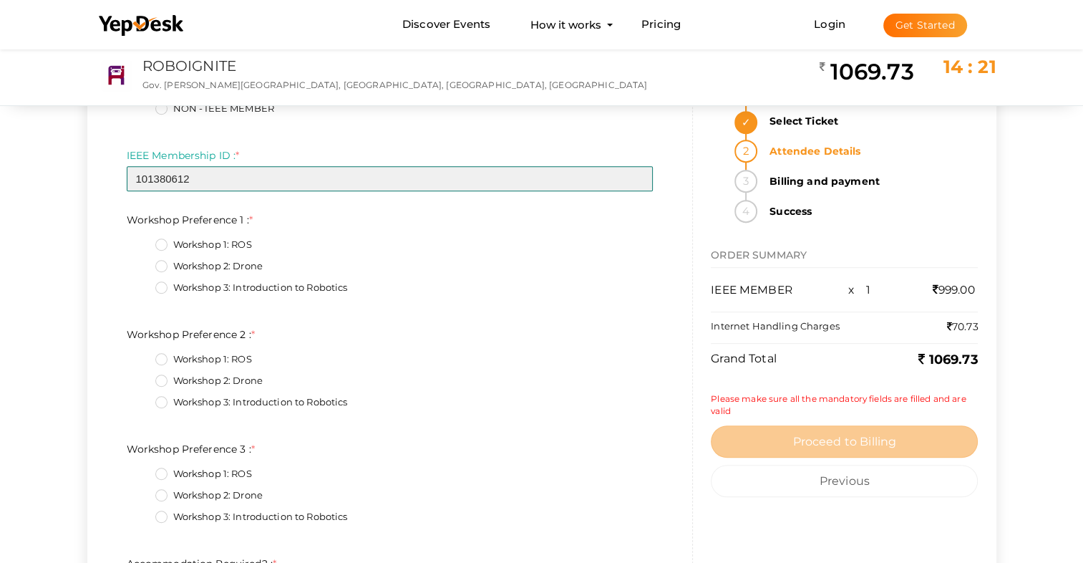
type input "101380612"
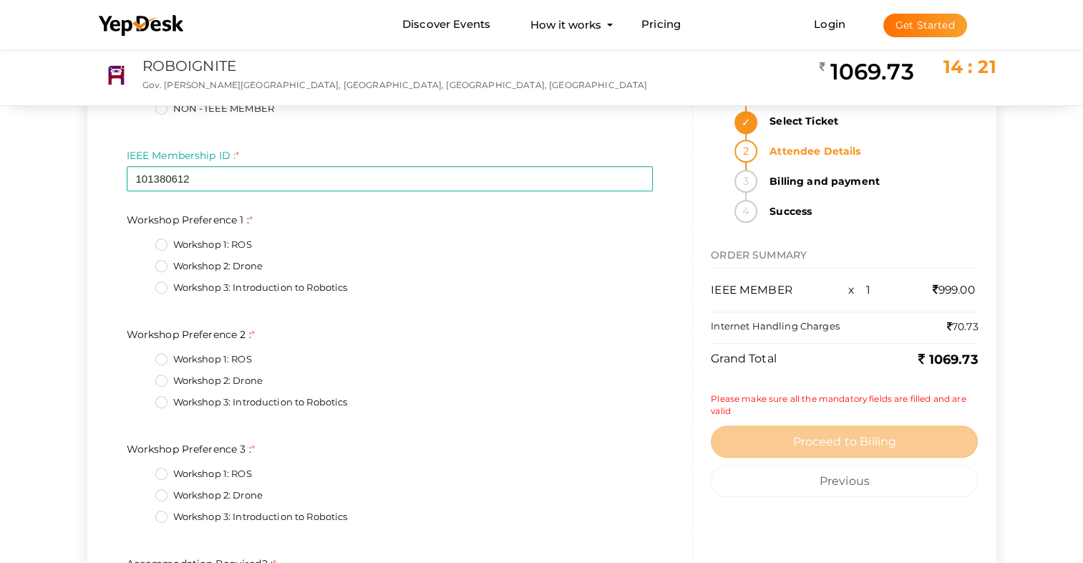
click at [166, 249] on label "Workshop 1: ROS" at bounding box center [203, 245] width 97 height 14
click at [141, 241] on 1\+0\+ "Workshop 1: ROS" at bounding box center [141, 241] width 0 height 0
click at [160, 382] on label "Workshop 2: Drone" at bounding box center [208, 381] width 107 height 14
click at [141, 377] on 2\+1\+ "Workshop 2: Drone" at bounding box center [141, 377] width 0 height 0
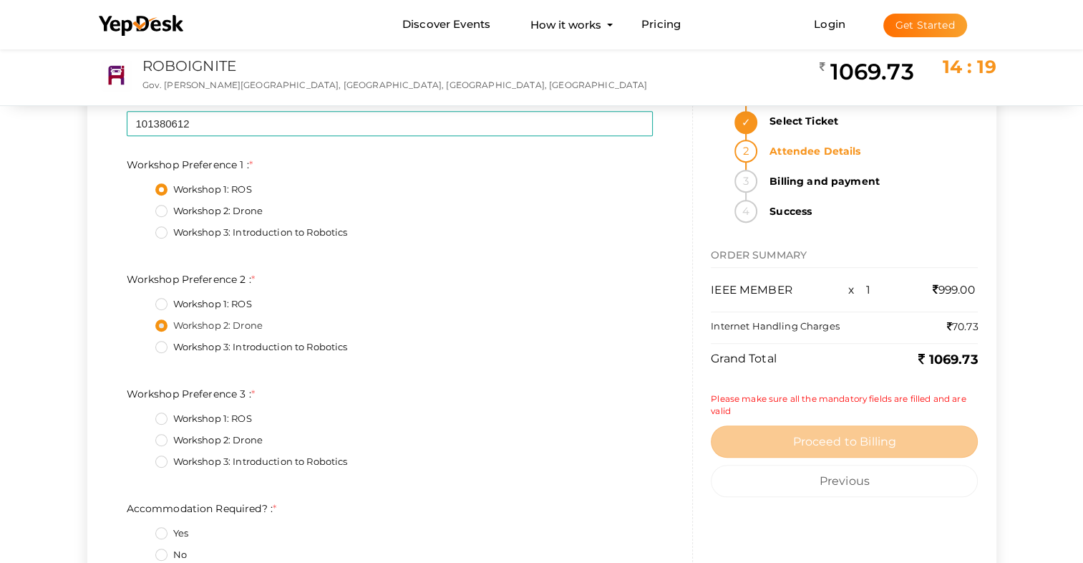
scroll to position [815, 0]
click at [152, 457] on fieldset "Workshop 1: ROS Workshop 2: Drone Workshop 3: Introduction to Robotics" at bounding box center [390, 440] width 527 height 75
click at [157, 457] on label "Workshop 3: Introduction to Robotics" at bounding box center [251, 460] width 193 height 14
click at [141, 456] on 3\+2\+ "Workshop 3: Introduction to Robotics" at bounding box center [141, 456] width 0 height 0
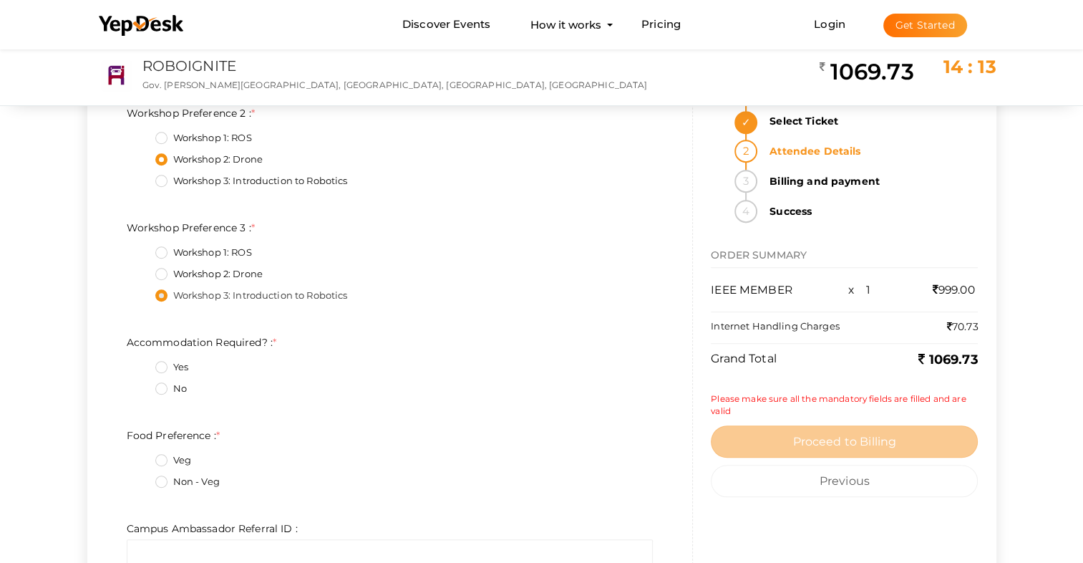
scroll to position [981, 0]
click at [160, 362] on label "Yes" at bounding box center [171, 366] width 33 height 14
click at [141, 362] on Required\?\+0\+ "Yes" at bounding box center [141, 362] width 0 height 0
click at [164, 474] on label "Non - Veg" at bounding box center [187, 480] width 64 height 14
click at [141, 476] on Preference\+1\+ "Non - Veg" at bounding box center [141, 476] width 0 height 0
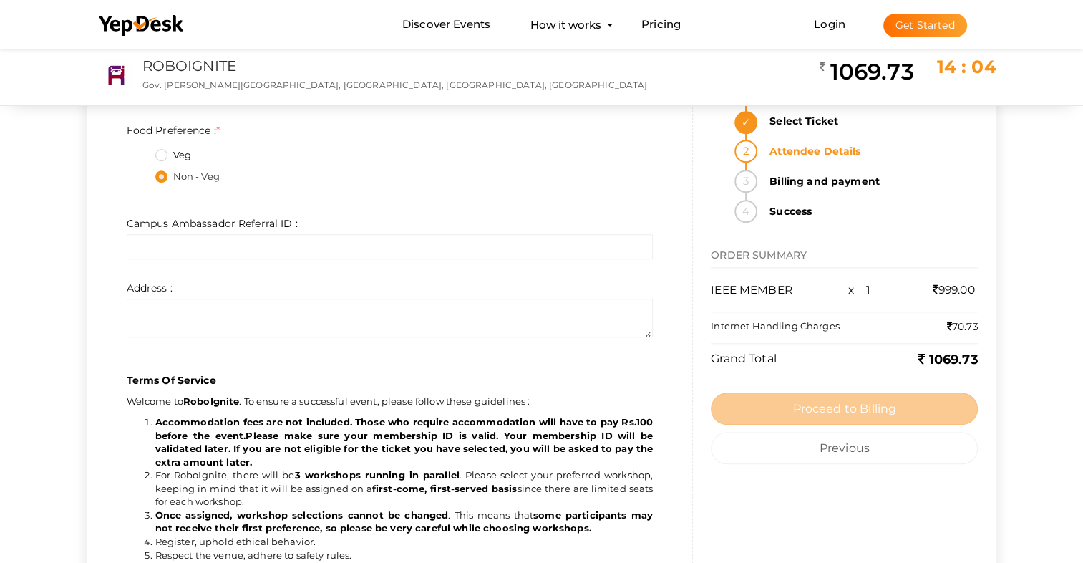
scroll to position [1291, 0]
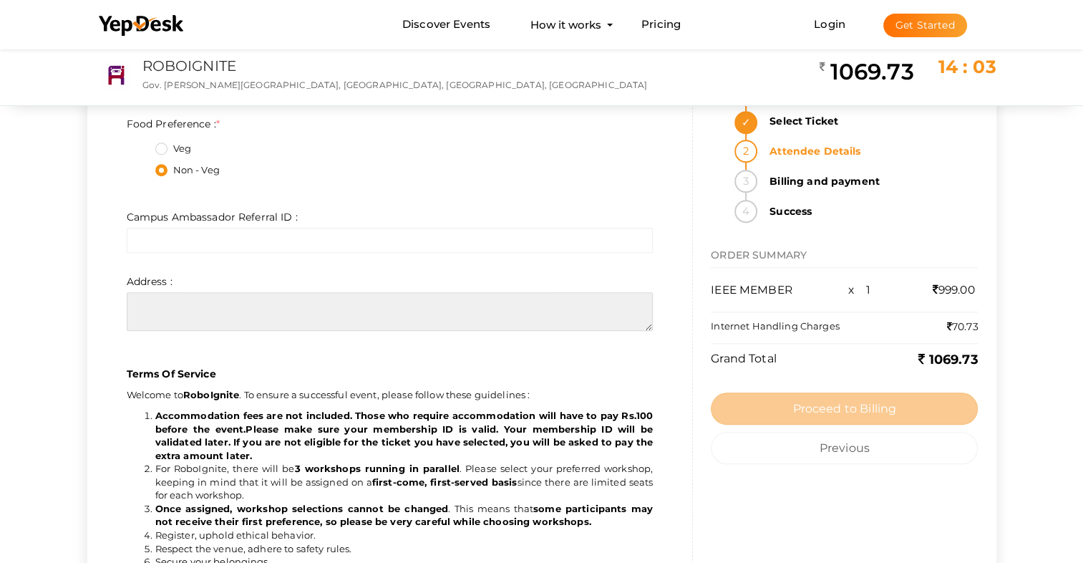
click at [166, 316] on textarea at bounding box center [390, 311] width 527 height 39
type textarea "Koovappally PO, [GEOGRAPHIC_DATA], [GEOGRAPHIC_DATA] Dt, [GEOGRAPHIC_DATA], [GE…"
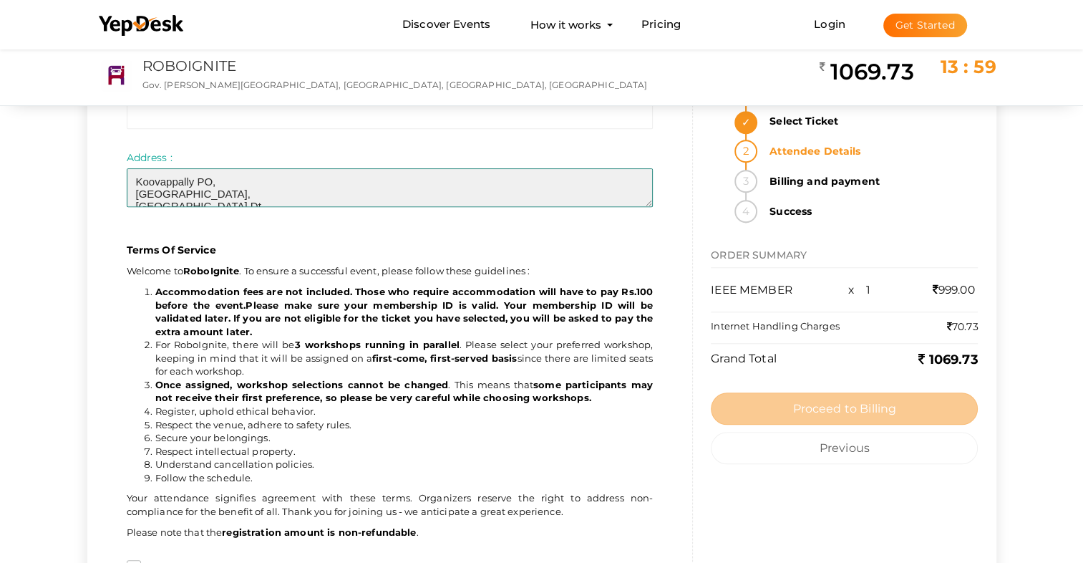
scroll to position [1710, 0]
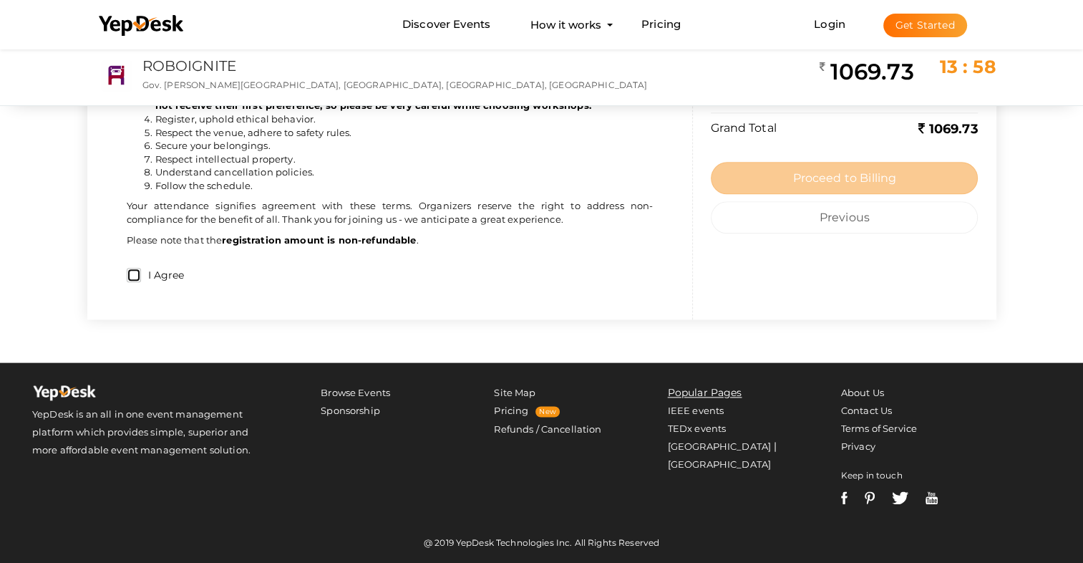
click at [134, 268] on input "I Agree" at bounding box center [134, 275] width 14 height 14
checkbox input "true"
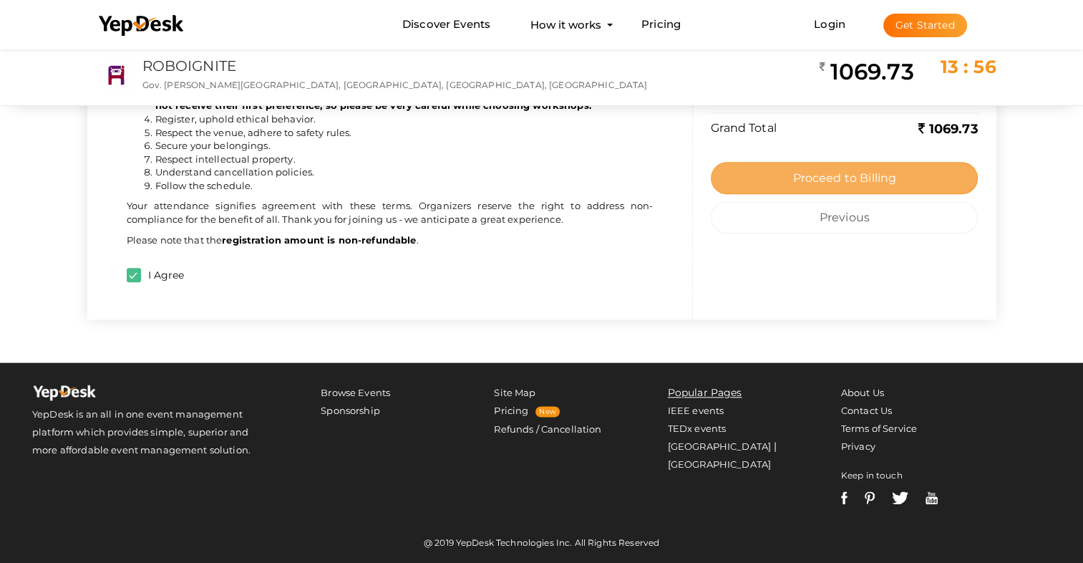
click at [787, 165] on button "Proceed to Billing" at bounding box center [844, 178] width 267 height 32
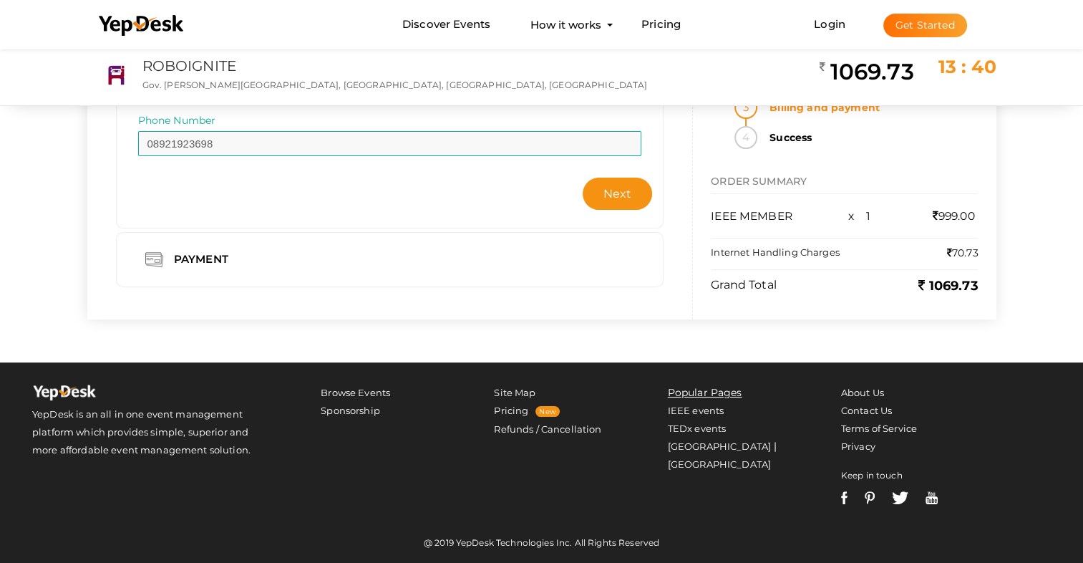
scroll to position [0, 0]
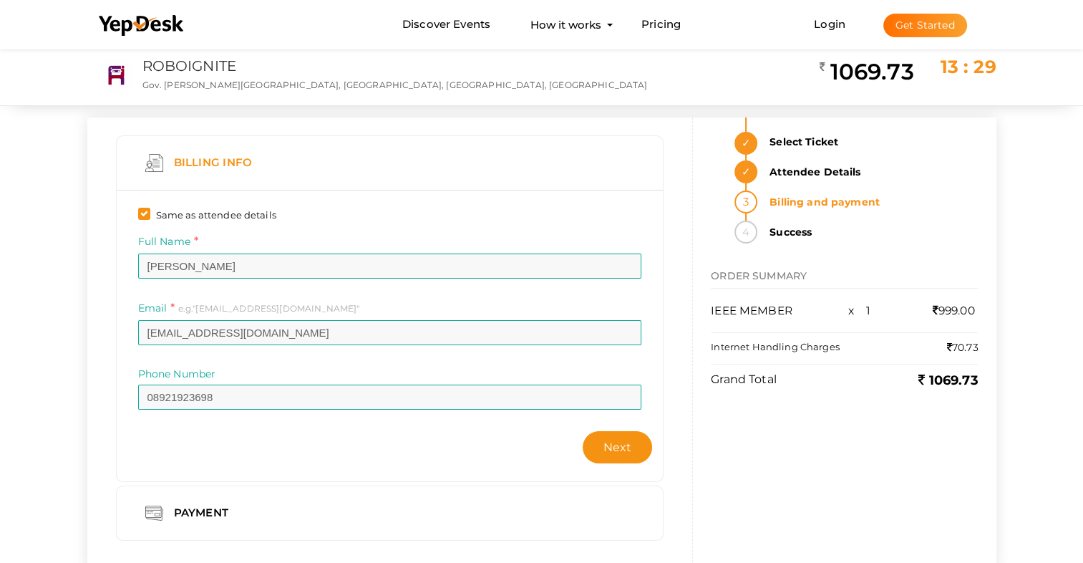
click at [179, 171] on div "Billing Info Same as attendee details Full Name AROMAL A KURUP Invalid Name. Pl…" at bounding box center [390, 308] width 548 height 346
click at [627, 455] on button "Next" at bounding box center [618, 447] width 70 height 32
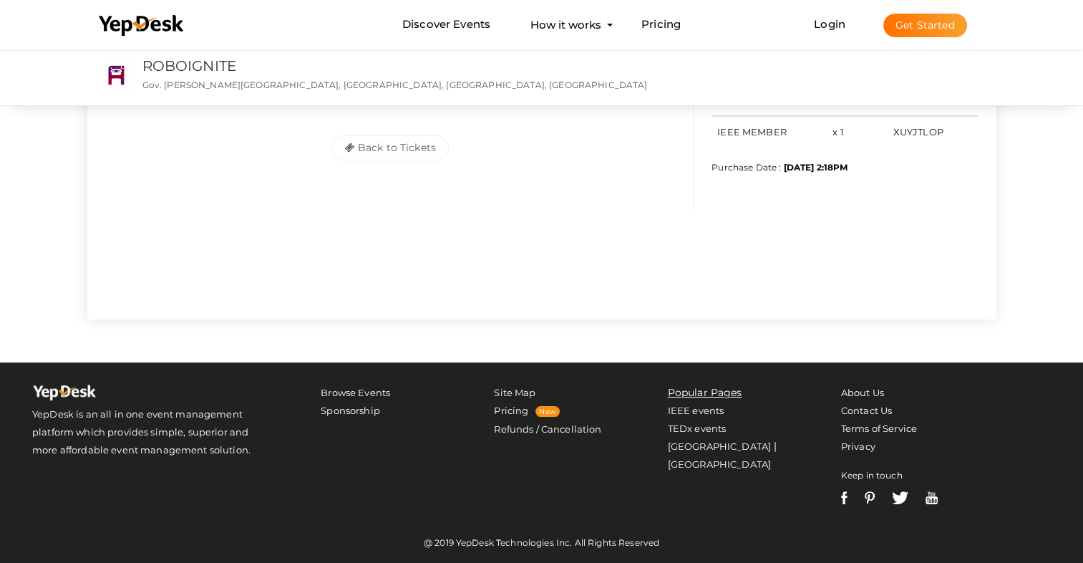
scroll to position [220, 0]
